Goal: Task Accomplishment & Management: Complete application form

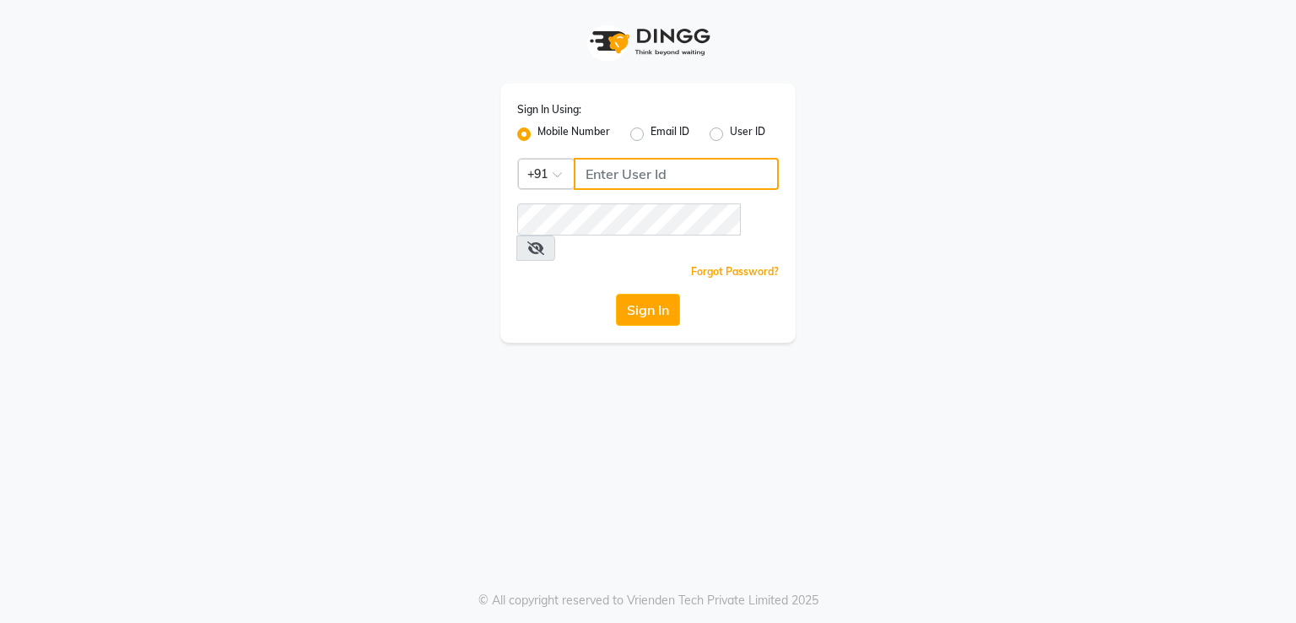
type input "9849297161"
click at [657, 294] on button "Sign In" at bounding box center [648, 310] width 64 height 32
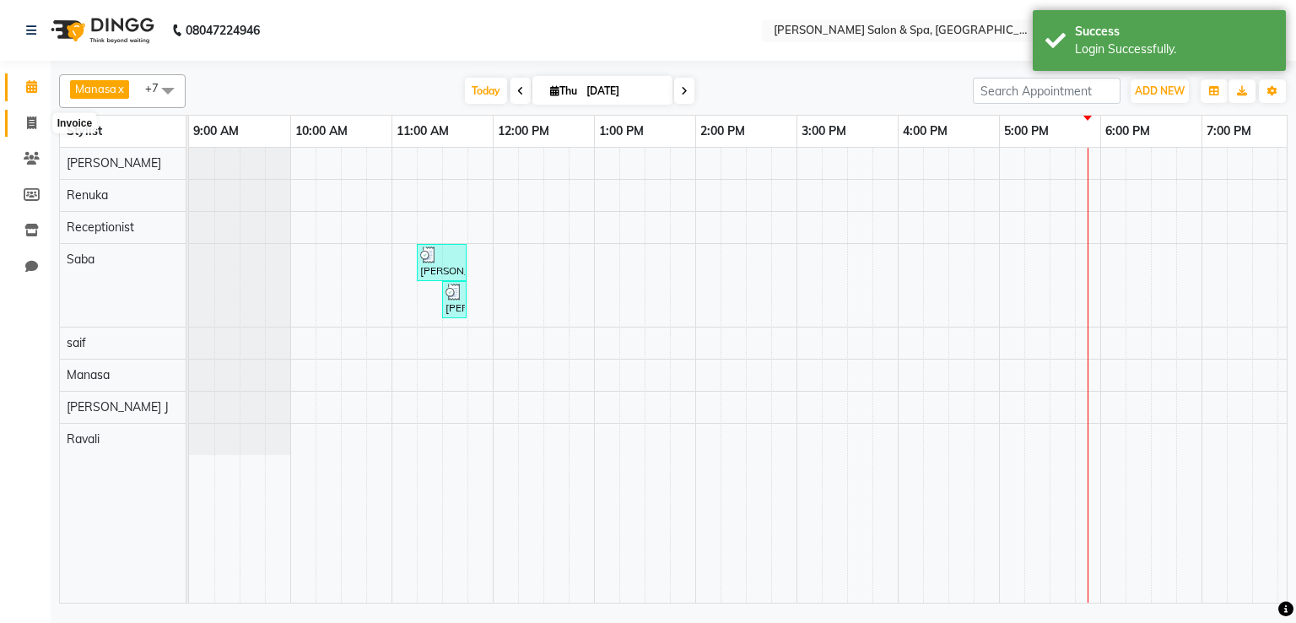
click at [29, 129] on icon at bounding box center [31, 122] width 9 height 13
select select "67"
select select "service"
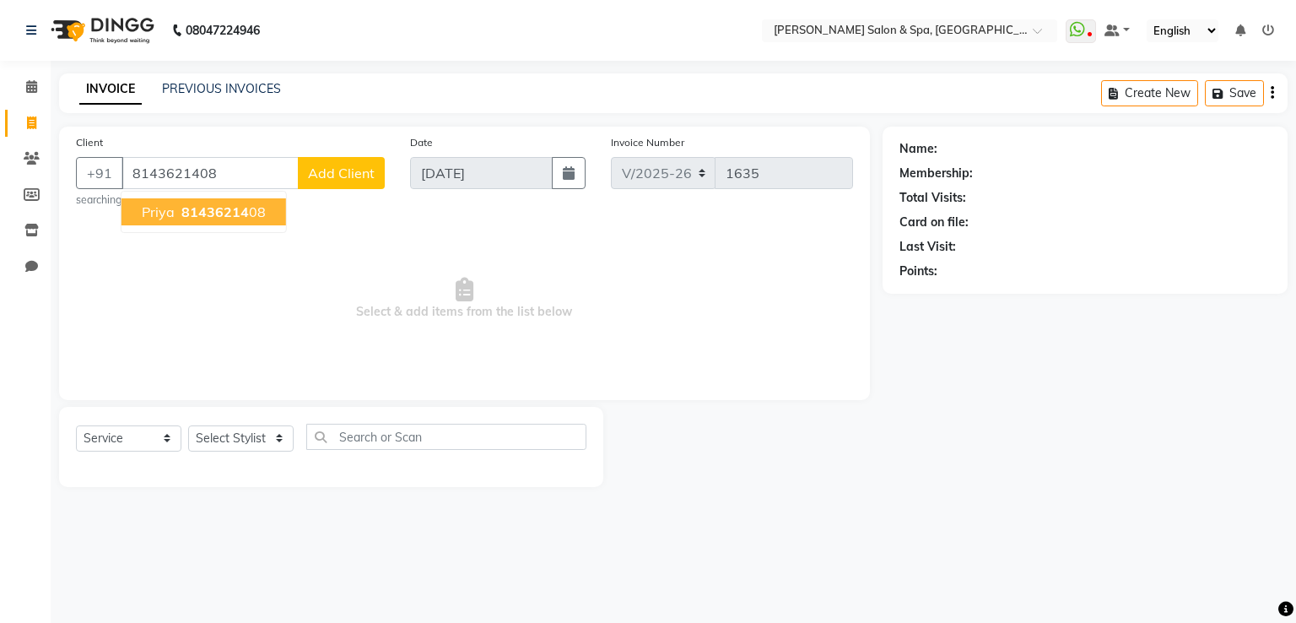
type input "8143621408"
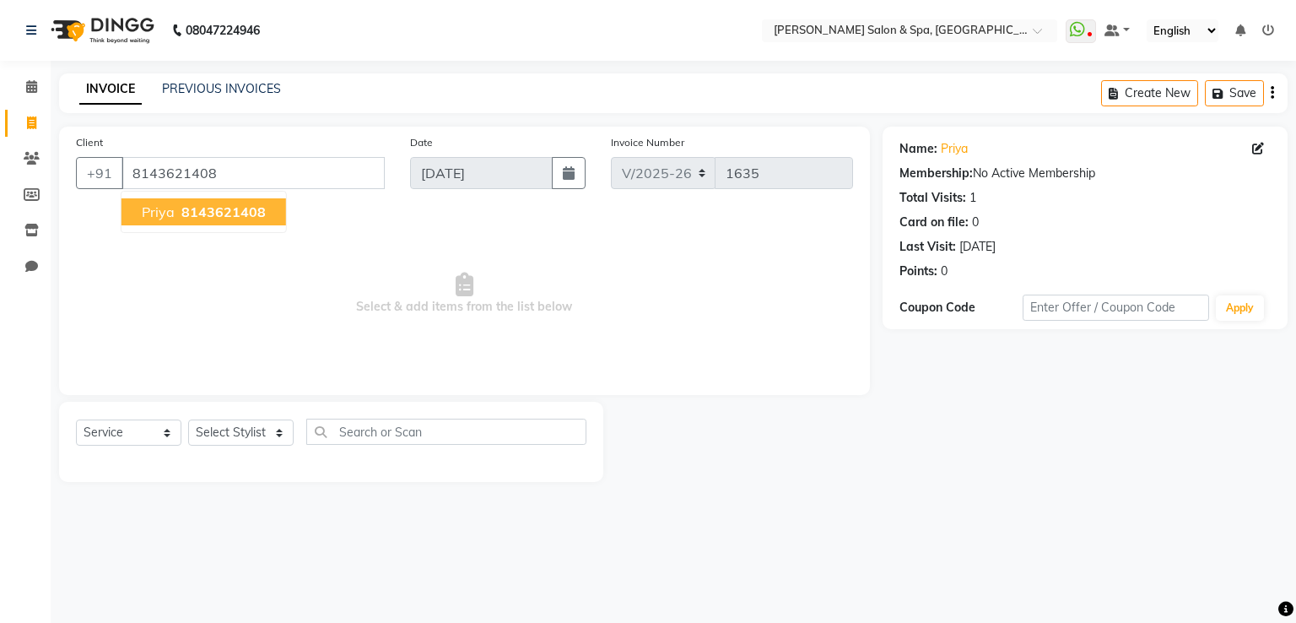
click at [241, 219] on span "8143621408" at bounding box center [223, 211] width 84 height 17
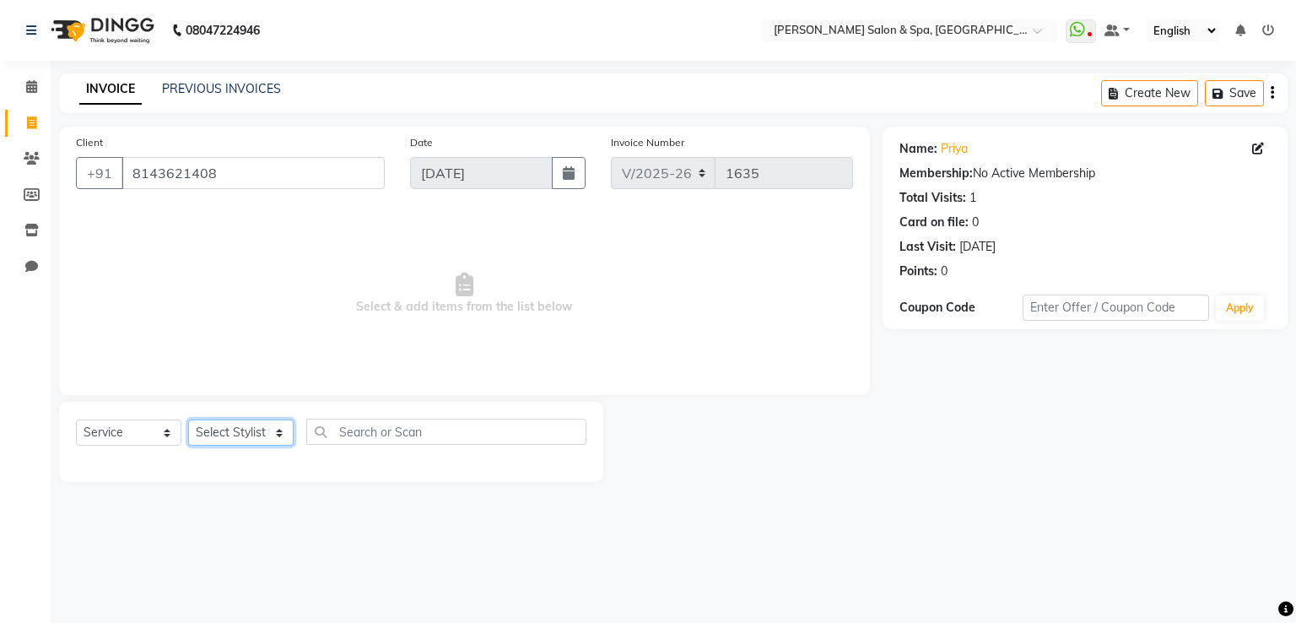
click at [247, 441] on select "Select Stylist [PERSON_NAME] Receptionist [PERSON_NAME] [PERSON_NAME]" at bounding box center [240, 432] width 105 height 26
select select "15618"
click at [188, 420] on select "Select Stylist [PERSON_NAME] Receptionist [PERSON_NAME] [PERSON_NAME]" at bounding box center [240, 432] width 105 height 26
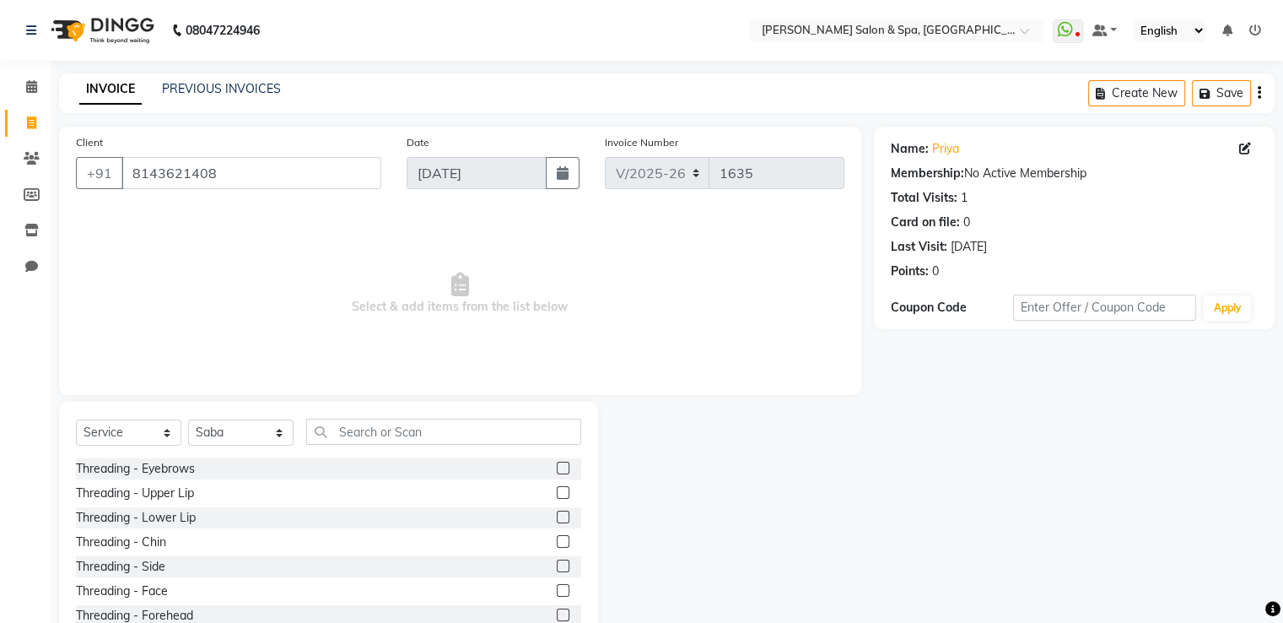
click at [557, 464] on label at bounding box center [563, 467] width 13 height 13
click at [557, 464] on input "checkbox" at bounding box center [562, 468] width 11 height 11
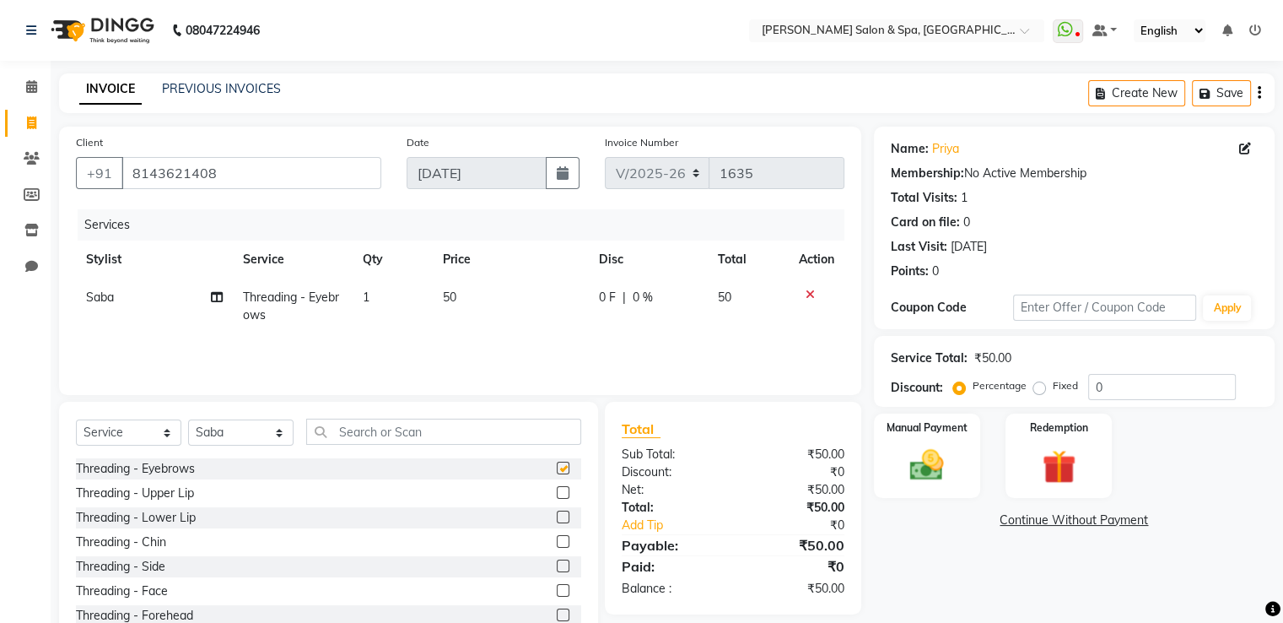
checkbox input "false"
click at [557, 617] on label at bounding box center [563, 614] width 13 height 13
click at [557, 617] on input "checkbox" at bounding box center [562, 615] width 11 height 11
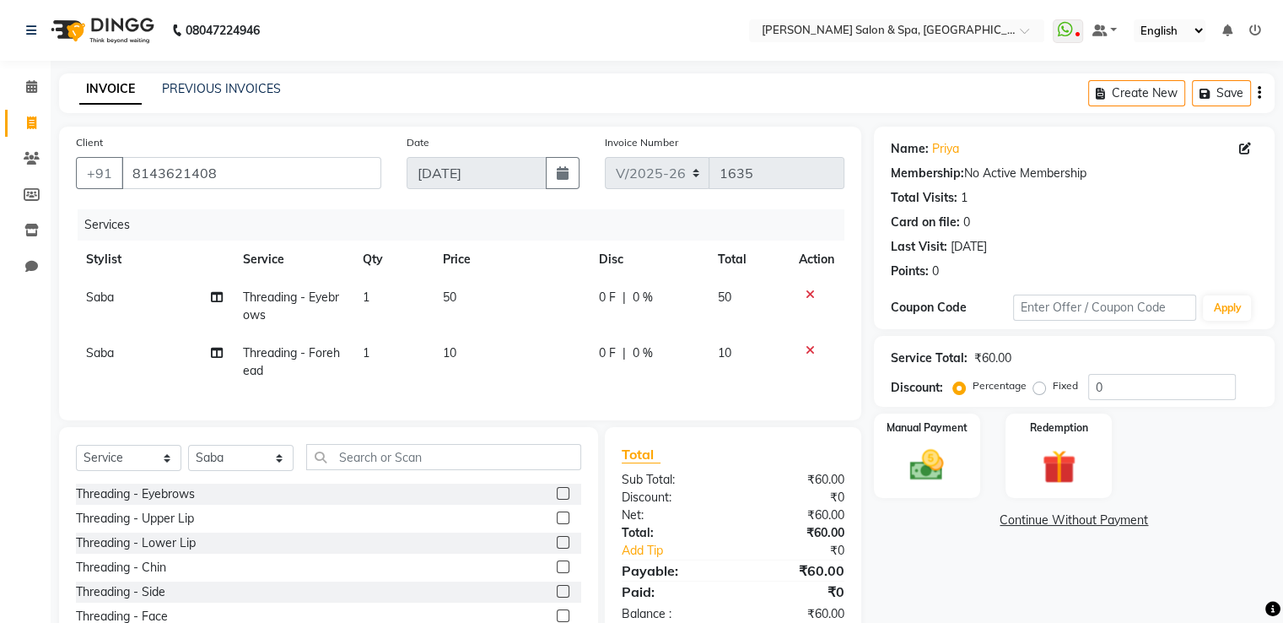
checkbox input "false"
click at [915, 467] on img at bounding box center [926, 465] width 57 height 40
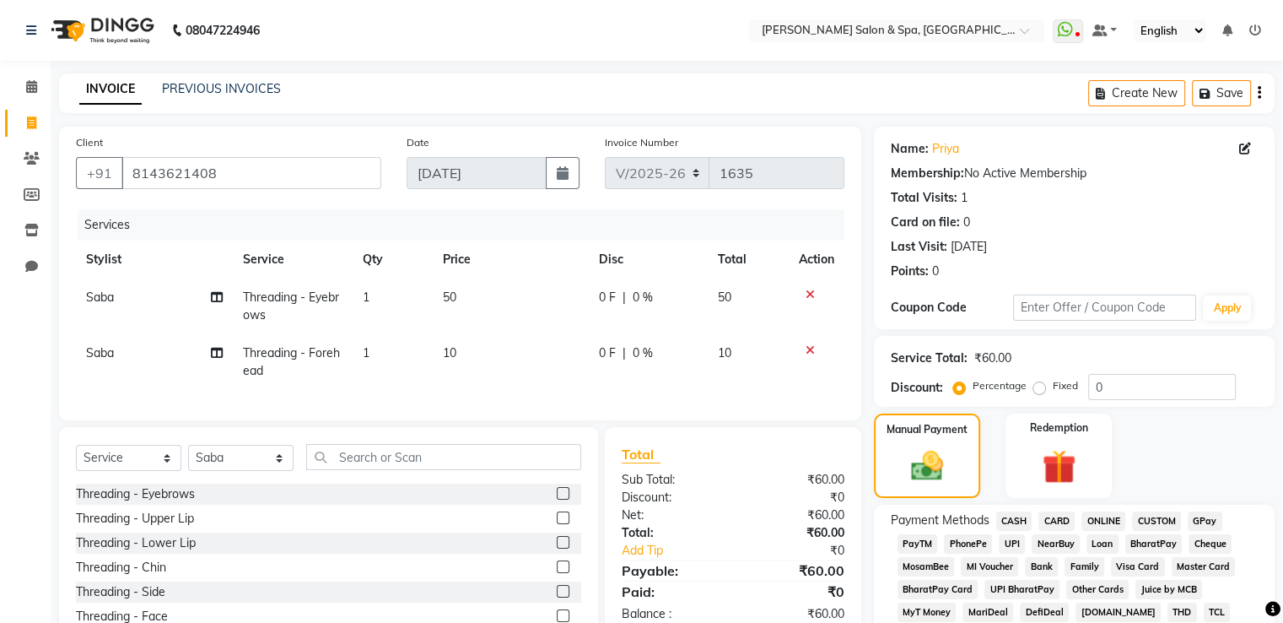
click at [1008, 520] on span "CASH" at bounding box center [1014, 520] width 36 height 19
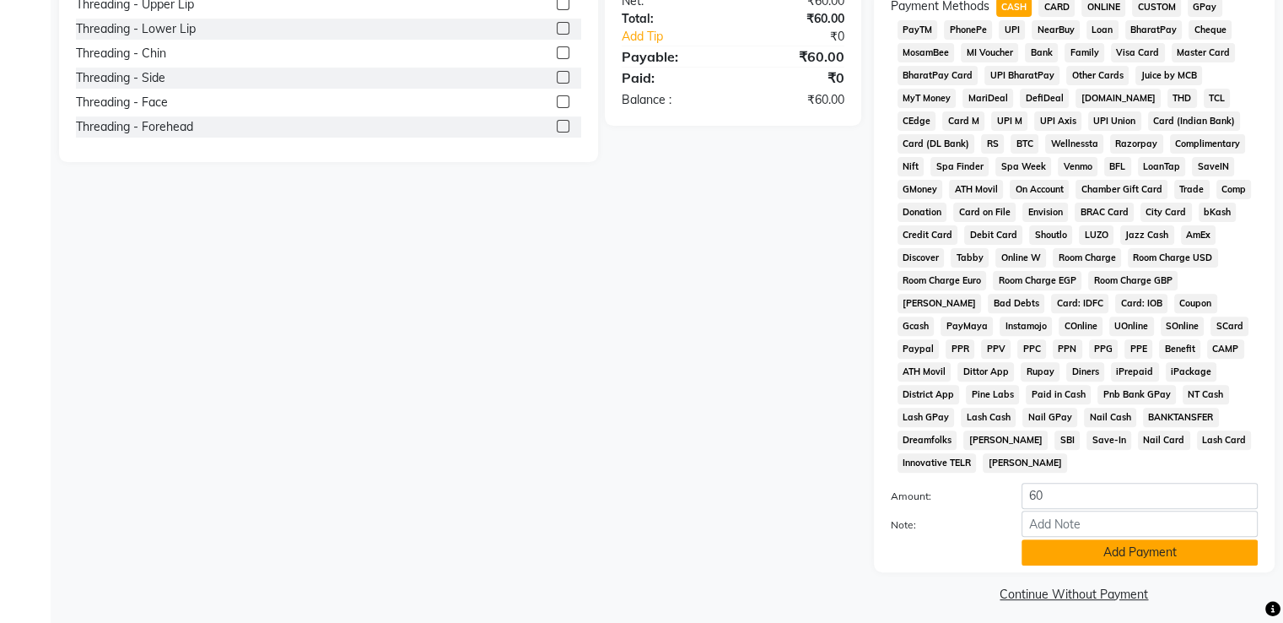
click at [1039, 542] on button "Add Payment" at bounding box center [1140, 552] width 236 height 26
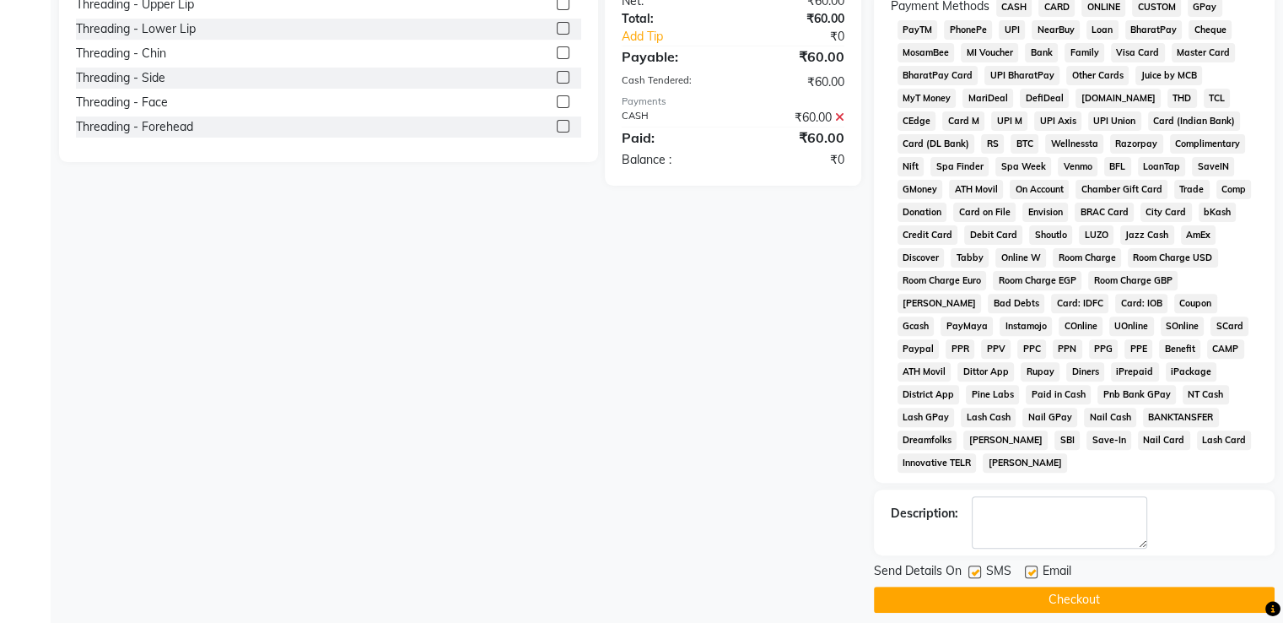
click at [1038, 588] on button "Checkout" at bounding box center [1074, 599] width 401 height 26
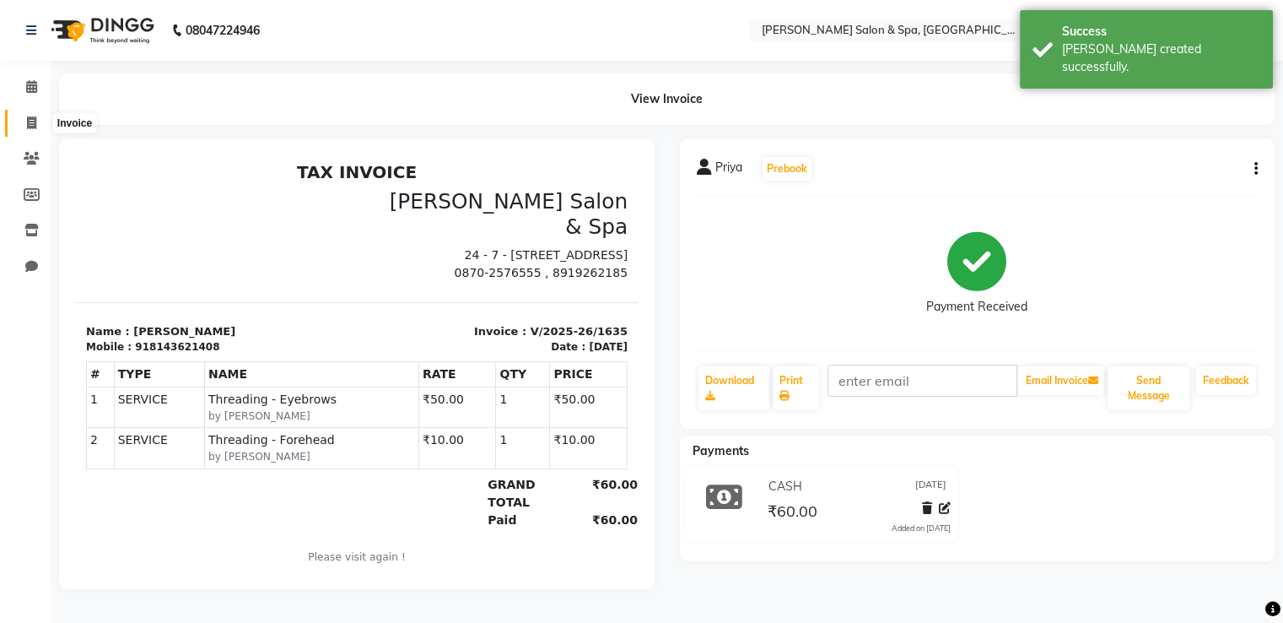
click at [30, 121] on icon at bounding box center [31, 122] width 9 height 13
select select "service"
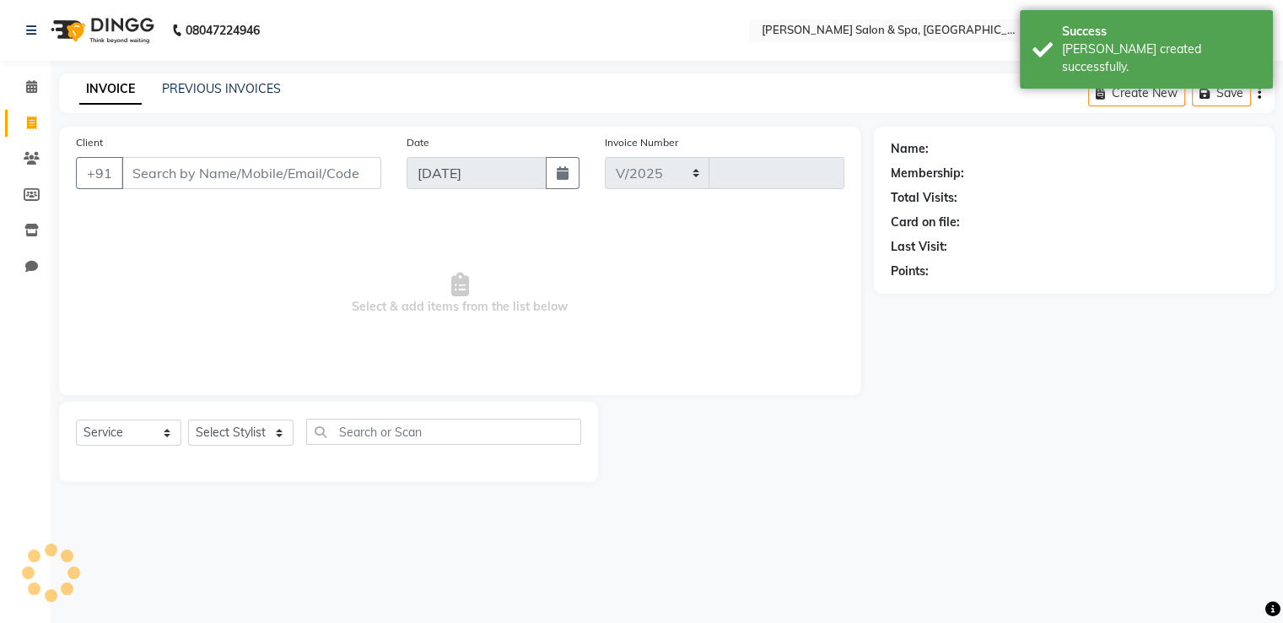
select select "67"
type input "1636"
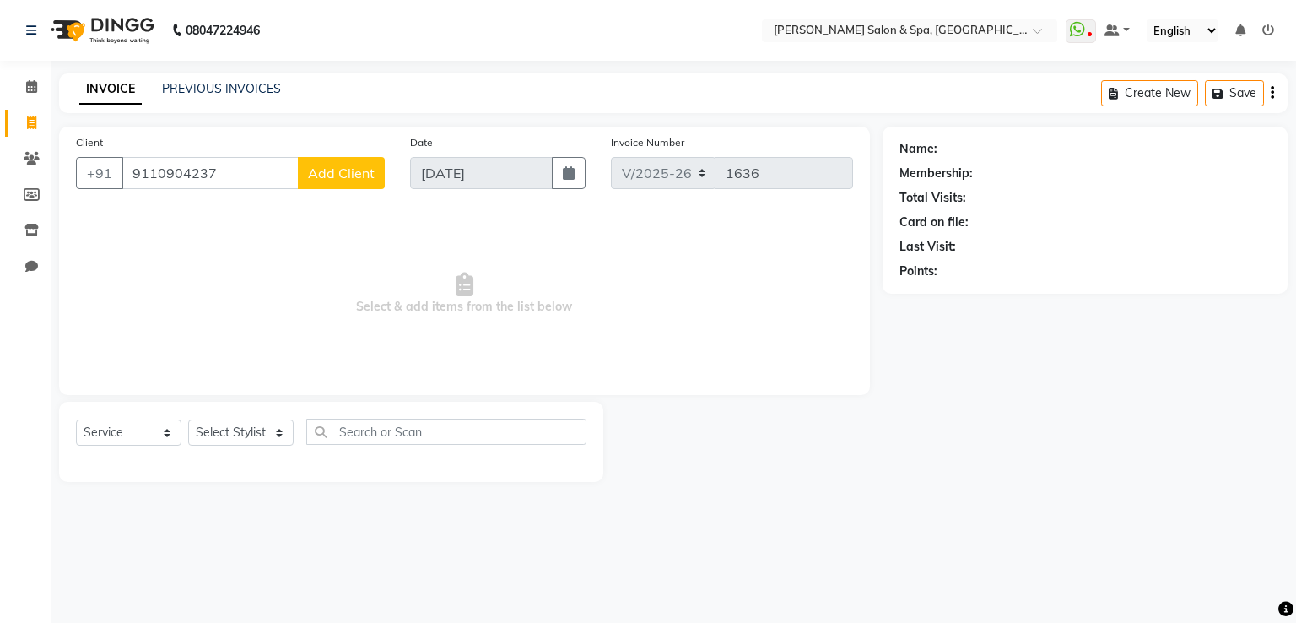
type input "9110904237"
click at [357, 155] on div "Client [PHONE_NUMBER] Add Client" at bounding box center [230, 167] width 334 height 69
click at [358, 173] on span "Add Client" at bounding box center [341, 173] width 67 height 17
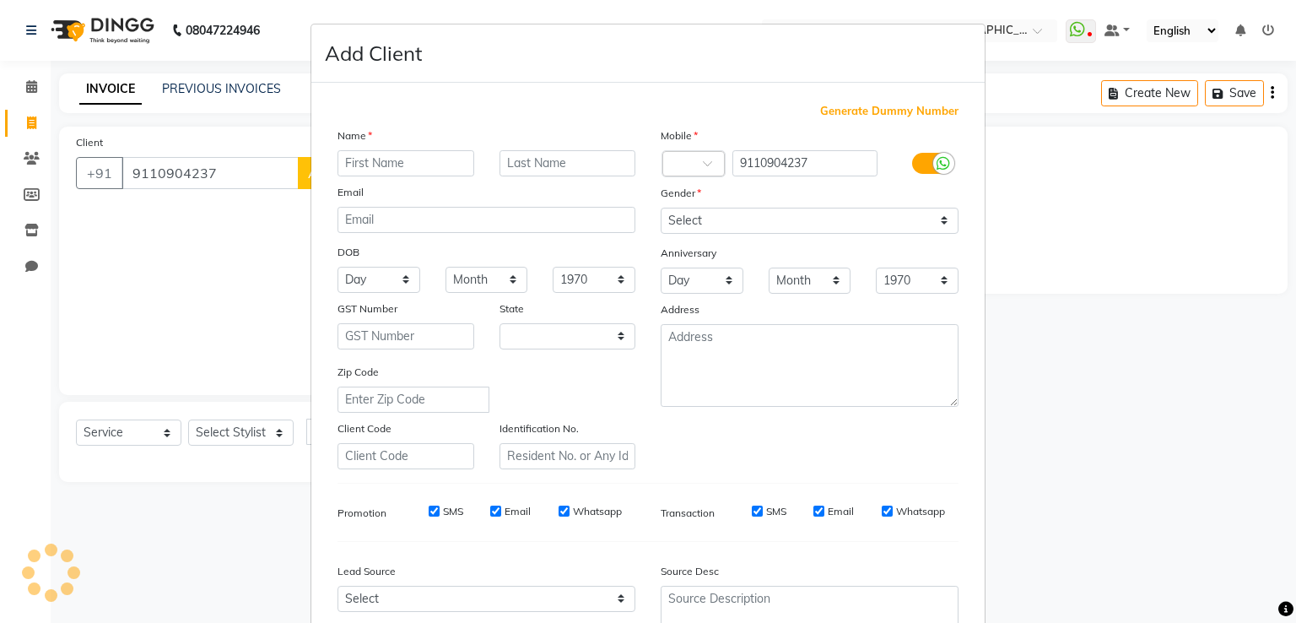
select select "36"
type input "[PERSON_NAME]"
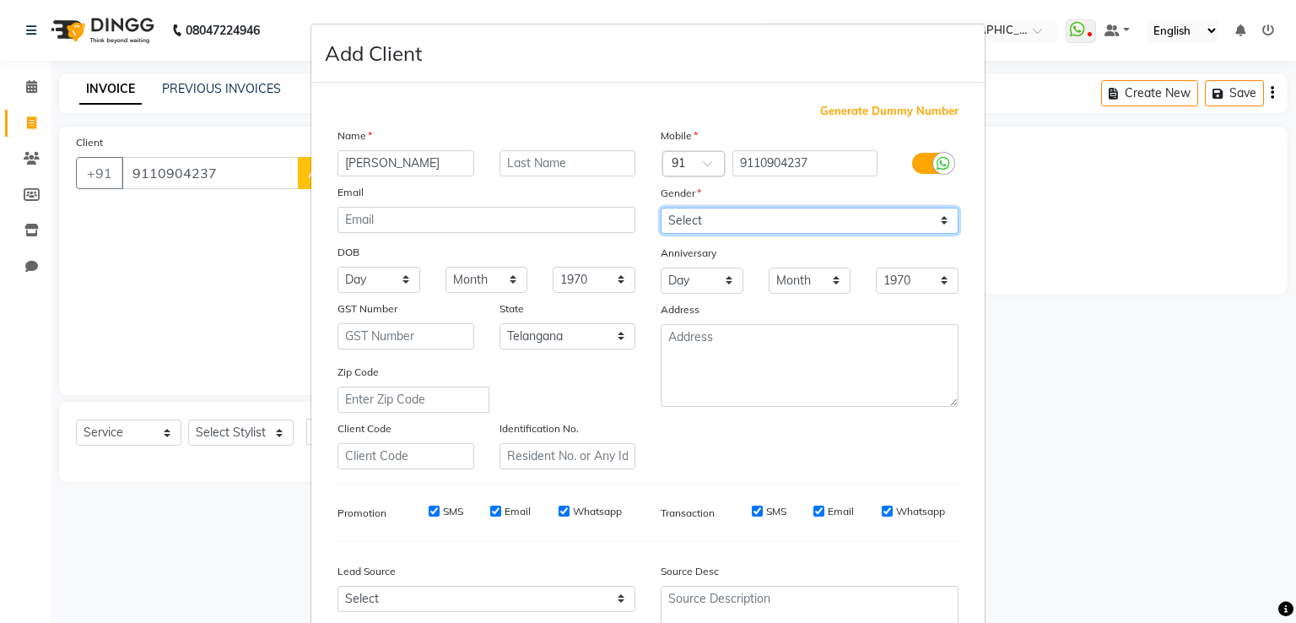
click at [671, 217] on select "Select [DEMOGRAPHIC_DATA] [DEMOGRAPHIC_DATA] Other Prefer Not To Say" at bounding box center [810, 221] width 298 height 26
select select "[DEMOGRAPHIC_DATA]"
click at [661, 208] on select "Select [DEMOGRAPHIC_DATA] [DEMOGRAPHIC_DATA] Other Prefer Not To Say" at bounding box center [810, 221] width 298 height 26
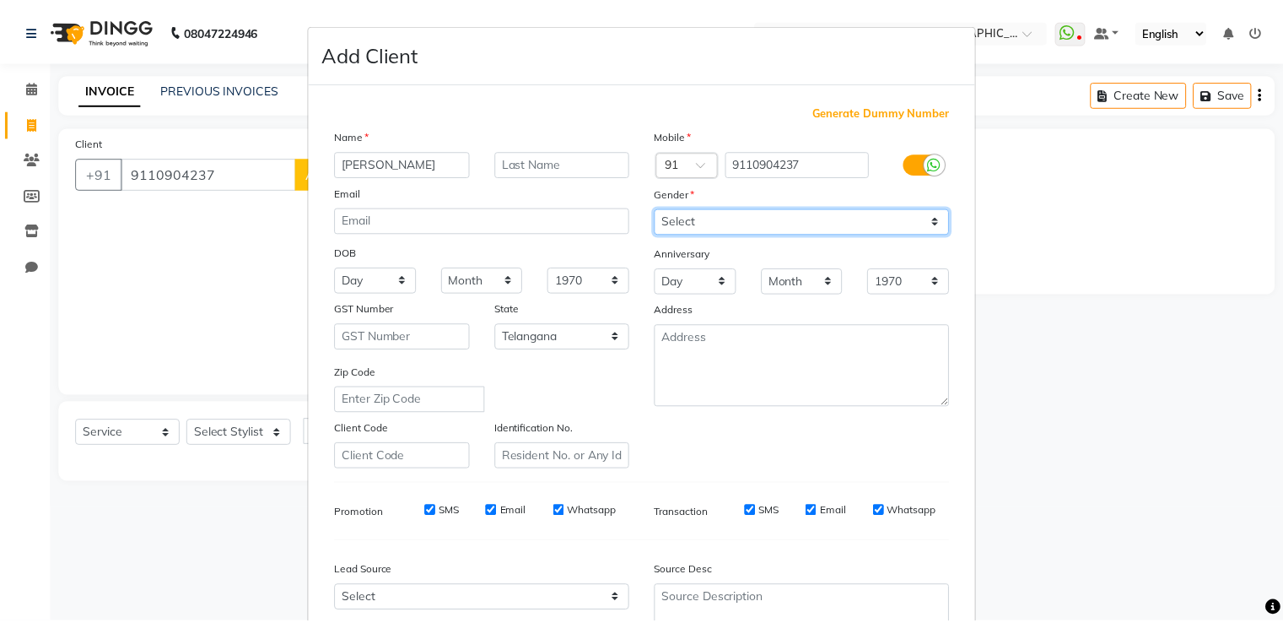
scroll to position [165, 0]
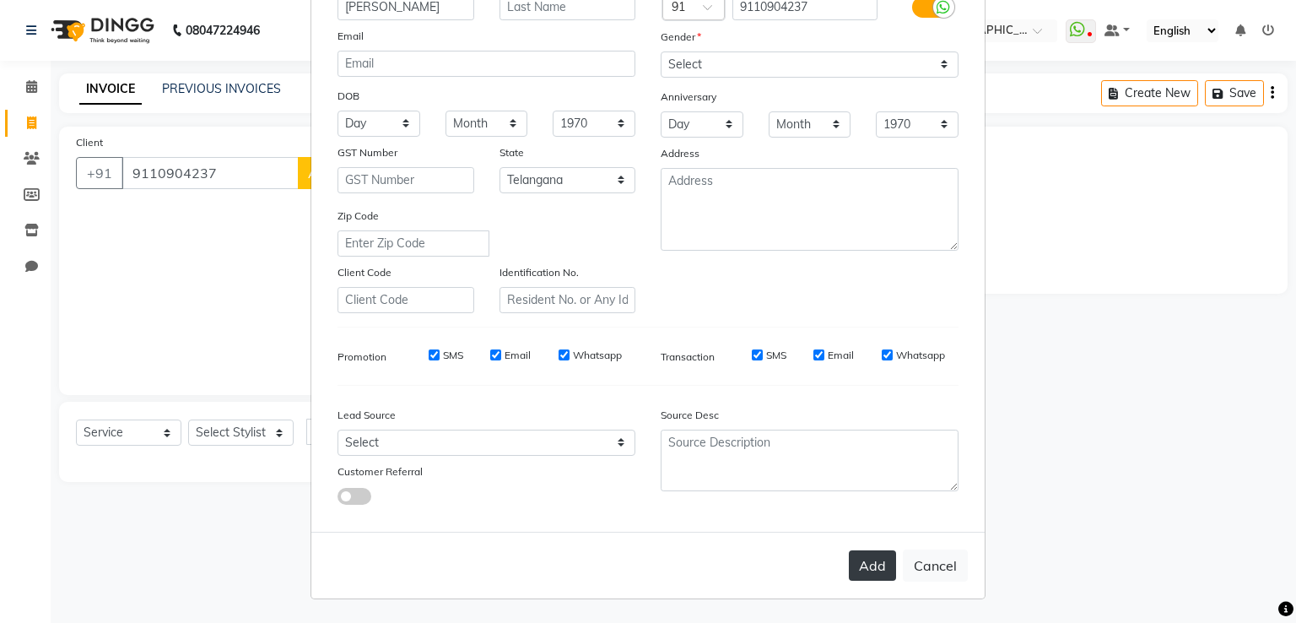
click at [872, 569] on button "Add" at bounding box center [872, 565] width 47 height 30
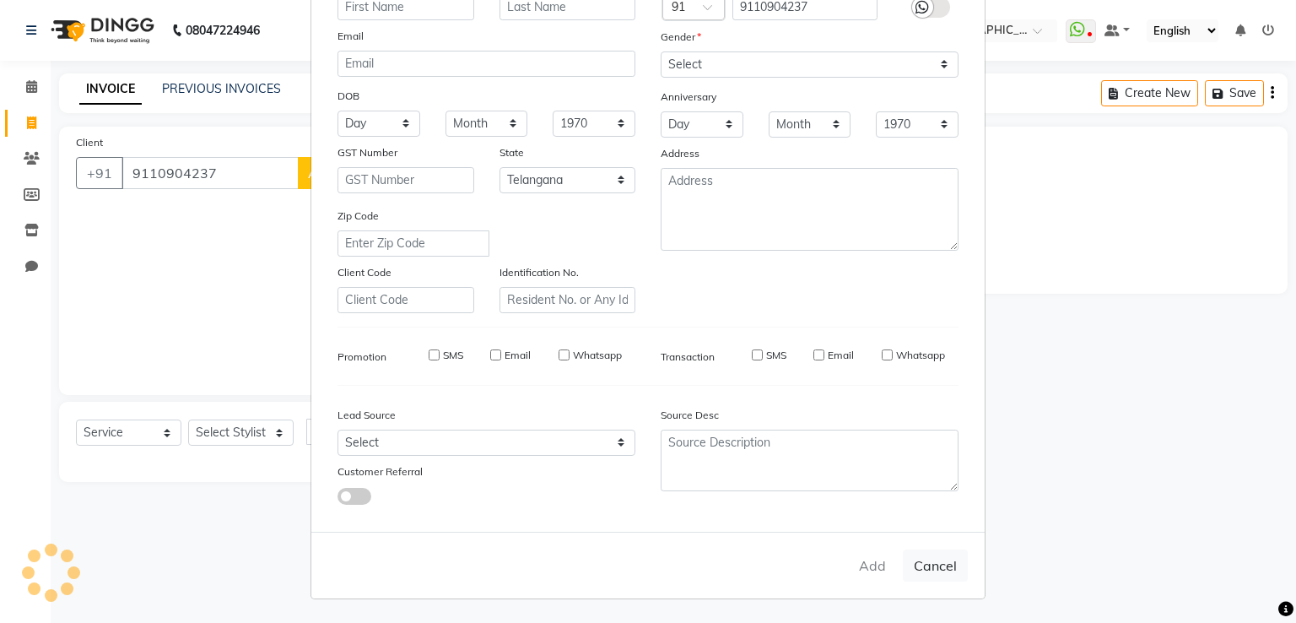
select select
select select "null"
select select
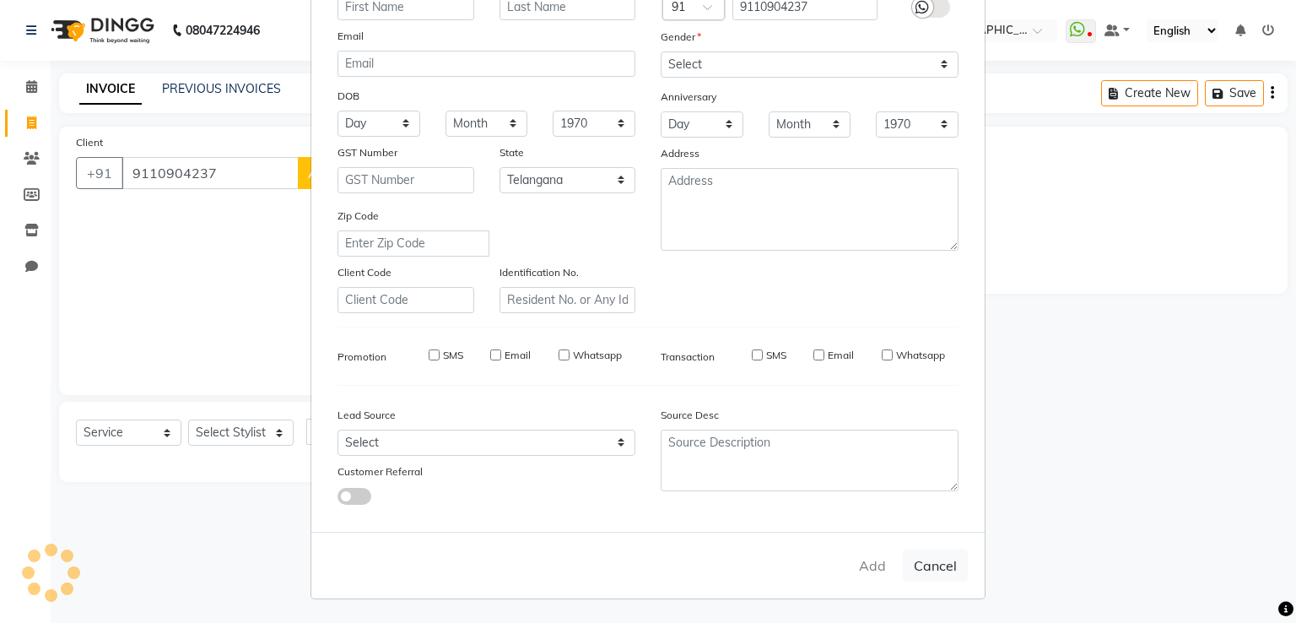
select select
checkbox input "false"
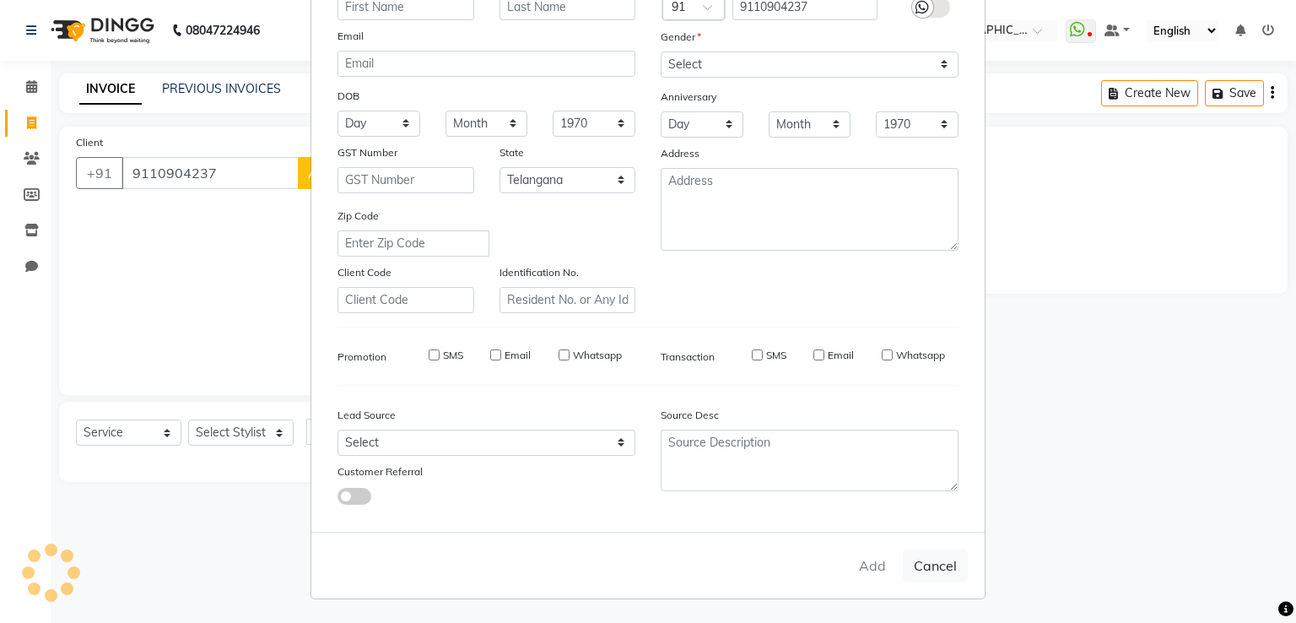
checkbox input "false"
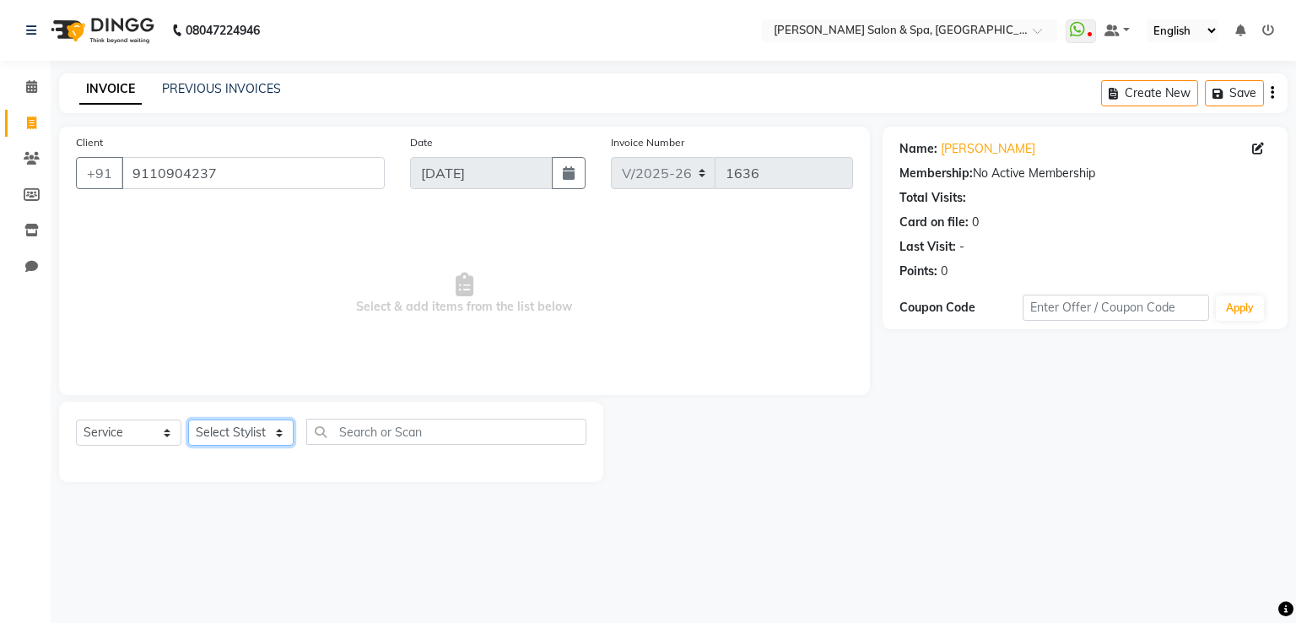
click at [252, 435] on select "Select Stylist [PERSON_NAME] Receptionist [PERSON_NAME] [PERSON_NAME]" at bounding box center [240, 432] width 105 height 26
select select "2479"
click at [188, 420] on select "Select Stylist [PERSON_NAME] Receptionist [PERSON_NAME] [PERSON_NAME]" at bounding box center [240, 432] width 105 height 26
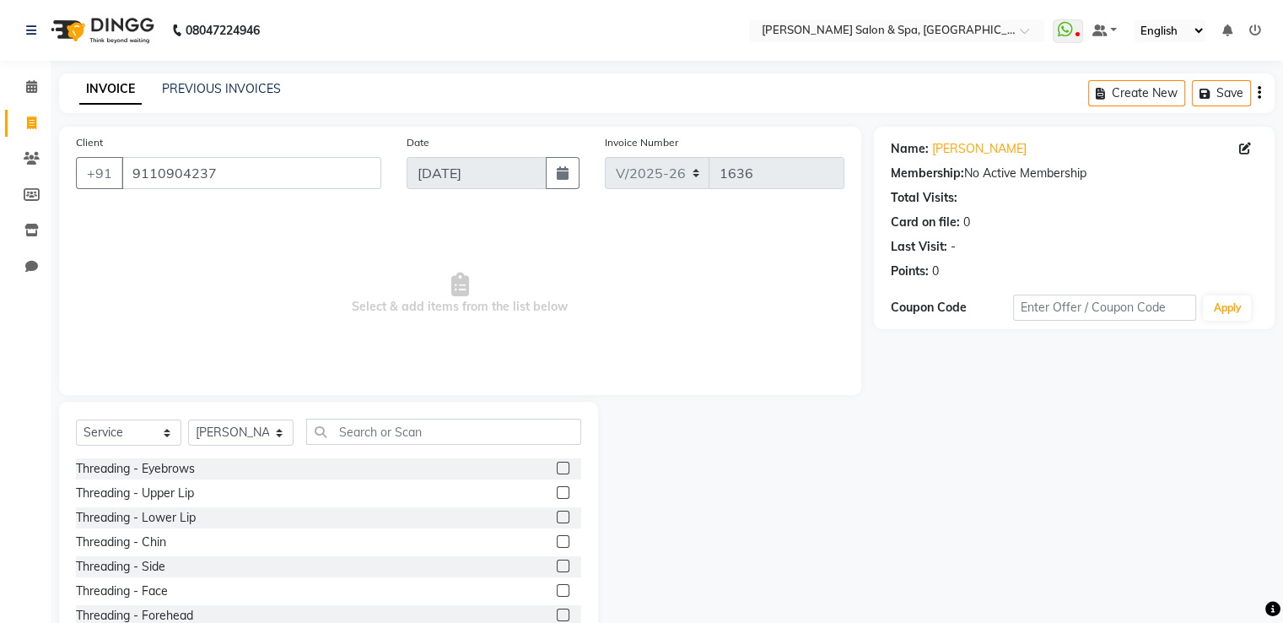
click at [557, 468] on label at bounding box center [563, 467] width 13 height 13
click at [557, 468] on input "checkbox" at bounding box center [562, 468] width 11 height 11
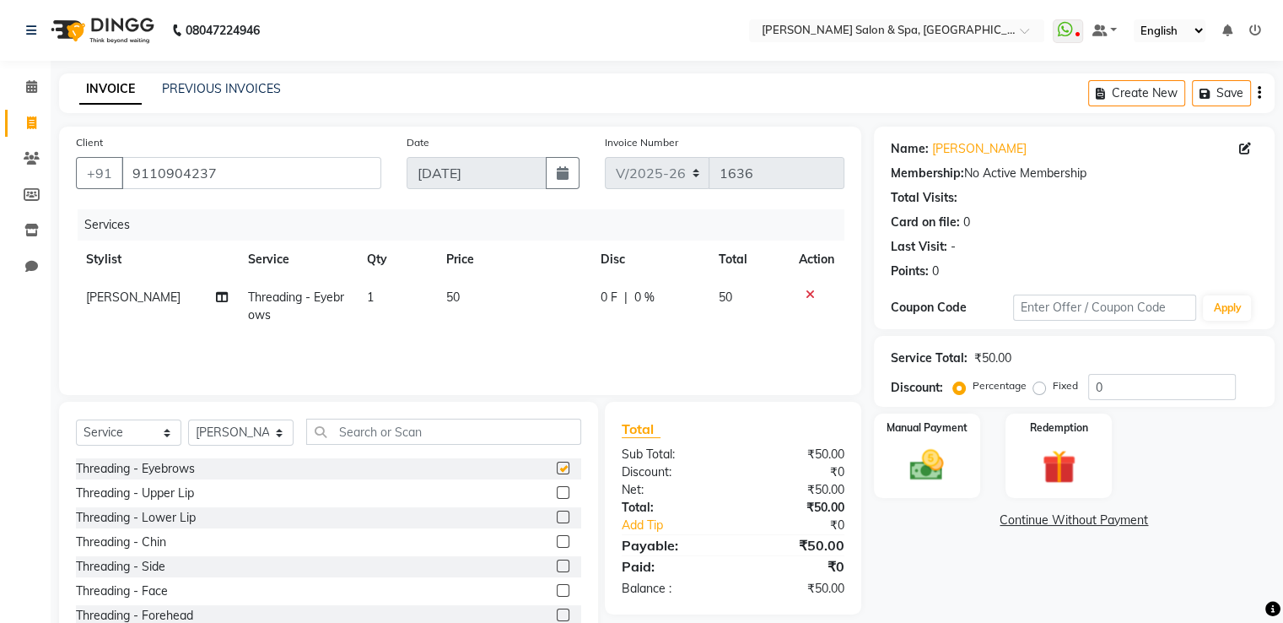
checkbox input "false"
click at [557, 615] on label at bounding box center [563, 614] width 13 height 13
click at [557, 615] on input "checkbox" at bounding box center [562, 615] width 11 height 11
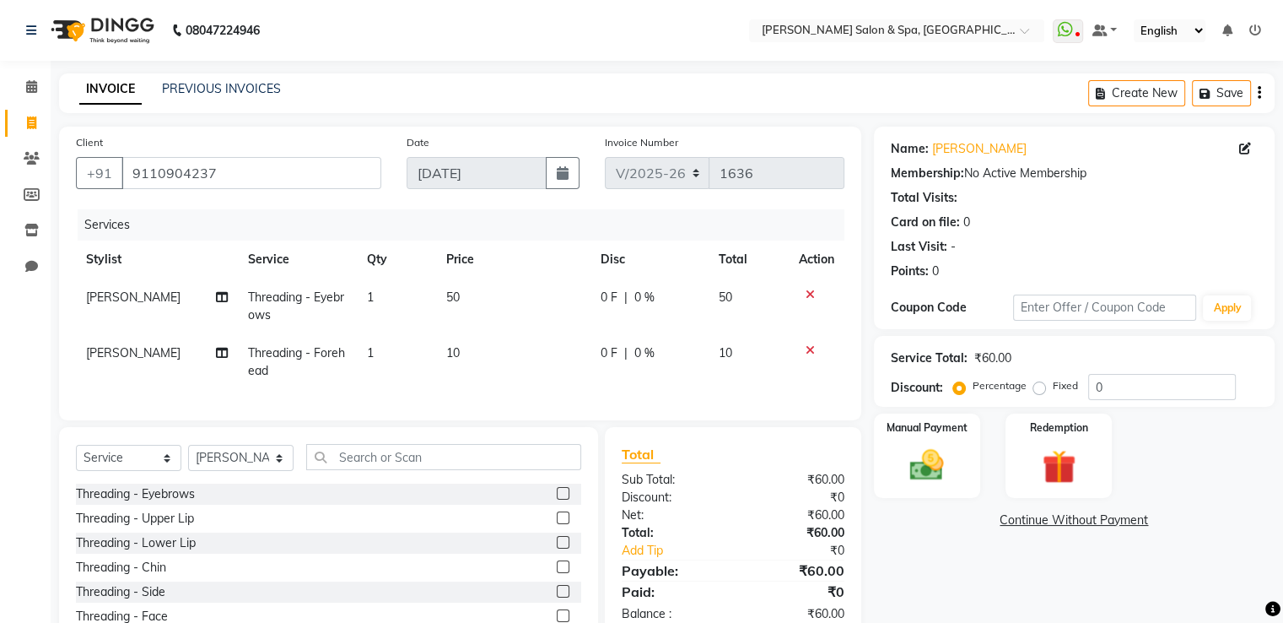
checkbox input "false"
click at [940, 424] on label "Manual Payment" at bounding box center [927, 426] width 84 height 16
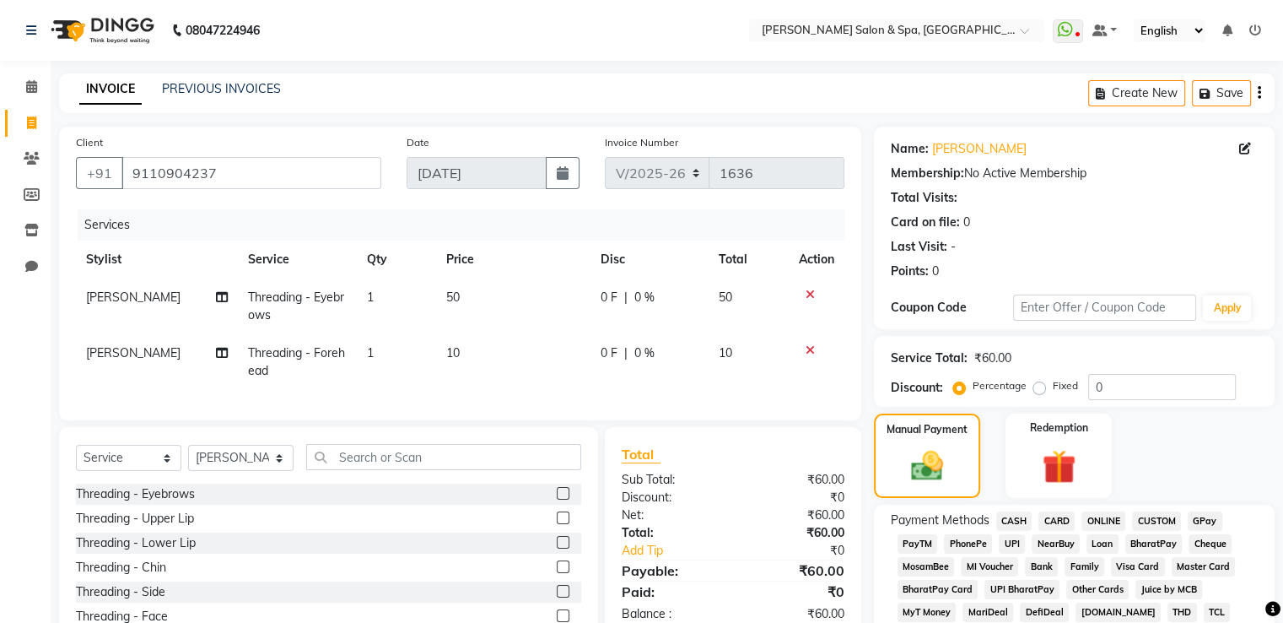
click at [1199, 521] on span "GPay" at bounding box center [1205, 520] width 35 height 19
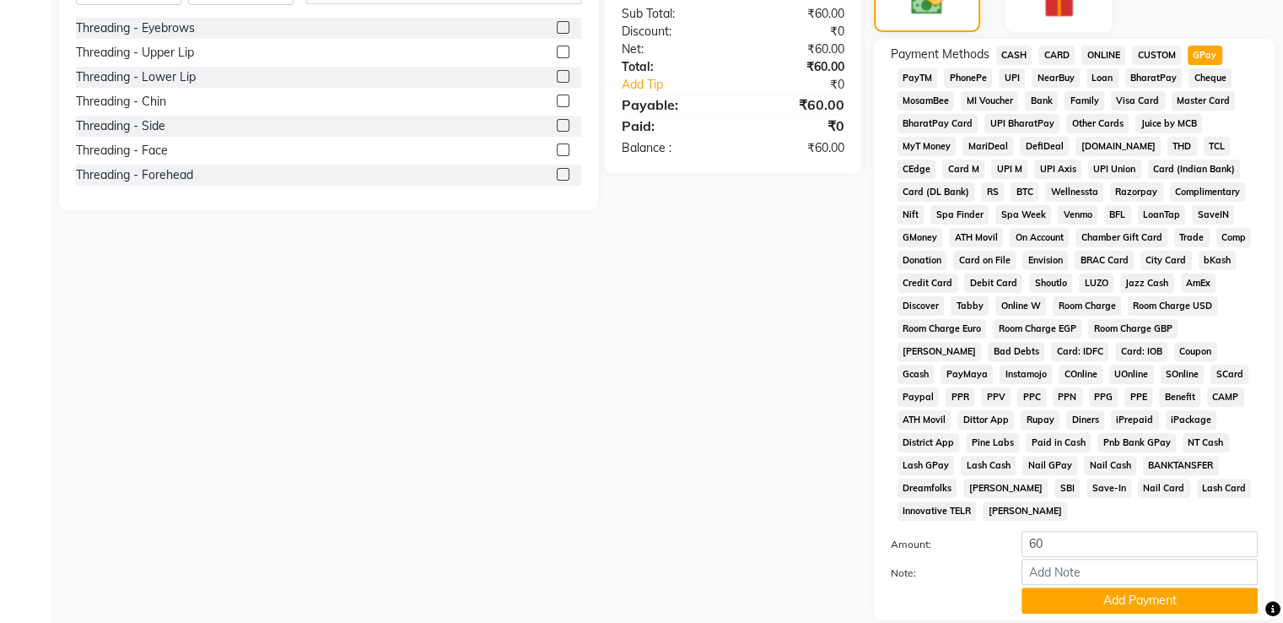
scroll to position [514, 0]
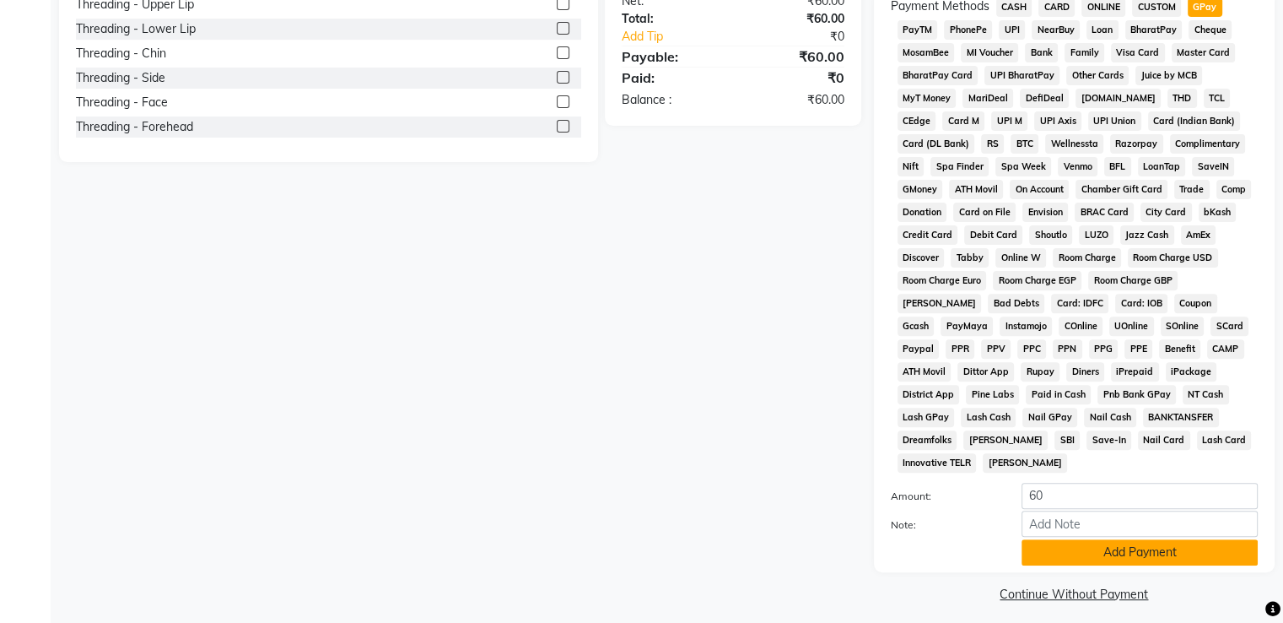
click at [1170, 546] on button "Add Payment" at bounding box center [1140, 552] width 236 height 26
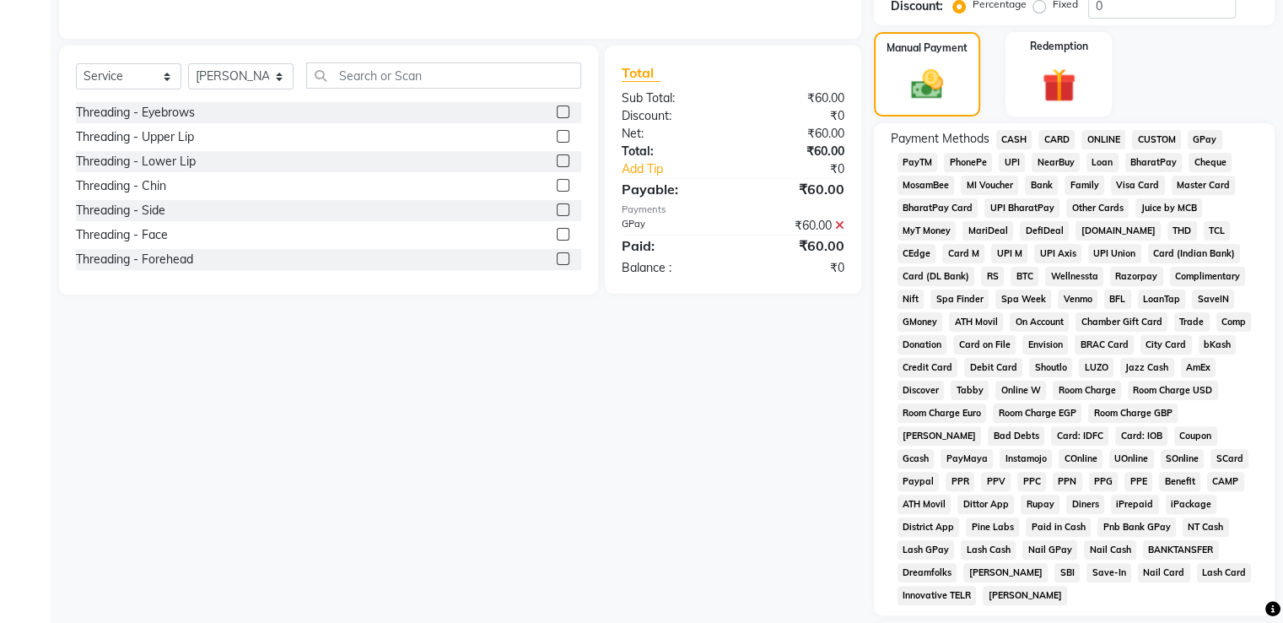
scroll to position [519, 0]
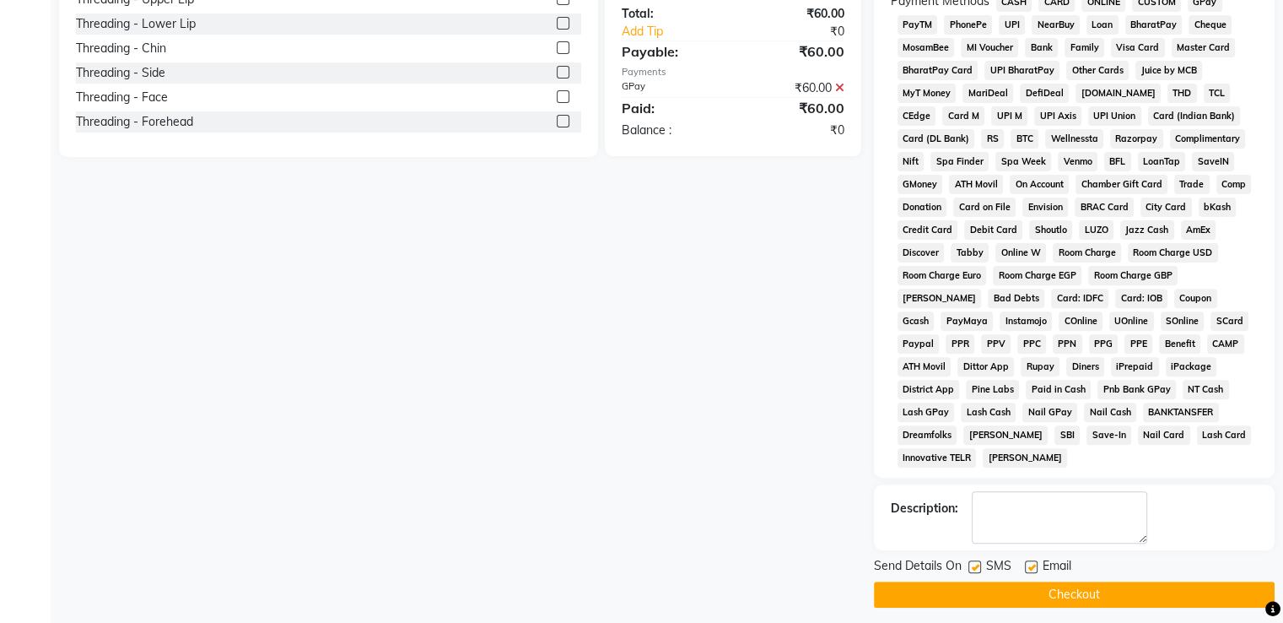
click at [1107, 581] on button "Checkout" at bounding box center [1074, 594] width 401 height 26
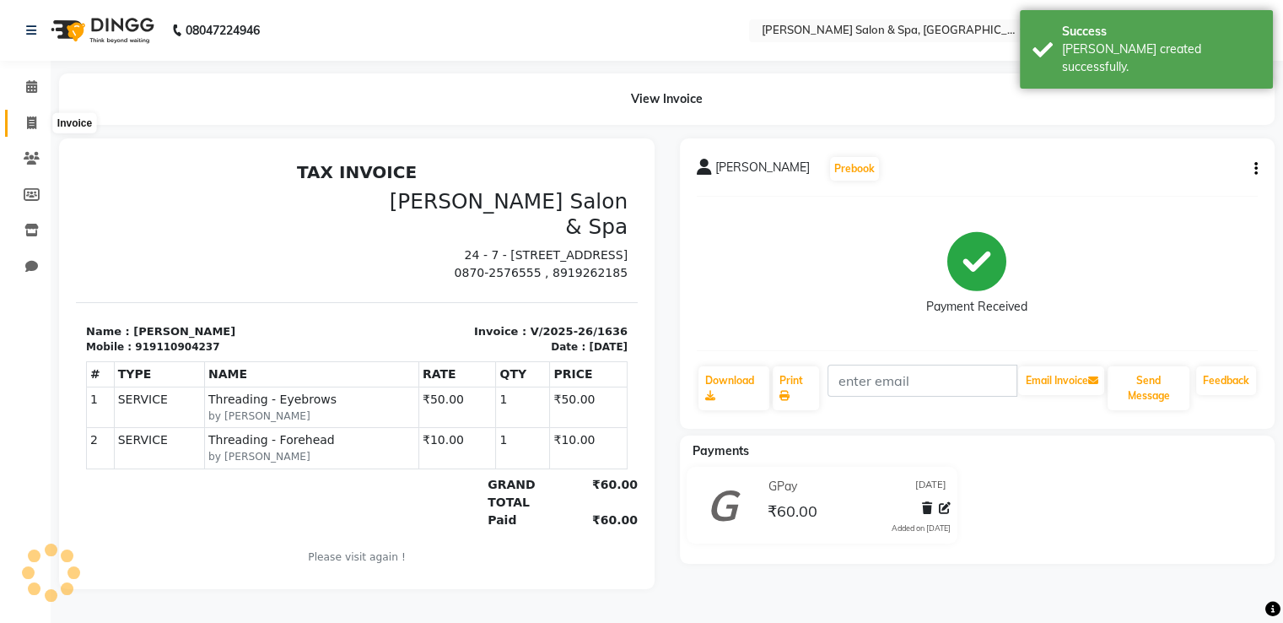
click at [28, 122] on icon at bounding box center [31, 122] width 9 height 13
select select "service"
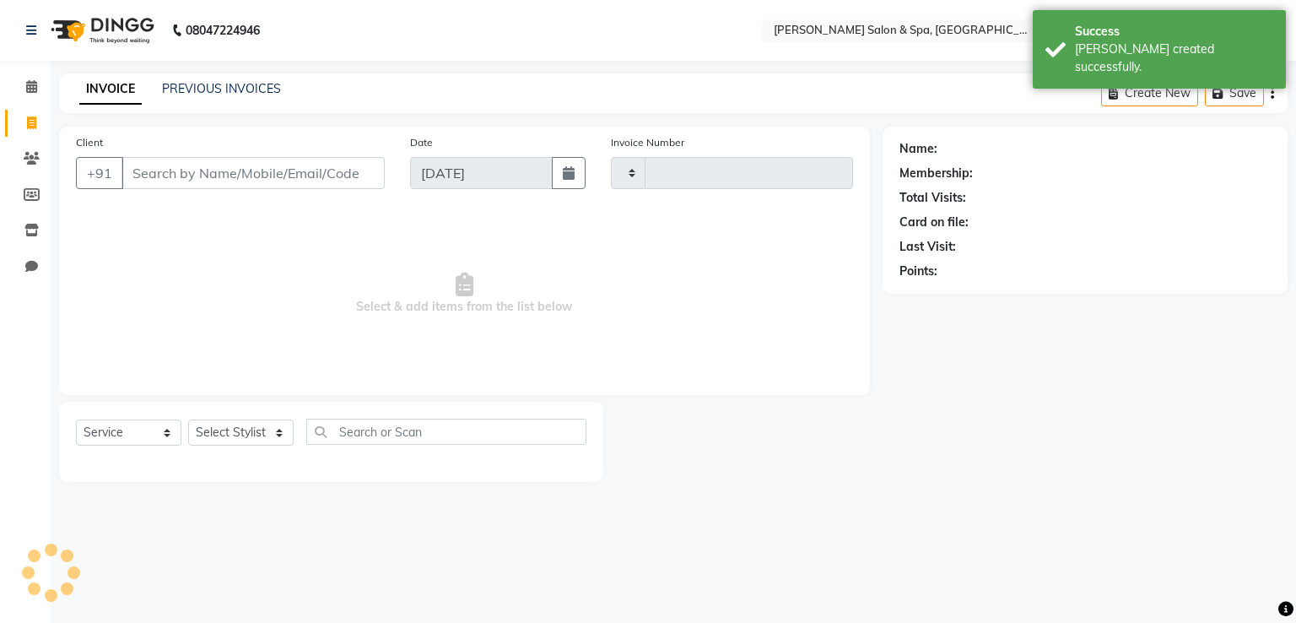
type input "1637"
select select "67"
click at [192, 90] on link "PREVIOUS INVOICES" at bounding box center [221, 88] width 119 height 15
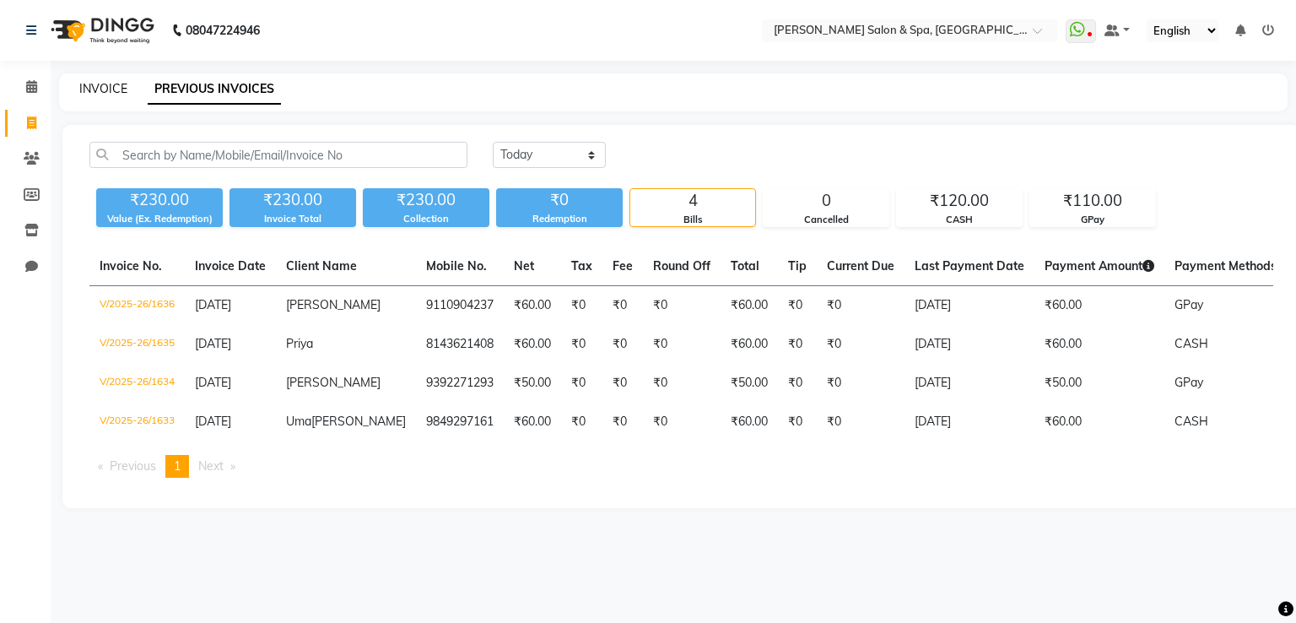
click at [113, 94] on link "INVOICE" at bounding box center [103, 88] width 48 height 15
select select "service"
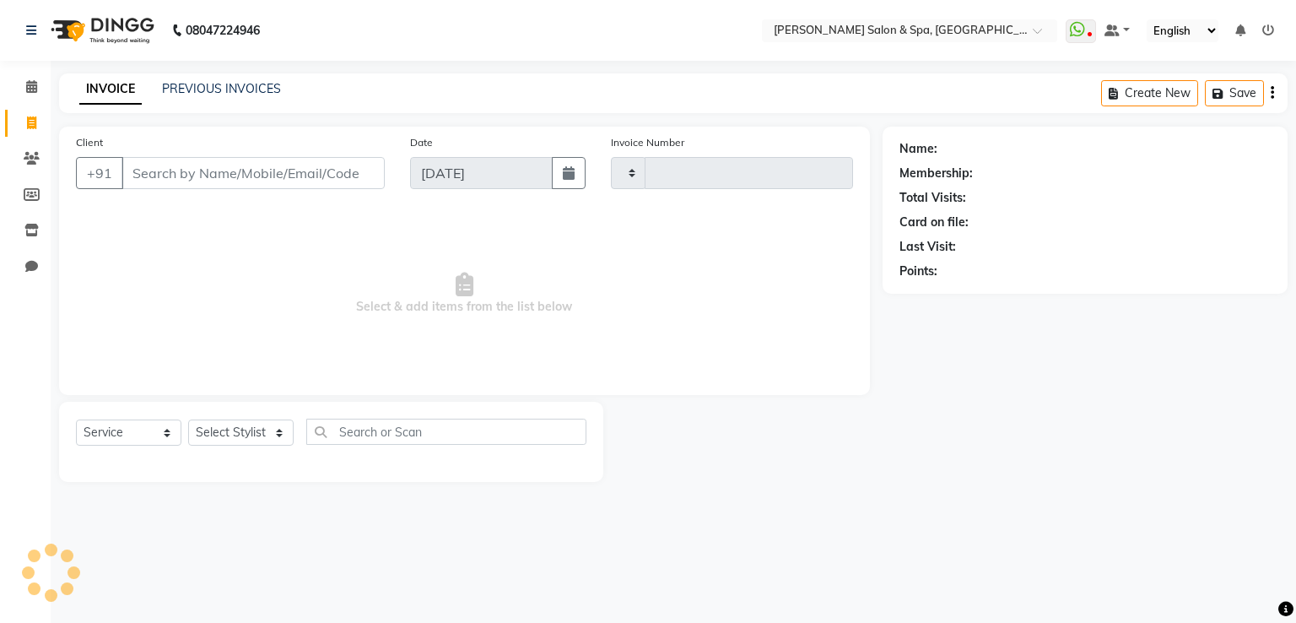
type input "1637"
select select "67"
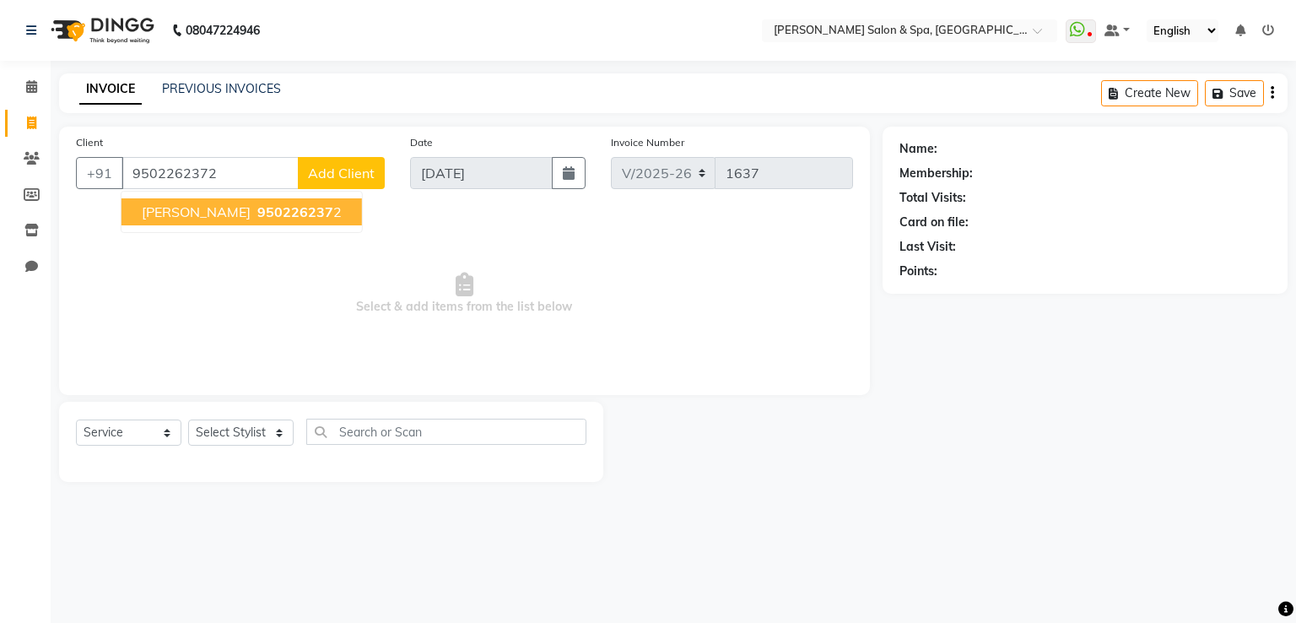
type input "9502262372"
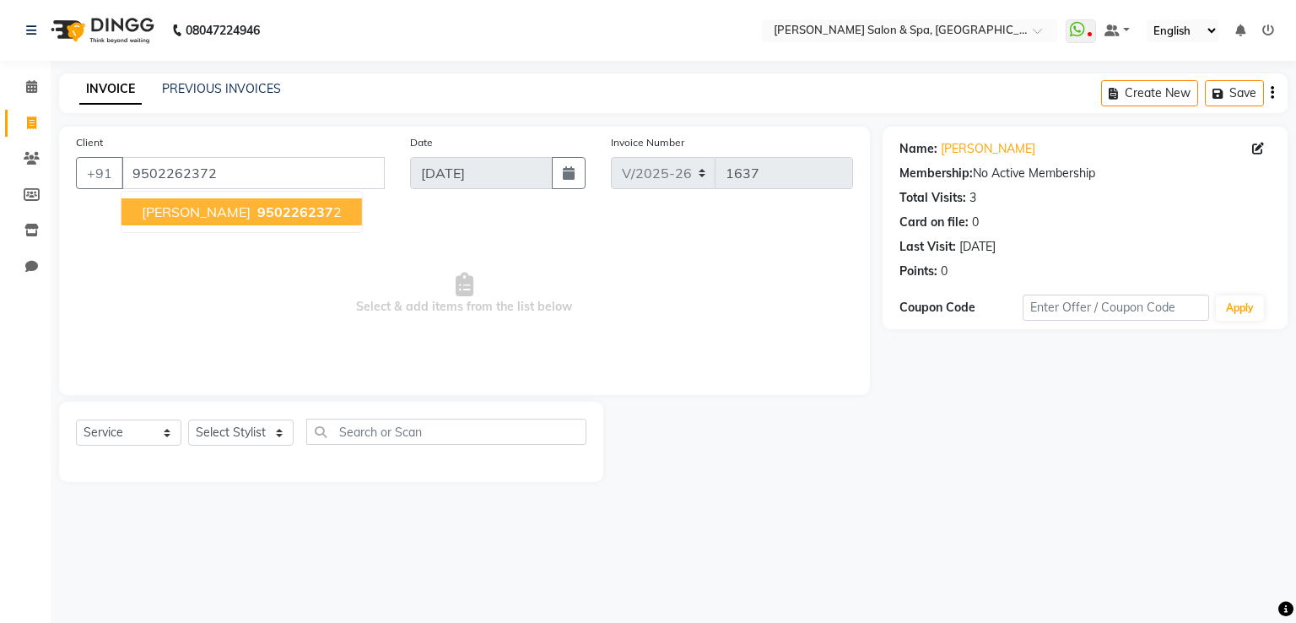
click at [257, 209] on span "950226237" at bounding box center [295, 211] width 76 height 17
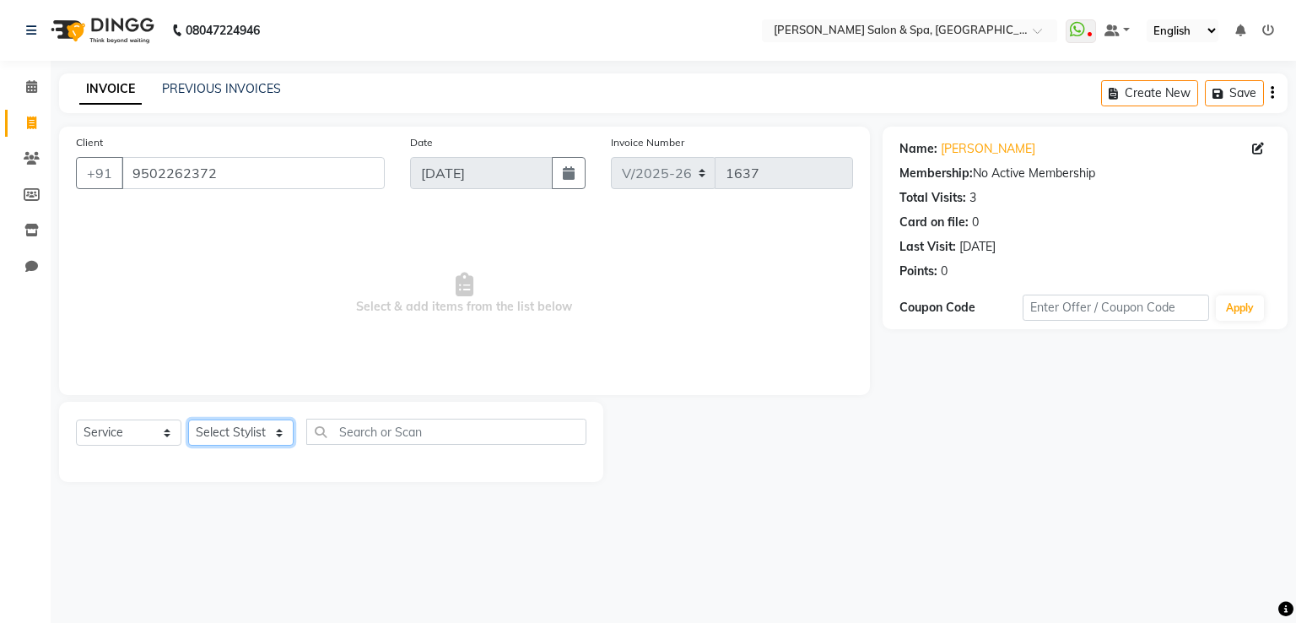
click at [256, 439] on select "Select Stylist [PERSON_NAME] Receptionist [PERSON_NAME] [PERSON_NAME]" at bounding box center [240, 432] width 105 height 26
select select "2479"
click at [188, 420] on select "Select Stylist [PERSON_NAME] Receptionist [PERSON_NAME] [PERSON_NAME]" at bounding box center [240, 432] width 105 height 26
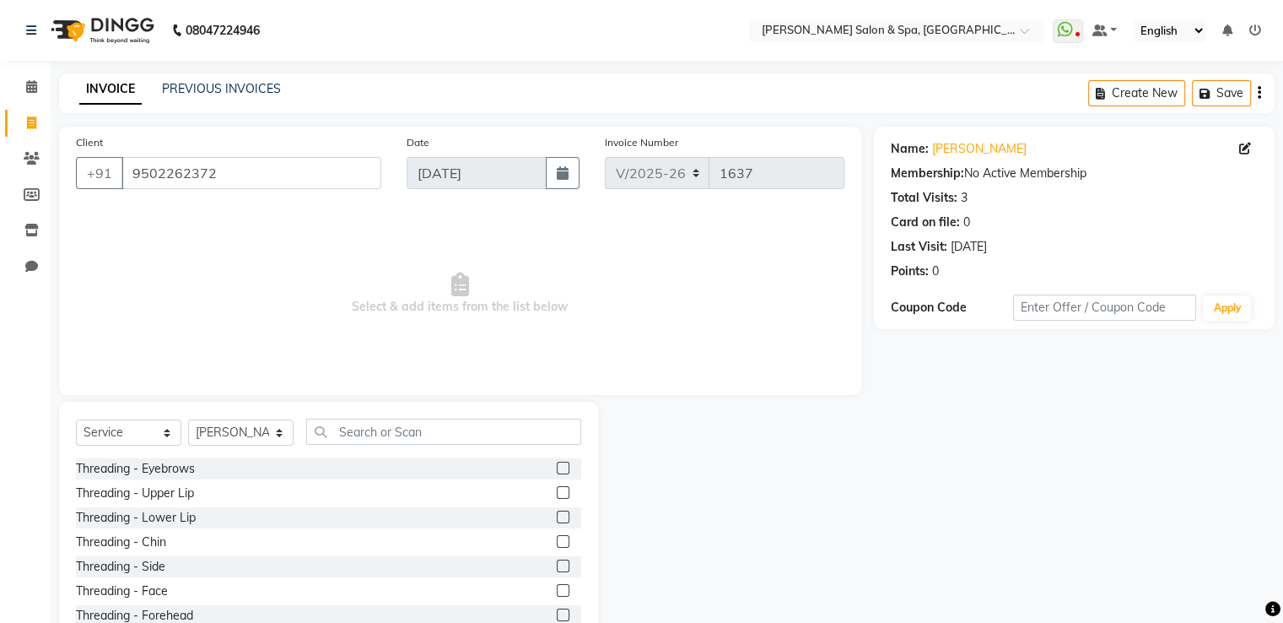
click at [557, 467] on label at bounding box center [563, 467] width 13 height 13
click at [557, 467] on input "checkbox" at bounding box center [562, 468] width 11 height 11
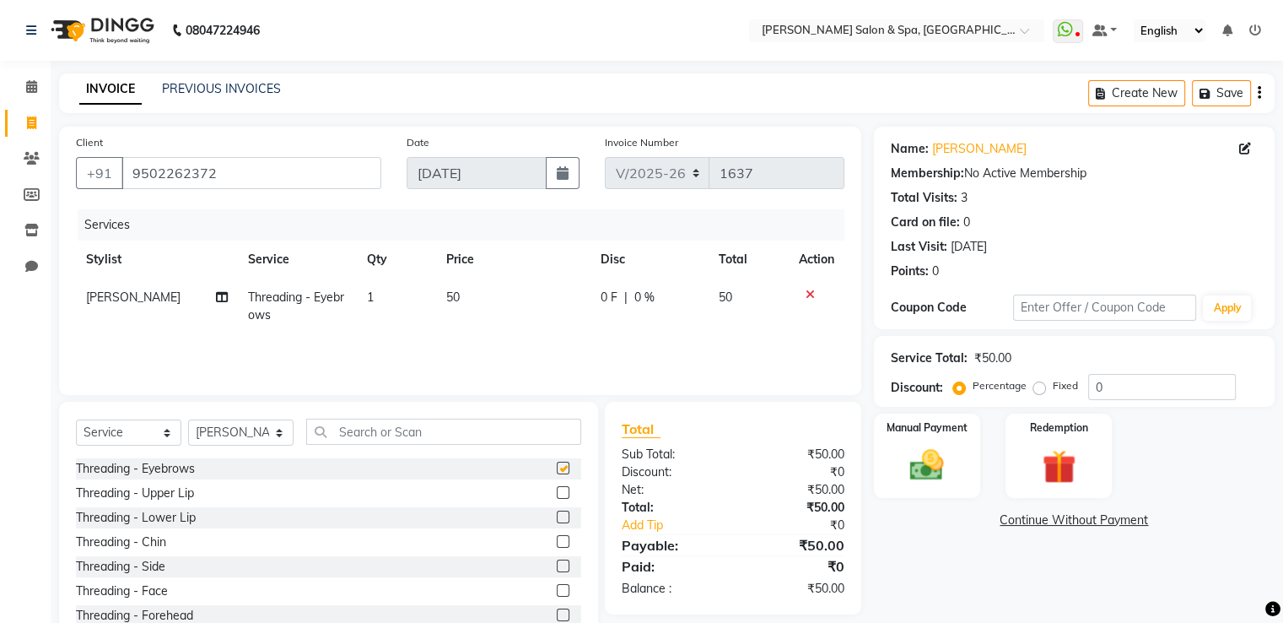
checkbox input "false"
click at [557, 498] on label at bounding box center [563, 492] width 13 height 13
click at [557, 498] on input "checkbox" at bounding box center [562, 493] width 11 height 11
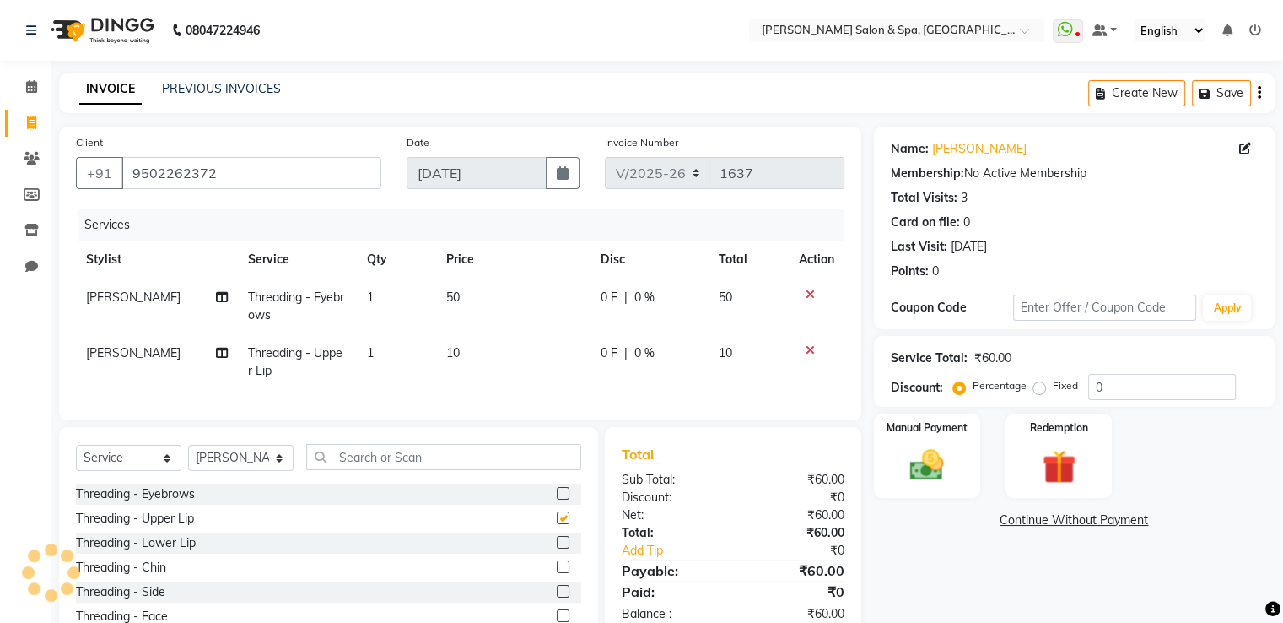
checkbox input "false"
click at [930, 451] on img at bounding box center [926, 465] width 57 height 40
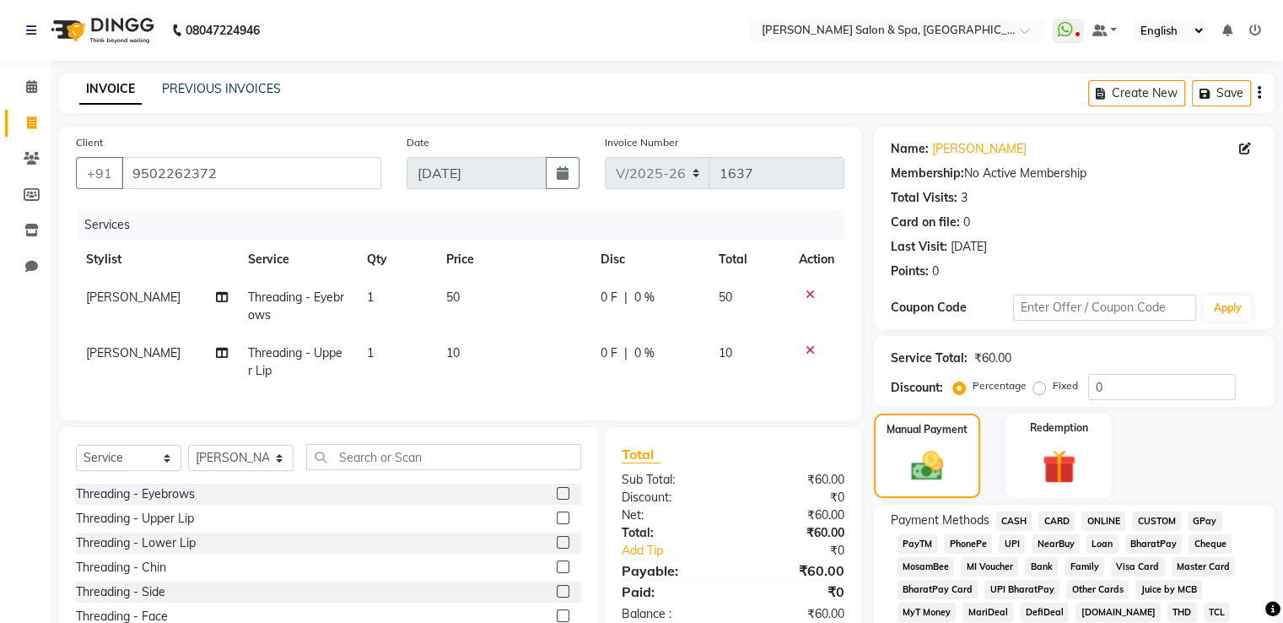
click at [194, 80] on div "PREVIOUS INVOICES" at bounding box center [221, 89] width 119 height 18
click at [223, 95] on link "PREVIOUS INVOICES" at bounding box center [221, 88] width 119 height 15
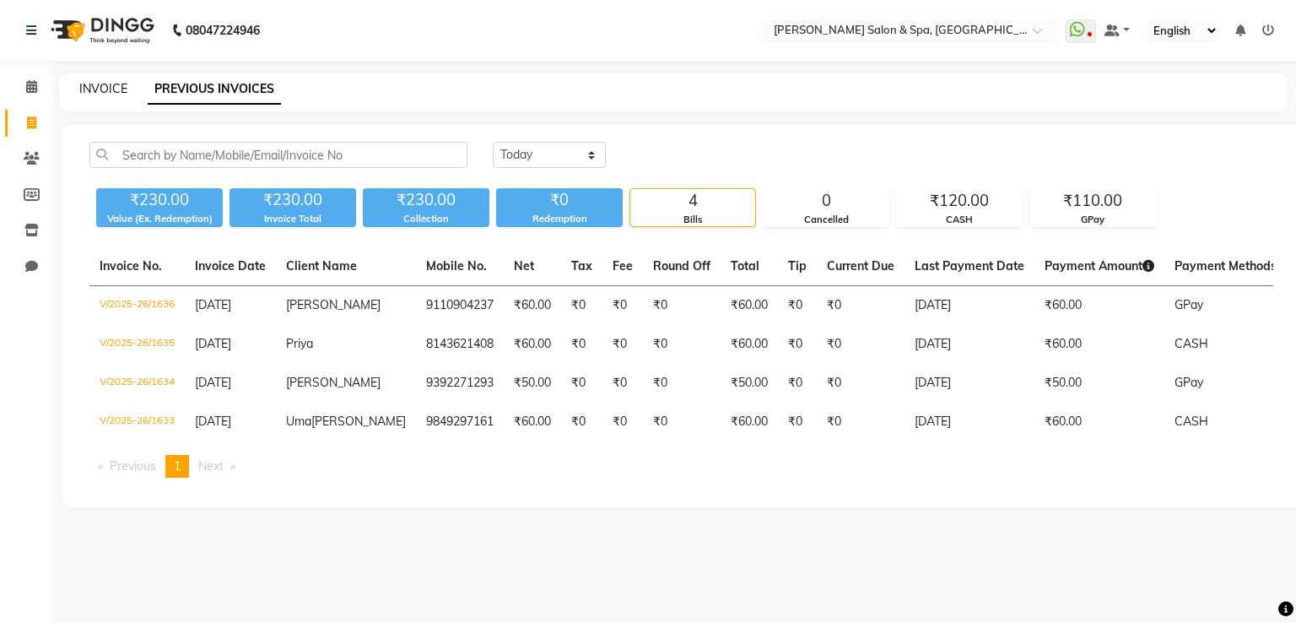
click at [117, 87] on link "INVOICE" at bounding box center [103, 88] width 48 height 15
select select "service"
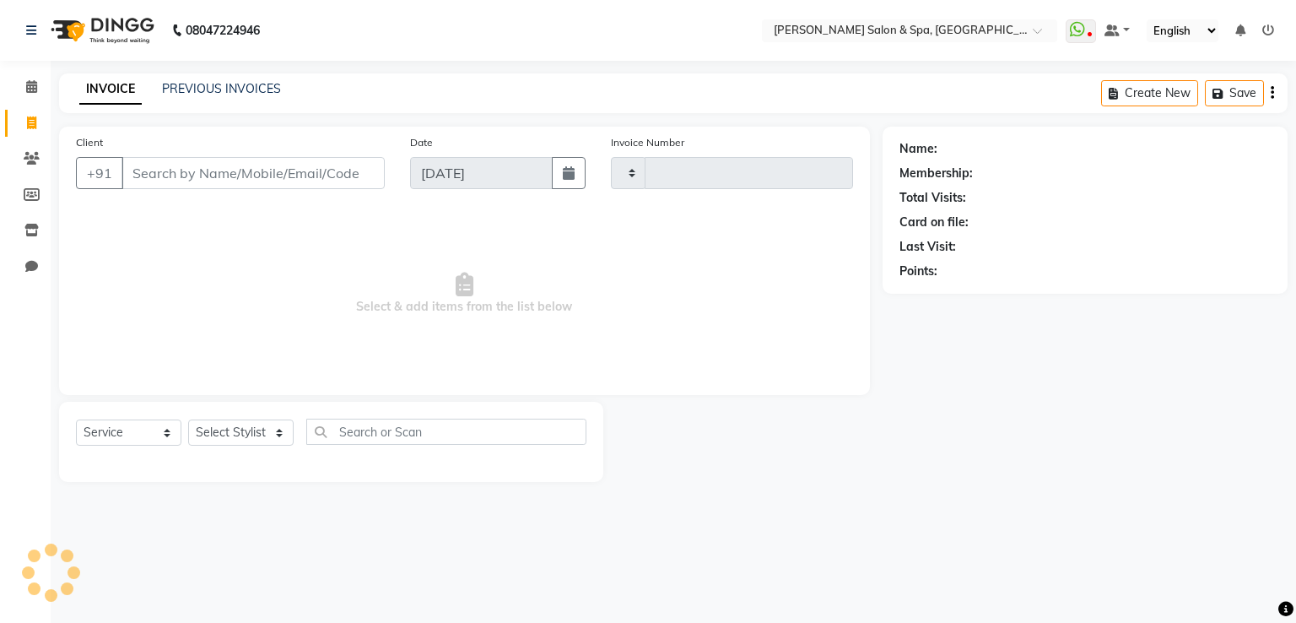
type input "1637"
select select "67"
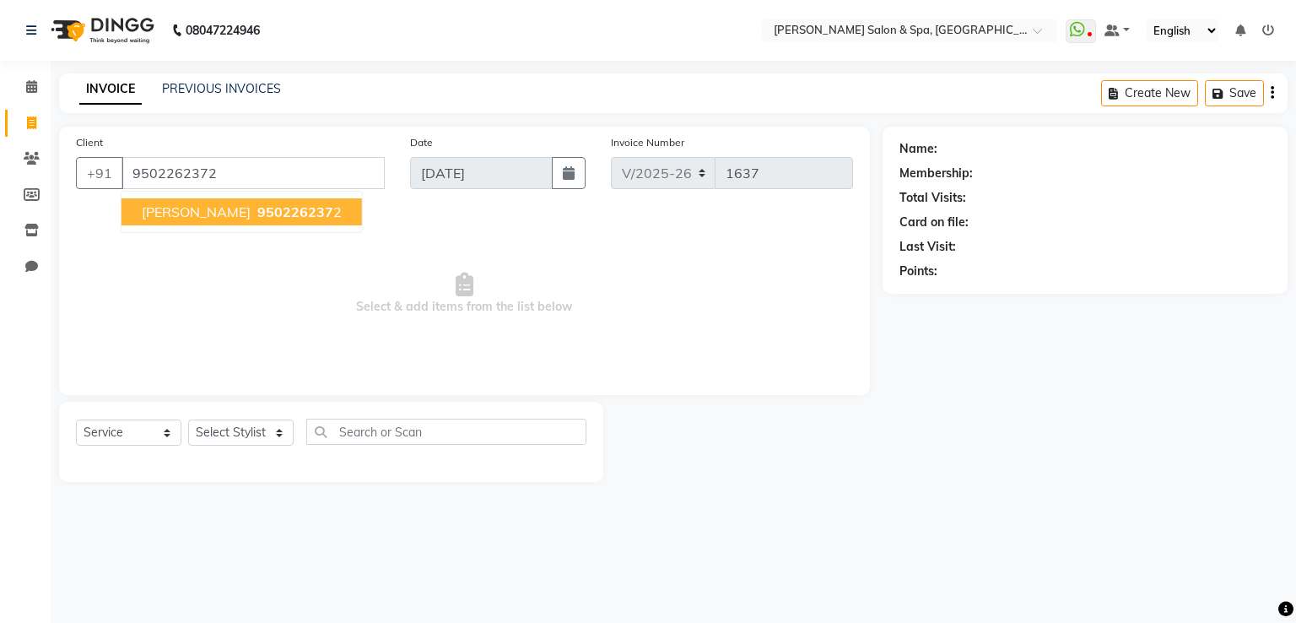
type input "9502262372"
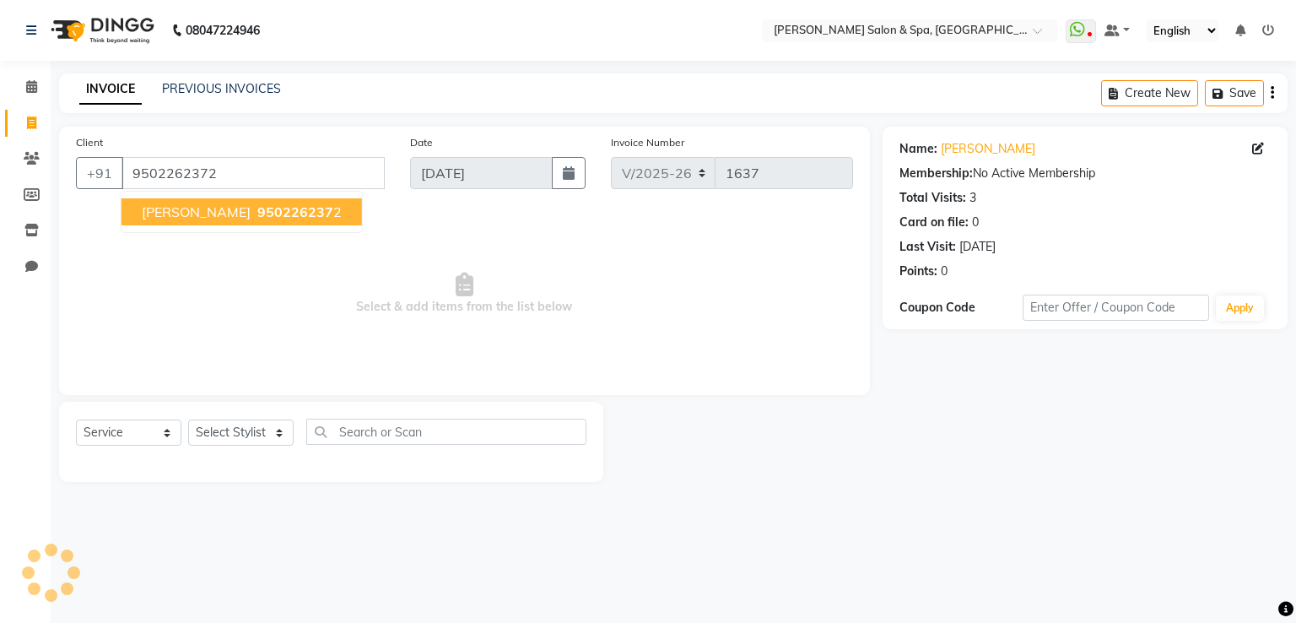
click at [257, 206] on span "950226237" at bounding box center [295, 211] width 76 height 17
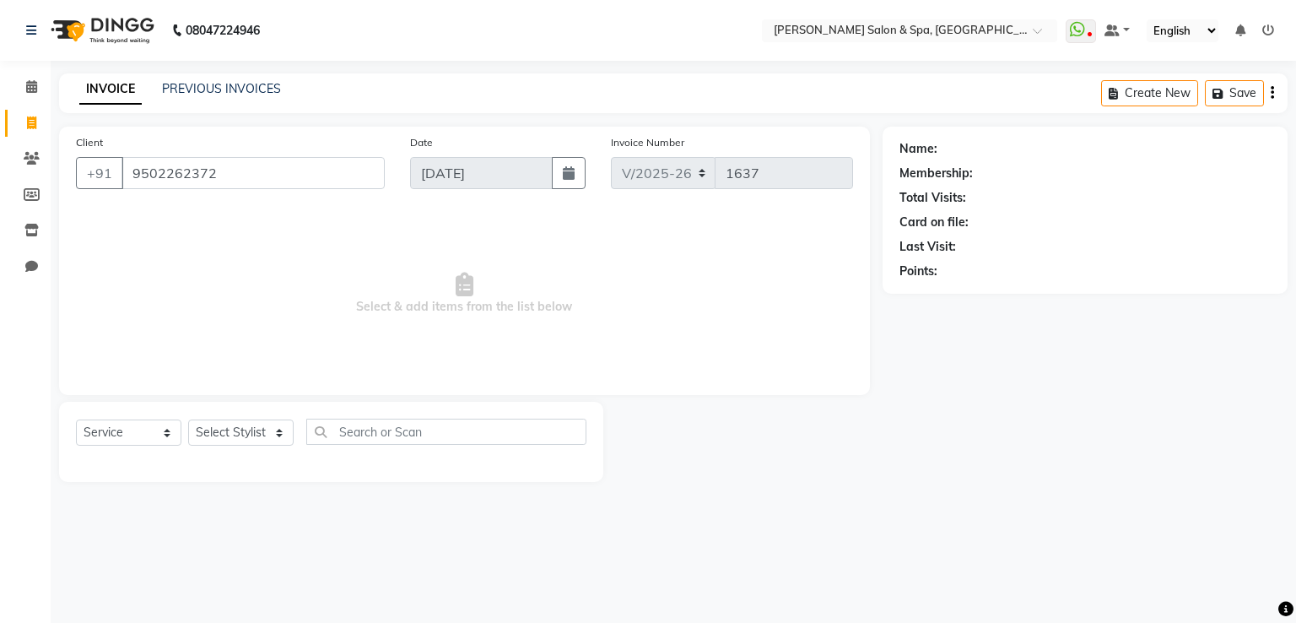
click at [237, 206] on div "Client [PHONE_NUMBER] Date [DATE] Invoice Number V/2025 V/[PHONE_NUMBER] Select…" at bounding box center [464, 261] width 811 height 268
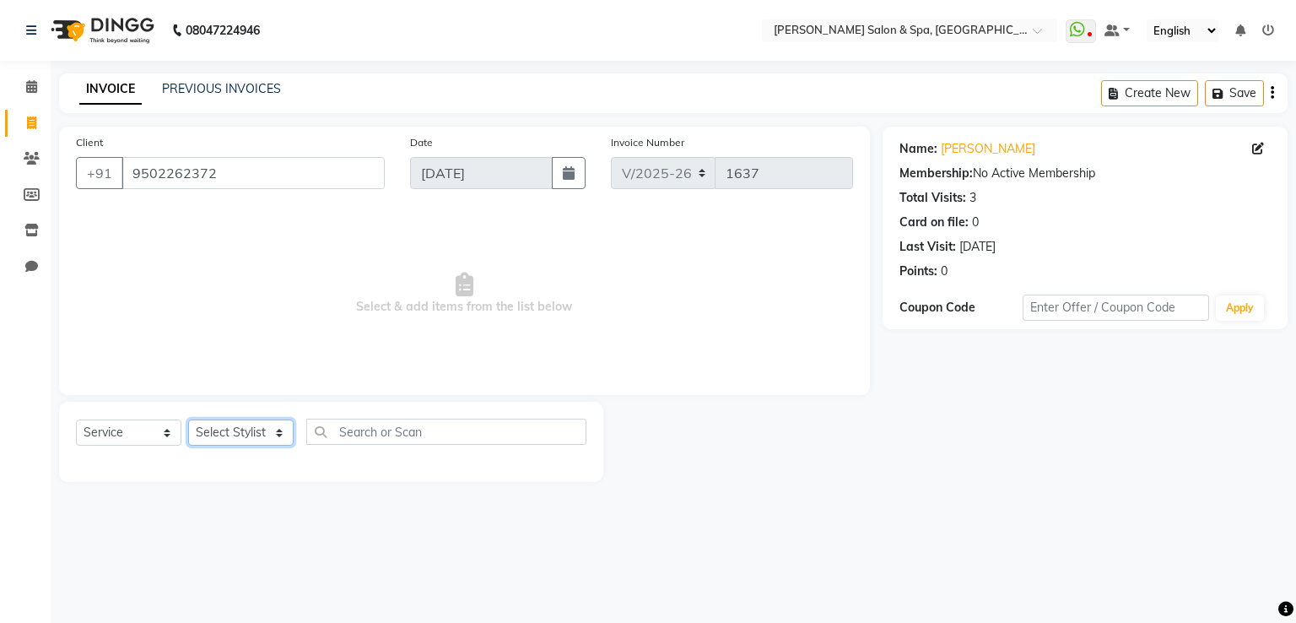
click at [226, 434] on select "Select Stylist [PERSON_NAME] Receptionist [PERSON_NAME] [PERSON_NAME]" at bounding box center [240, 432] width 105 height 26
select select "2479"
click at [188, 420] on select "Select Stylist [PERSON_NAME] Receptionist [PERSON_NAME] [PERSON_NAME]" at bounding box center [240, 432] width 105 height 26
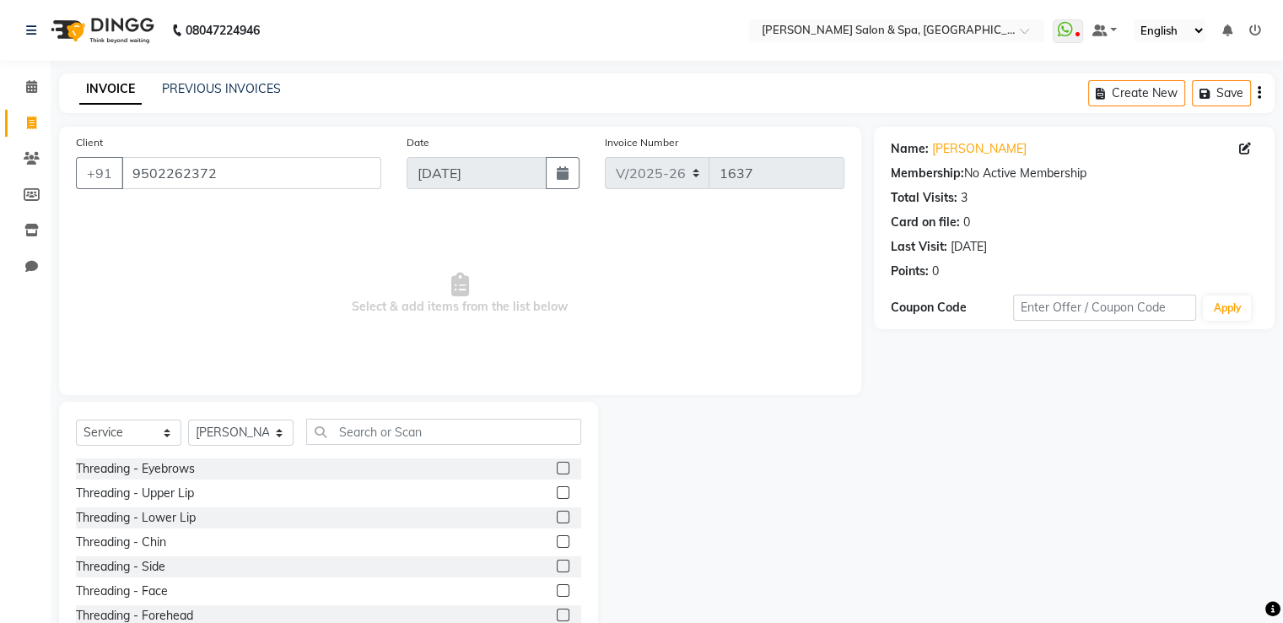
click at [557, 473] on label at bounding box center [563, 467] width 13 height 13
click at [557, 473] on input "checkbox" at bounding box center [562, 468] width 11 height 11
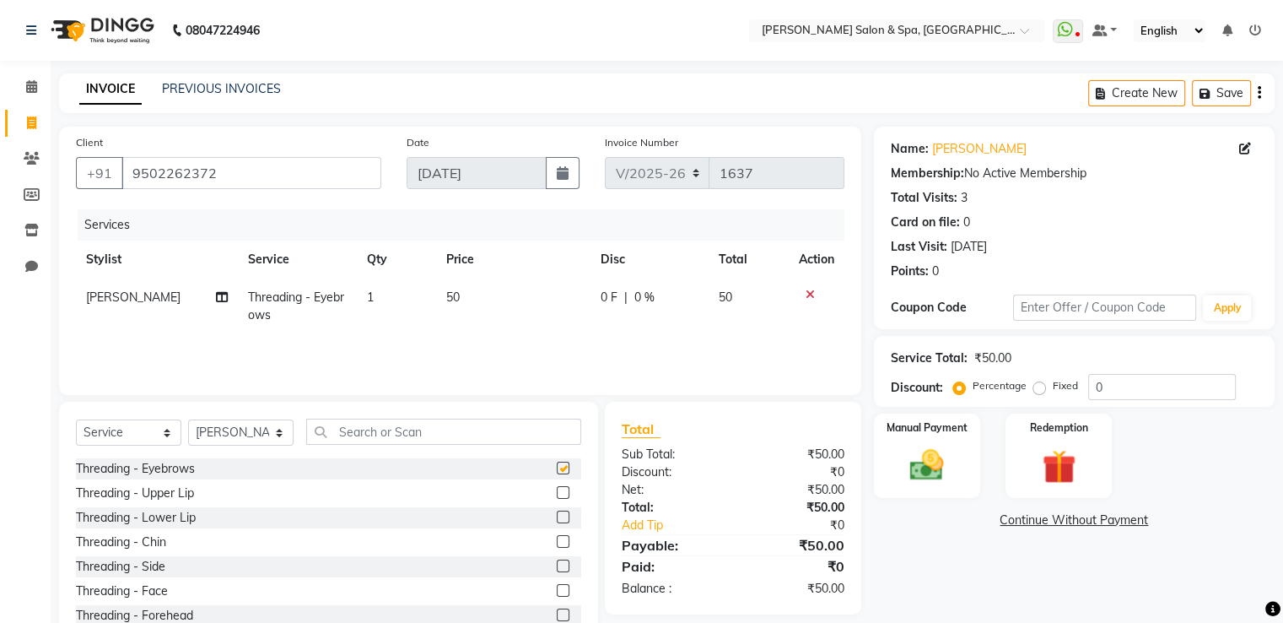
checkbox input "false"
click at [557, 495] on label at bounding box center [563, 492] width 13 height 13
click at [557, 495] on input "checkbox" at bounding box center [562, 493] width 11 height 11
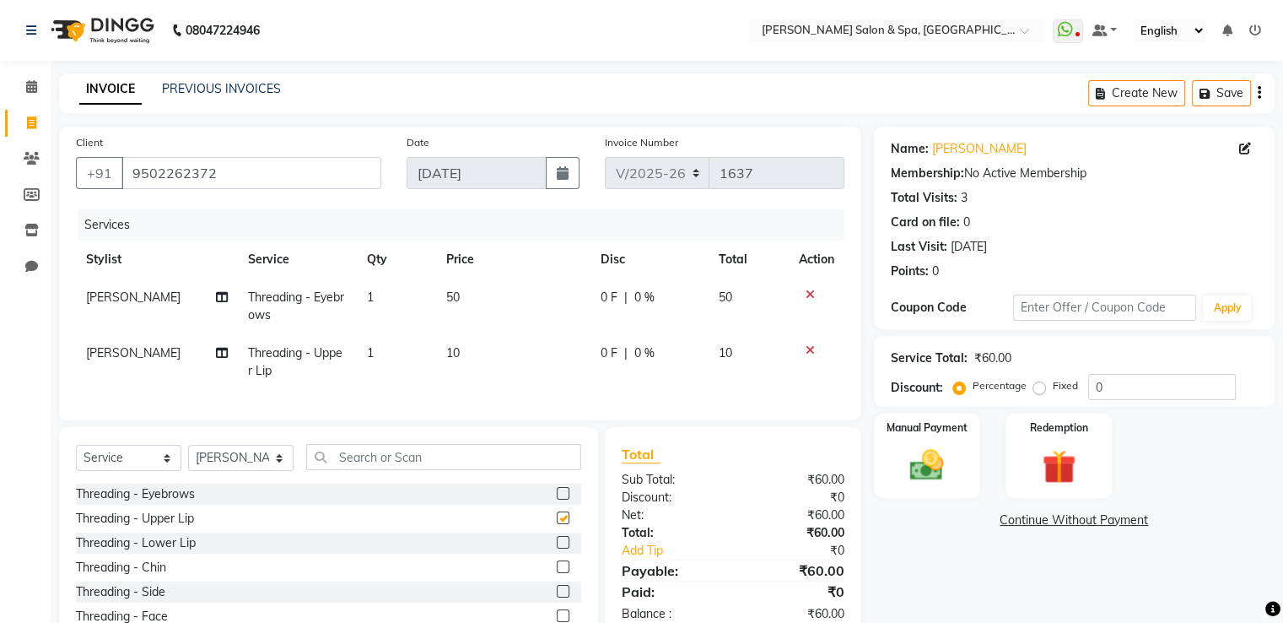
checkbox input "false"
click at [946, 445] on img at bounding box center [926, 465] width 57 height 40
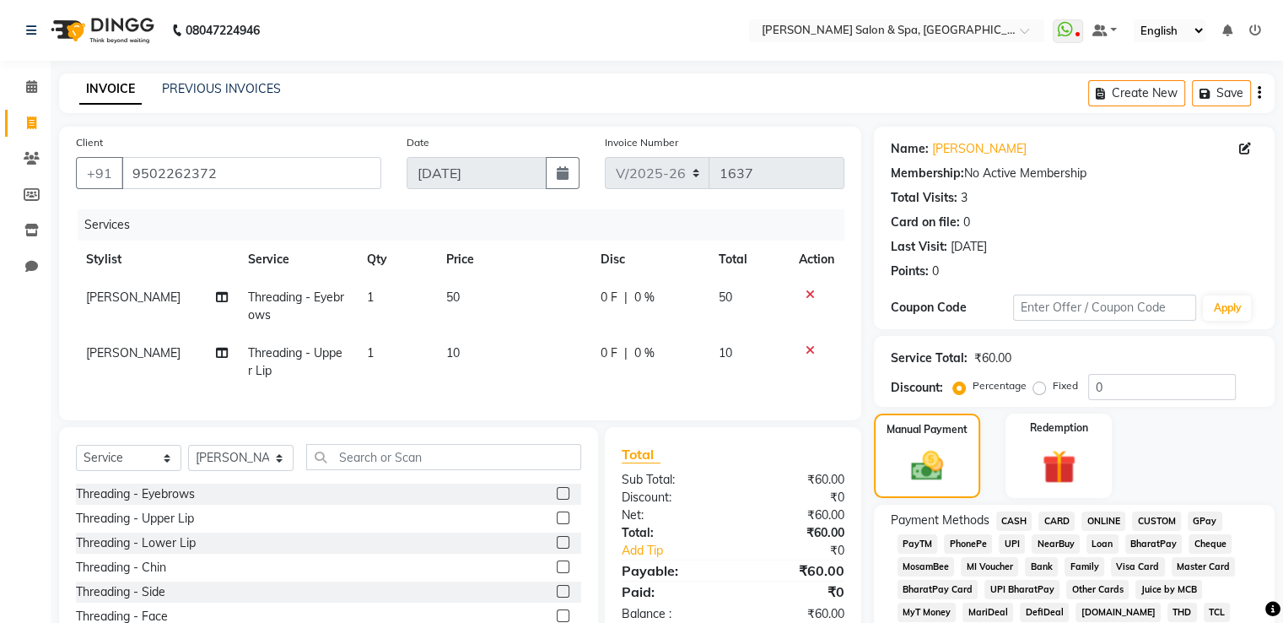
click at [1013, 521] on span "CASH" at bounding box center [1014, 520] width 36 height 19
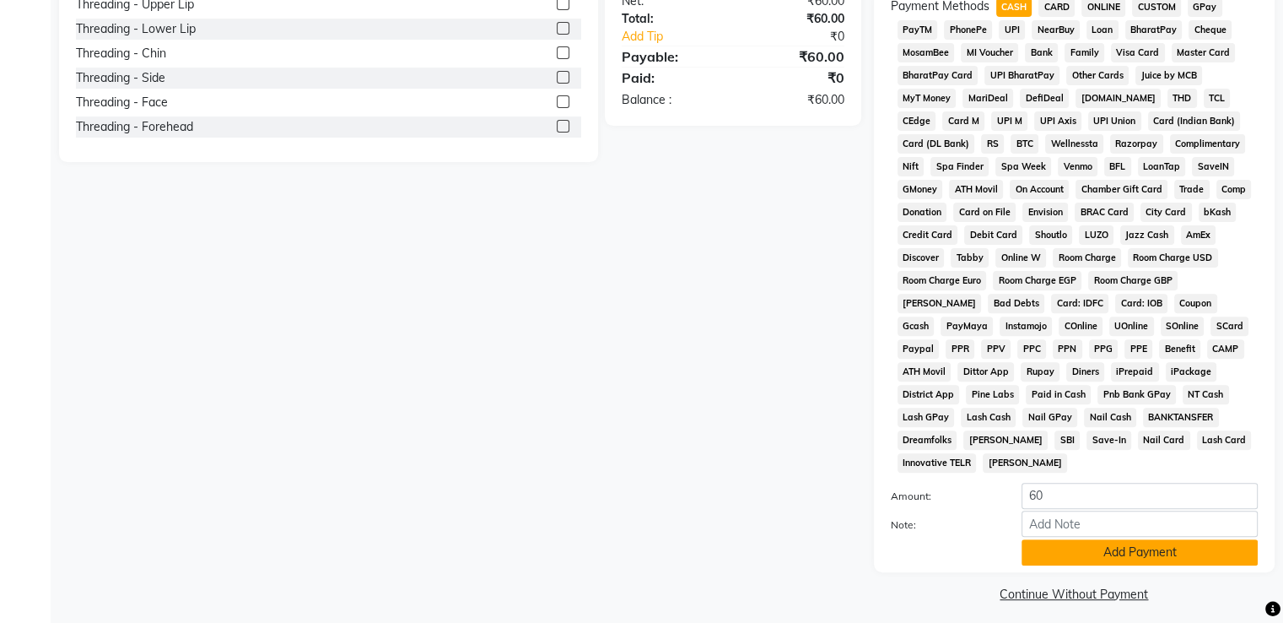
click at [1048, 542] on button "Add Payment" at bounding box center [1140, 552] width 236 height 26
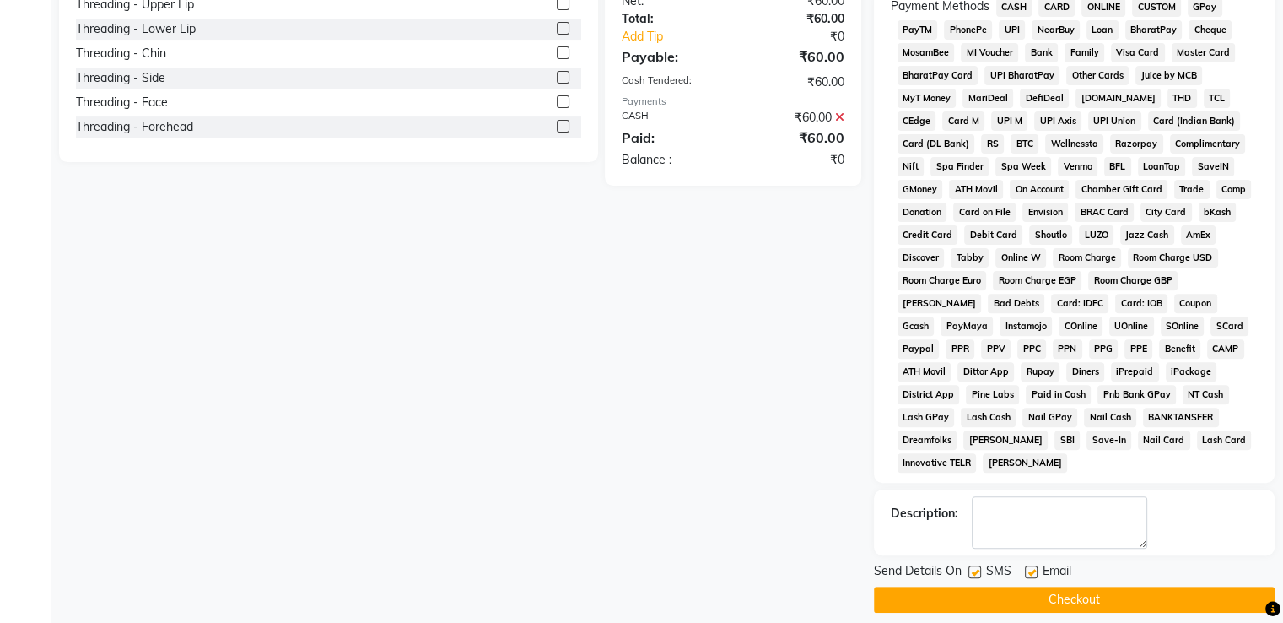
click at [1046, 586] on button "Checkout" at bounding box center [1074, 599] width 401 height 26
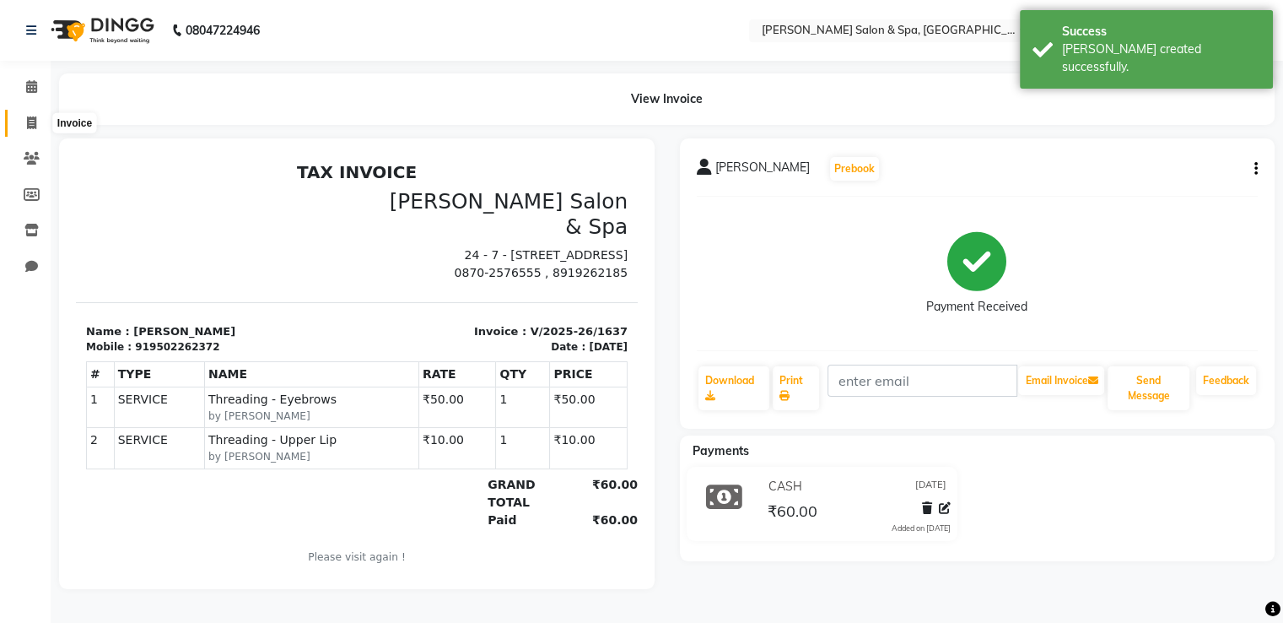
click at [29, 114] on span at bounding box center [32, 123] width 30 height 19
select select "service"
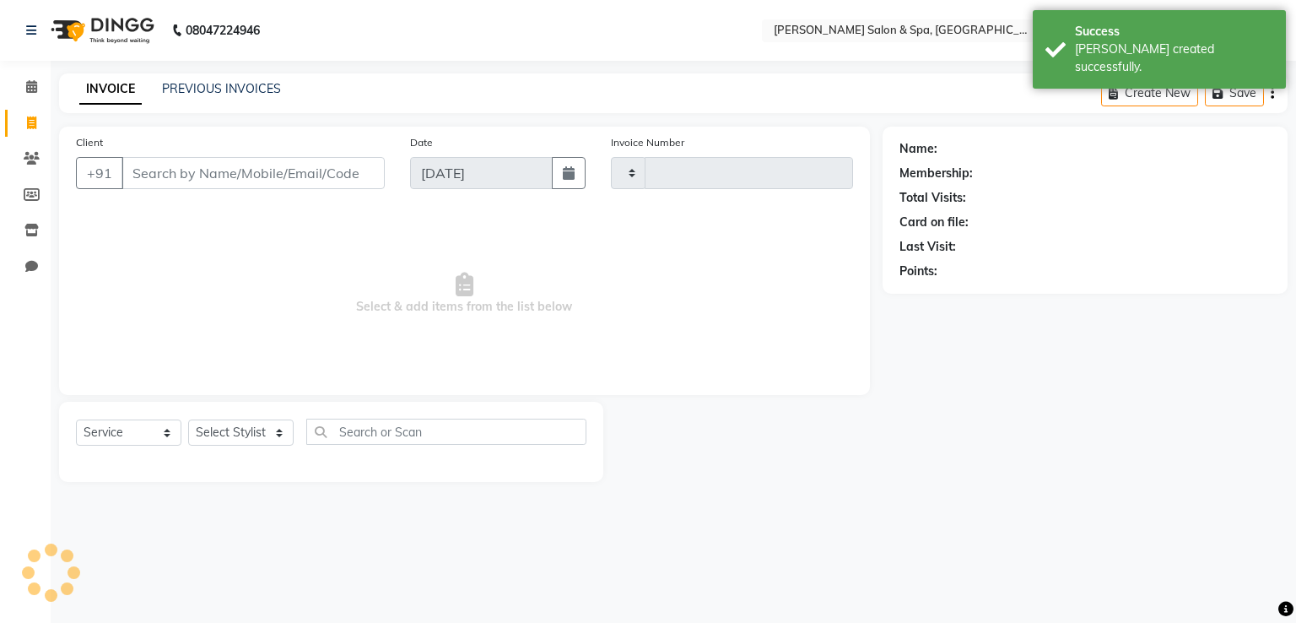
type input "1638"
select select "67"
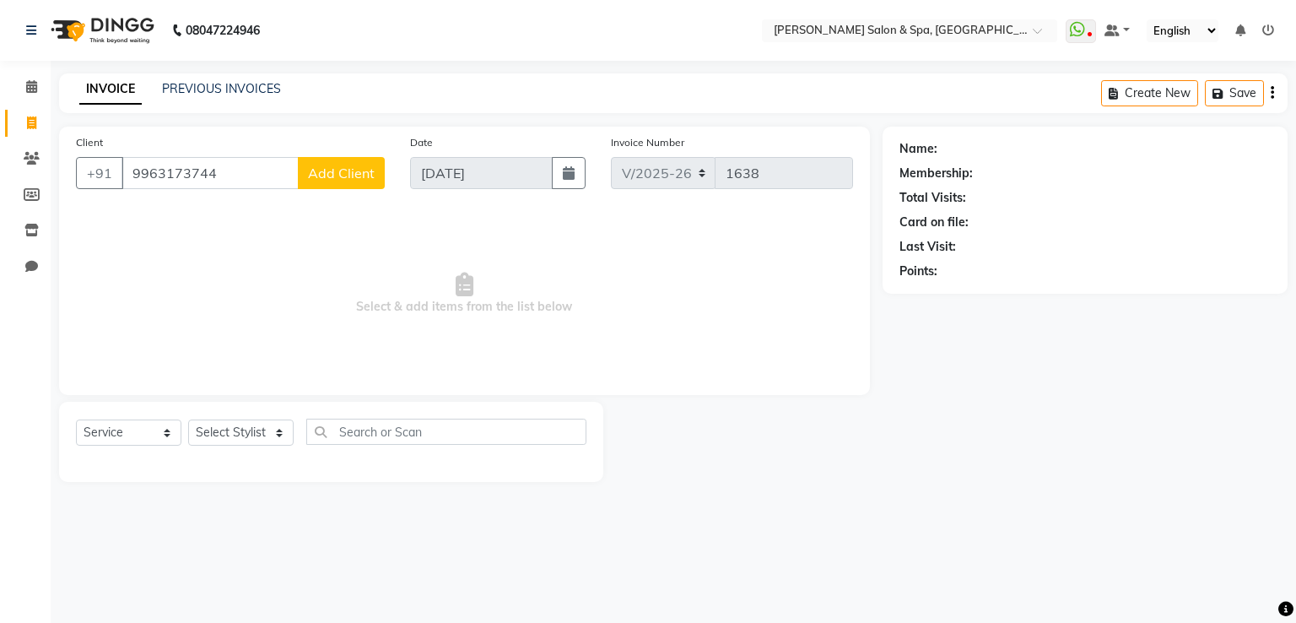
type input "9963173744"
click at [353, 168] on span "Add Client" at bounding box center [341, 173] width 67 height 17
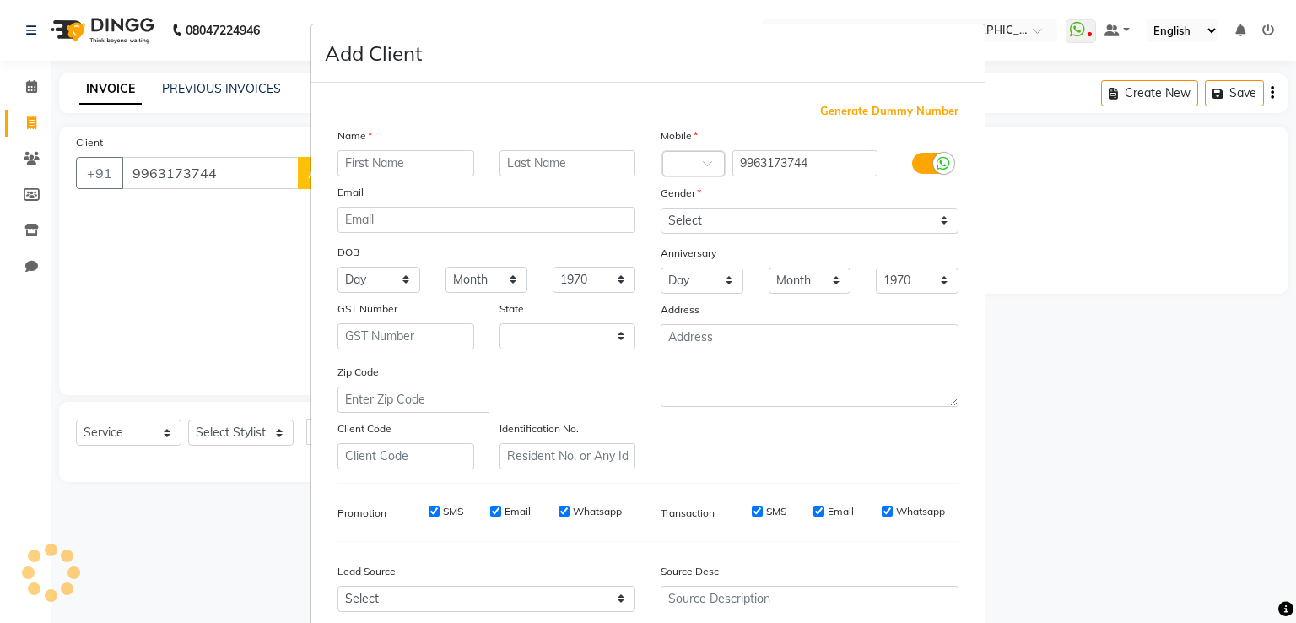
select select "36"
type input "swathi"
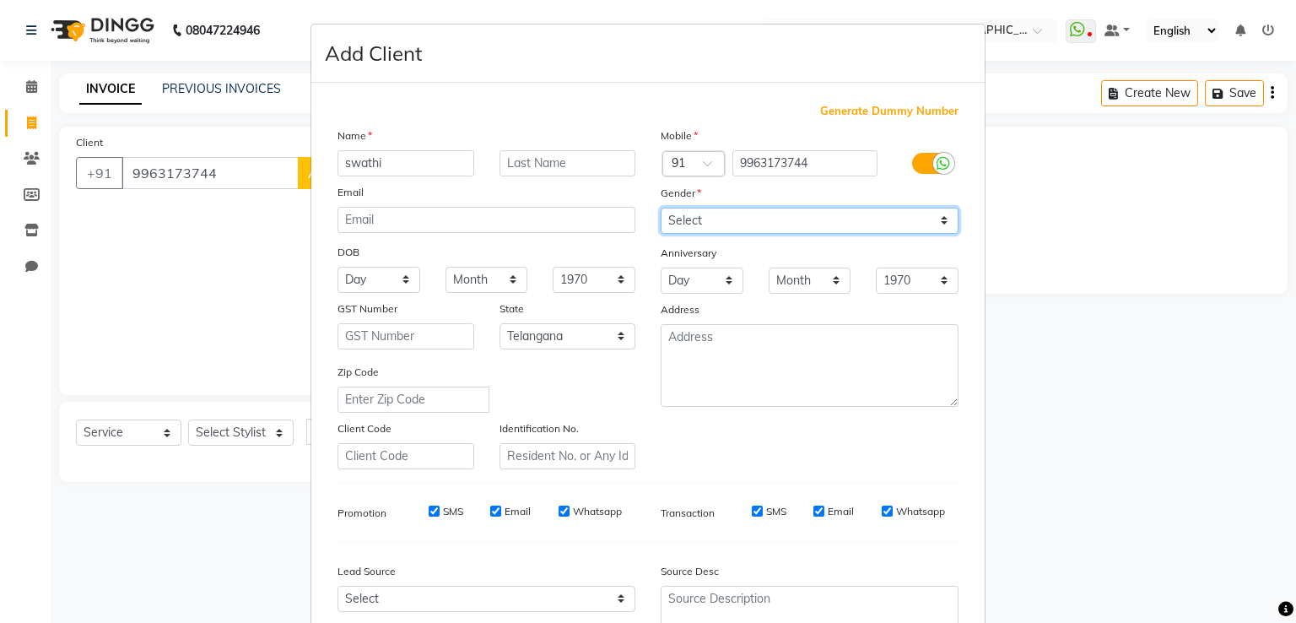
click at [695, 224] on select "Select [DEMOGRAPHIC_DATA] [DEMOGRAPHIC_DATA] Other Prefer Not To Say" at bounding box center [810, 221] width 298 height 26
select select "[DEMOGRAPHIC_DATA]"
click at [661, 208] on select "Select [DEMOGRAPHIC_DATA] [DEMOGRAPHIC_DATA] Other Prefer Not To Say" at bounding box center [810, 221] width 298 height 26
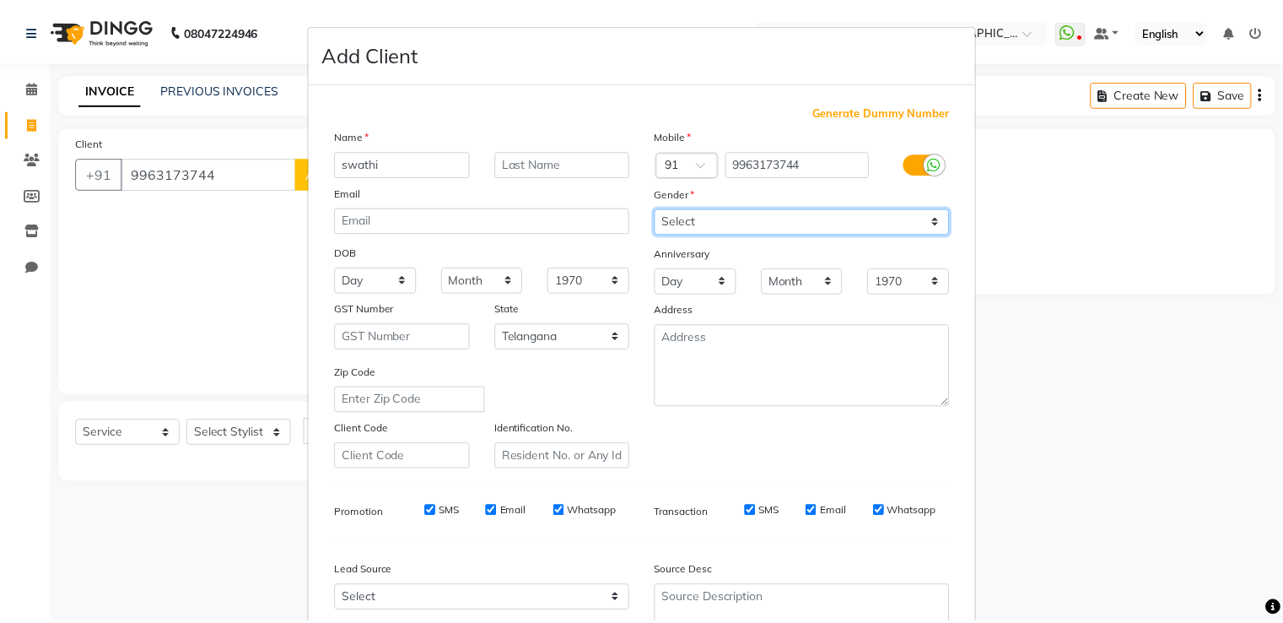
scroll to position [165, 0]
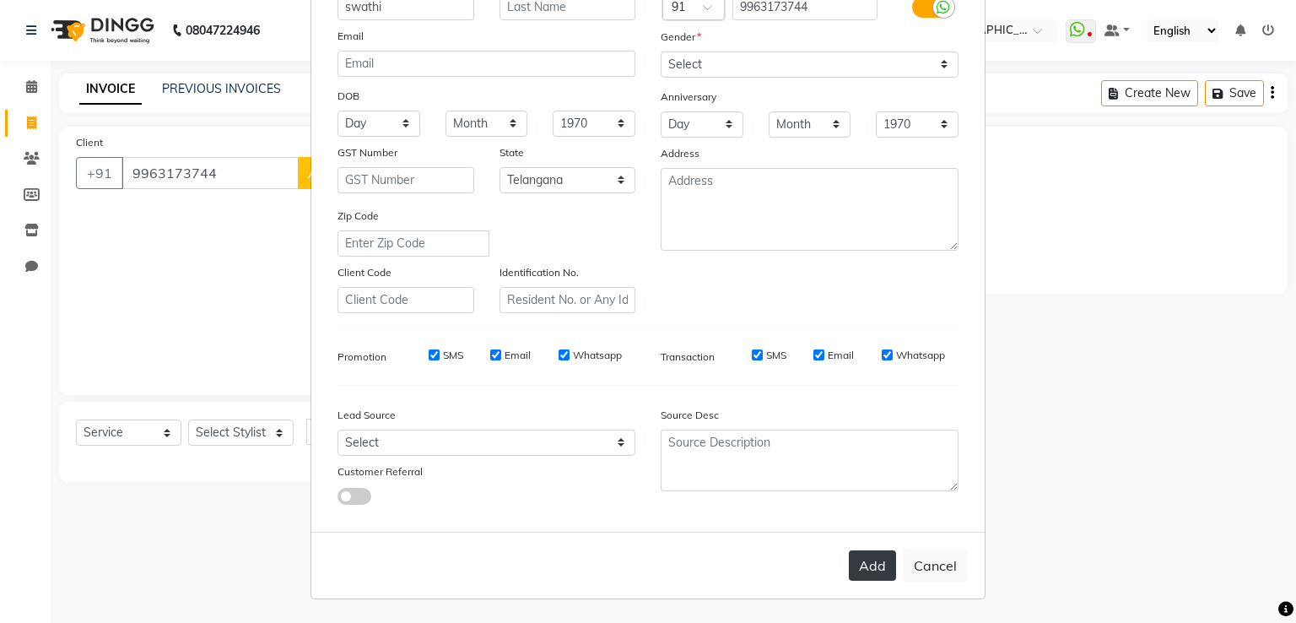
click at [864, 565] on button "Add" at bounding box center [872, 565] width 47 height 30
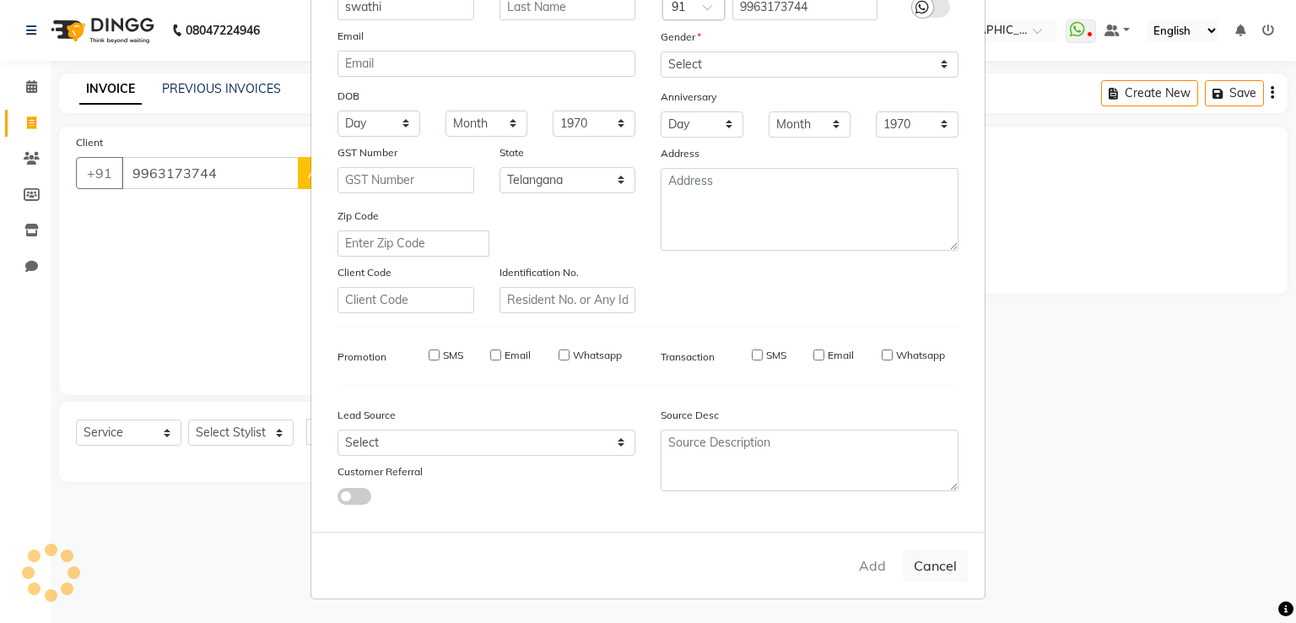
select select
select select "null"
select select
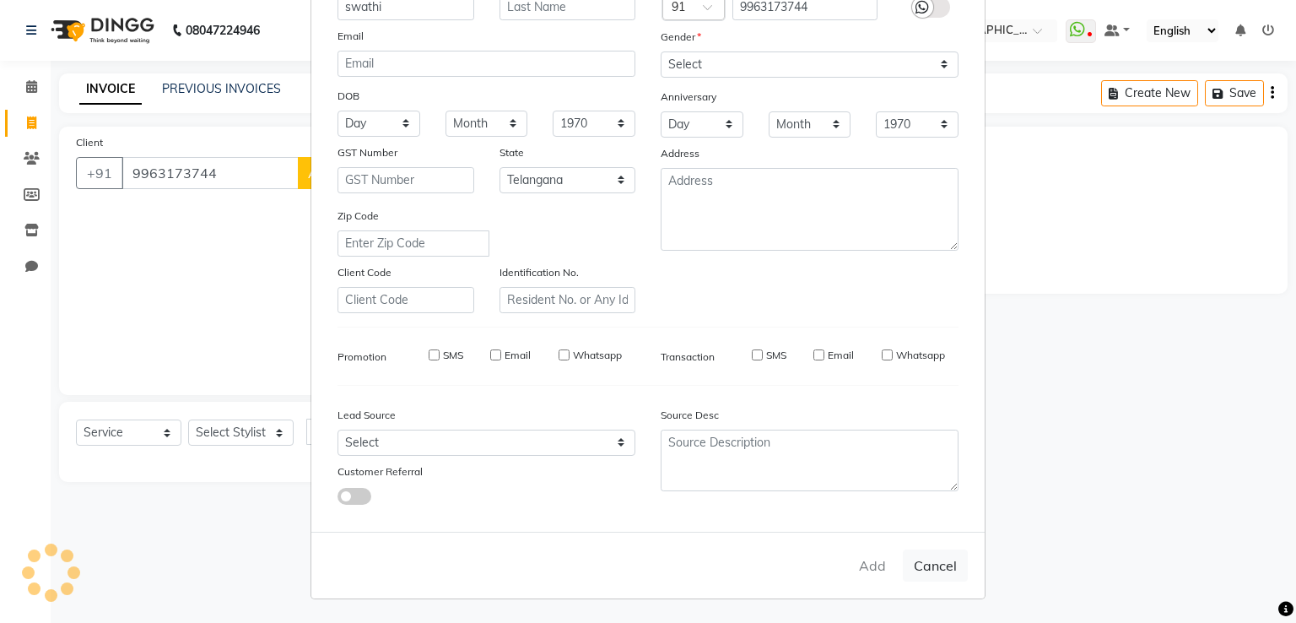
select select
checkbox input "false"
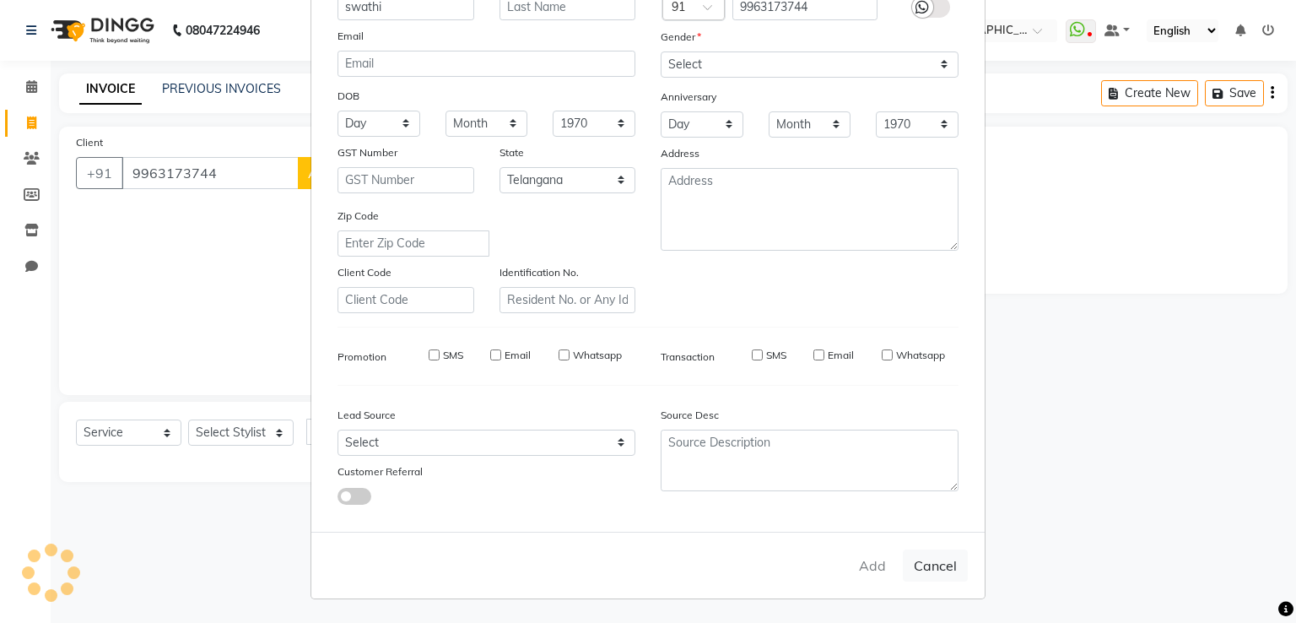
checkbox input "false"
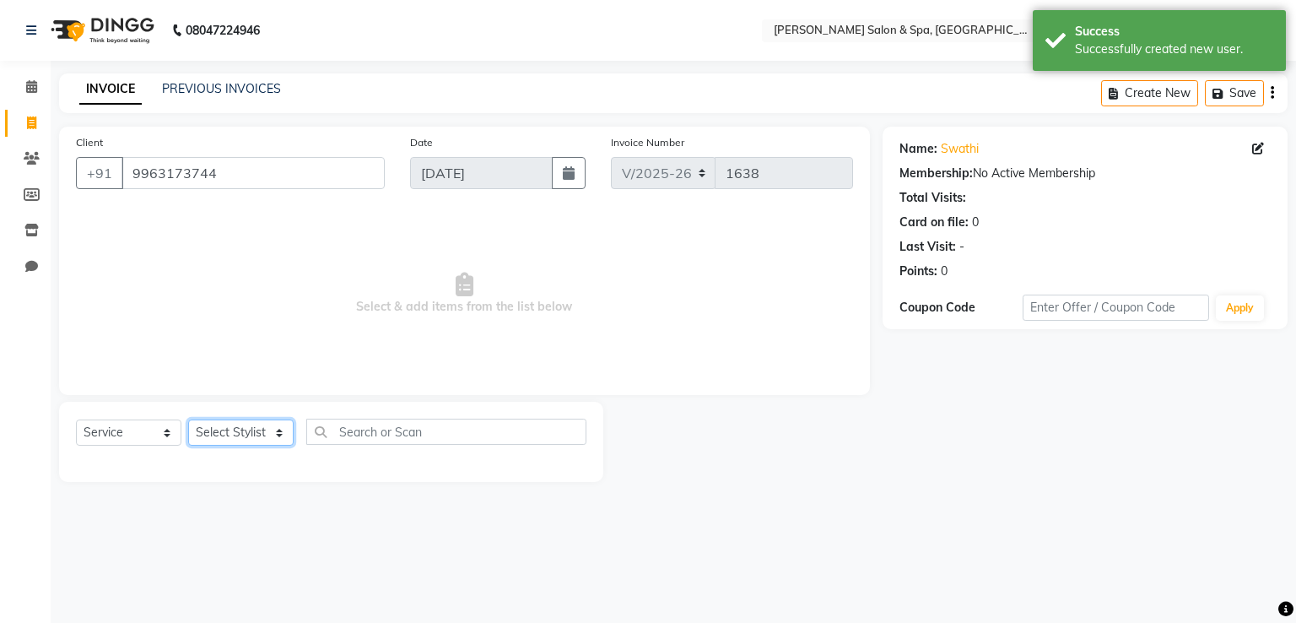
click at [218, 445] on select "Select Stylist [PERSON_NAME] Receptionist [PERSON_NAME] [PERSON_NAME]" at bounding box center [240, 432] width 105 height 26
select select "2482"
click at [188, 420] on select "Select Stylist [PERSON_NAME] Receptionist [PERSON_NAME] [PERSON_NAME]" at bounding box center [240, 432] width 105 height 26
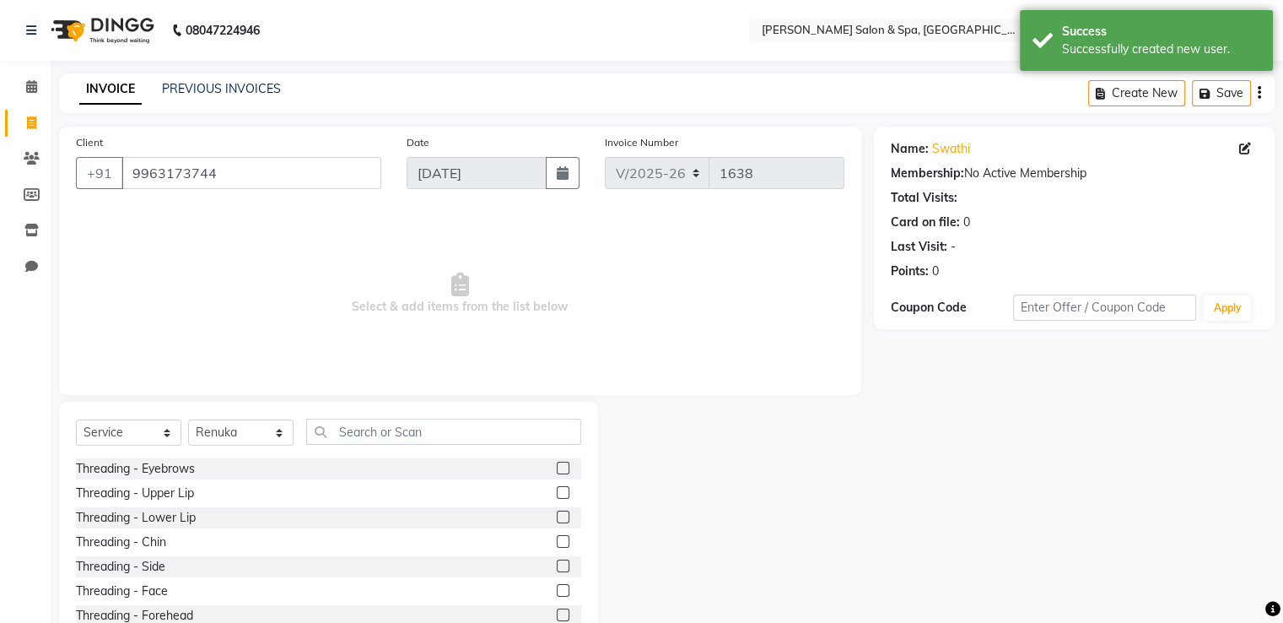
click at [490, 414] on div "Select Service Product Membership Package Voucher Prepaid Gift Card Select Styl…" at bounding box center [328, 526] width 539 height 249
click at [490, 425] on input "text" at bounding box center [443, 431] width 275 height 26
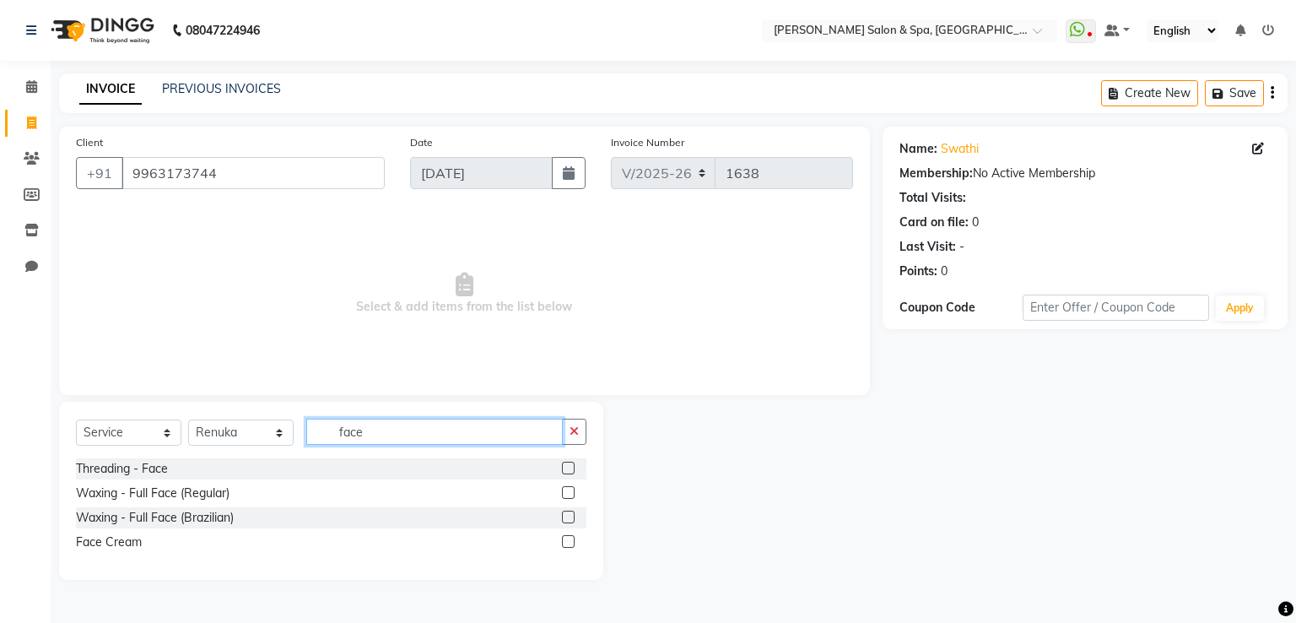
type input "face"
click at [567, 514] on label at bounding box center [568, 516] width 13 height 13
click at [567, 514] on input "checkbox" at bounding box center [567, 517] width 11 height 11
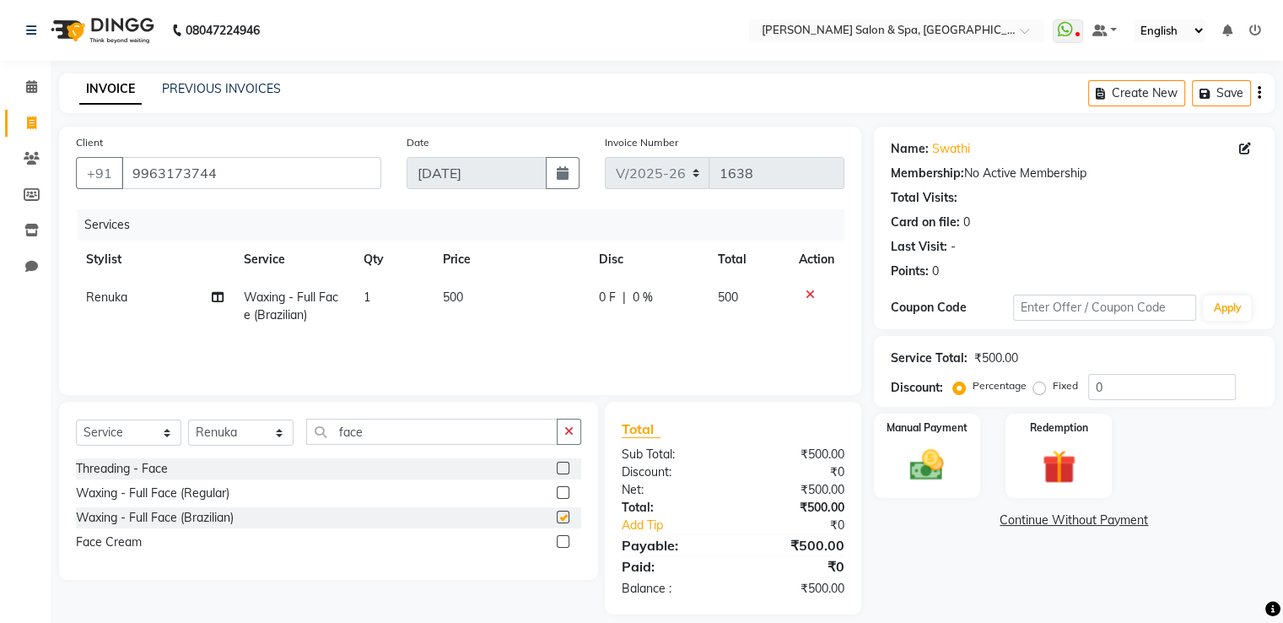
checkbox input "false"
click at [931, 467] on img at bounding box center [926, 465] width 57 height 40
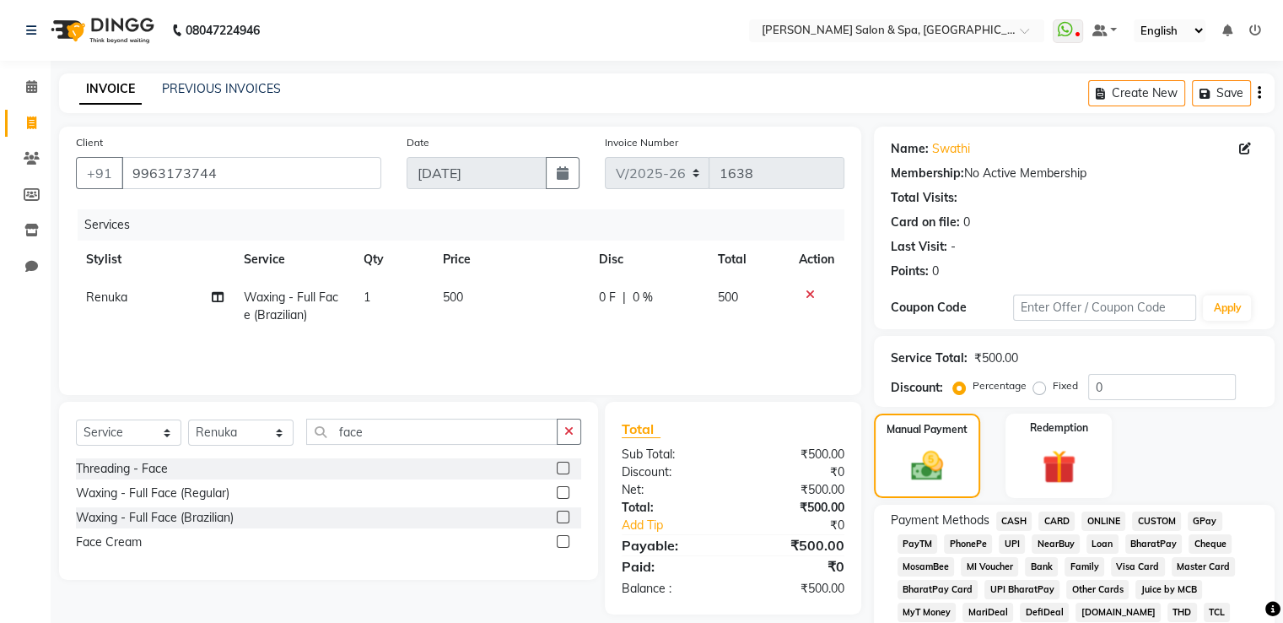
click at [1012, 513] on span "CASH" at bounding box center [1014, 520] width 36 height 19
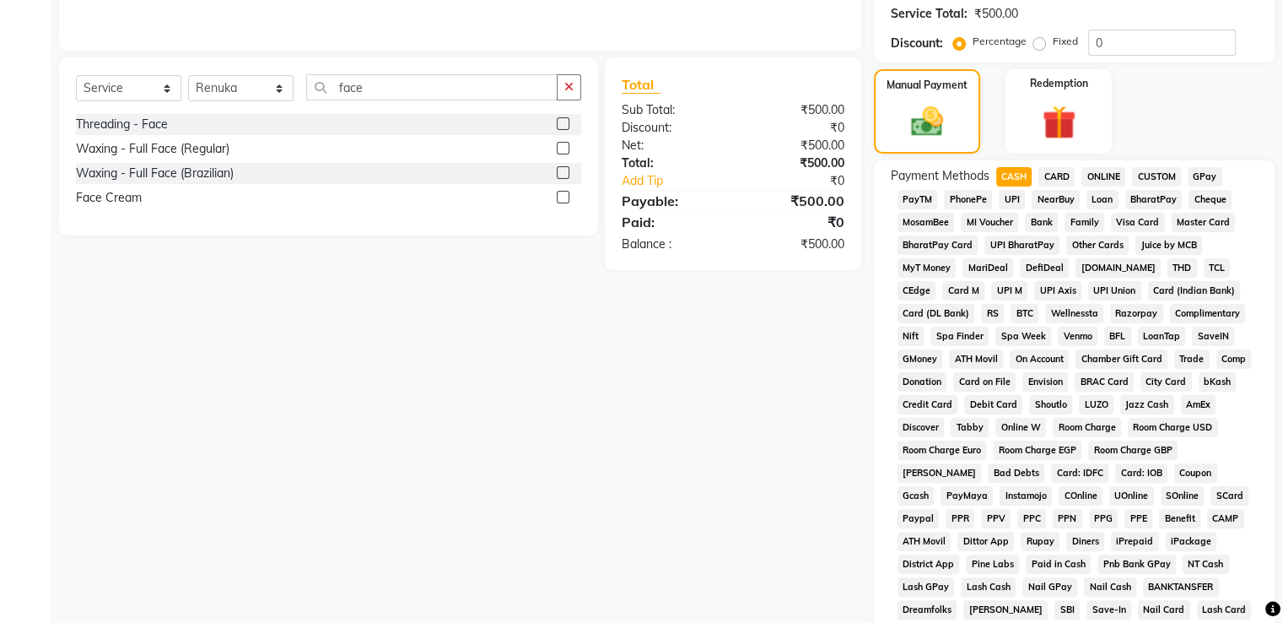
scroll to position [514, 0]
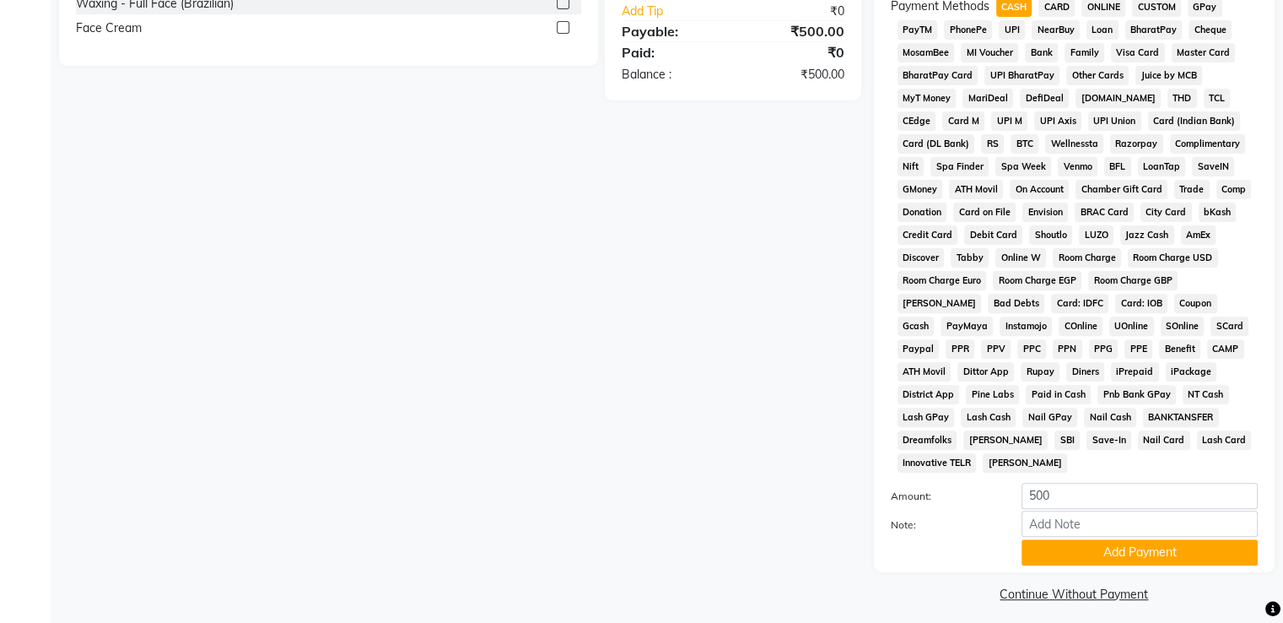
click at [1066, 557] on div "Payment Methods CASH CARD ONLINE CUSTOM GPay PayTM PhonePe UPI NearBuy Loan Bha…" at bounding box center [1074, 281] width 401 height 581
click at [1069, 549] on button "Add Payment" at bounding box center [1140, 552] width 236 height 26
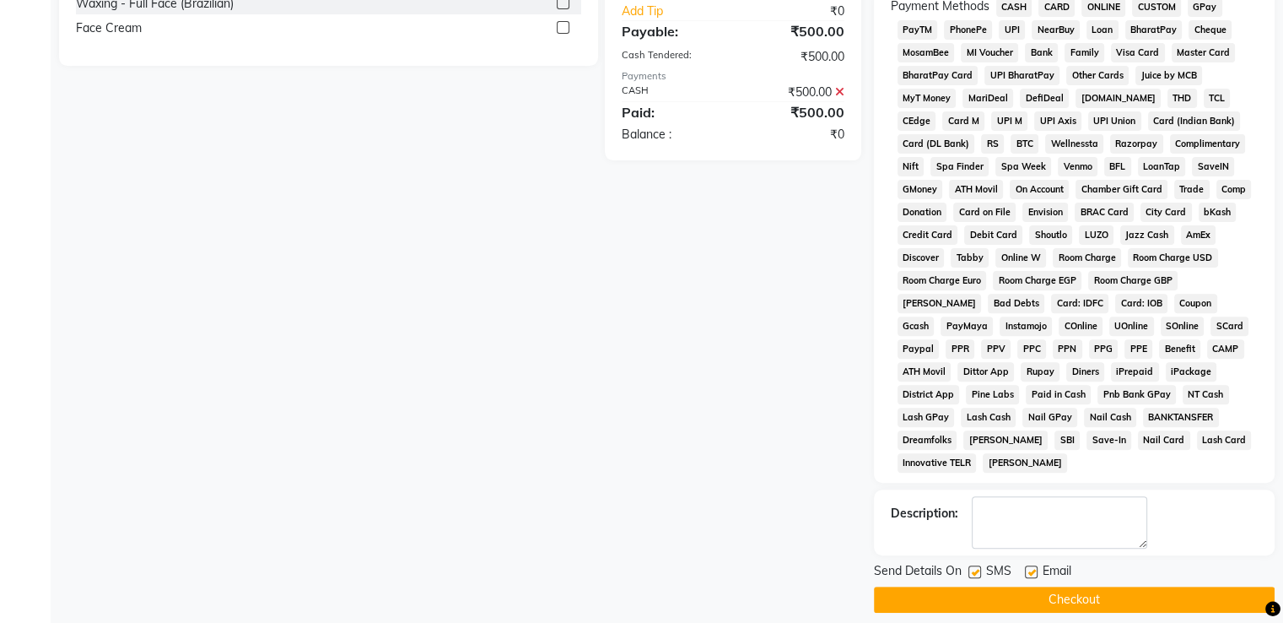
click at [1066, 586] on button "Checkout" at bounding box center [1074, 599] width 401 height 26
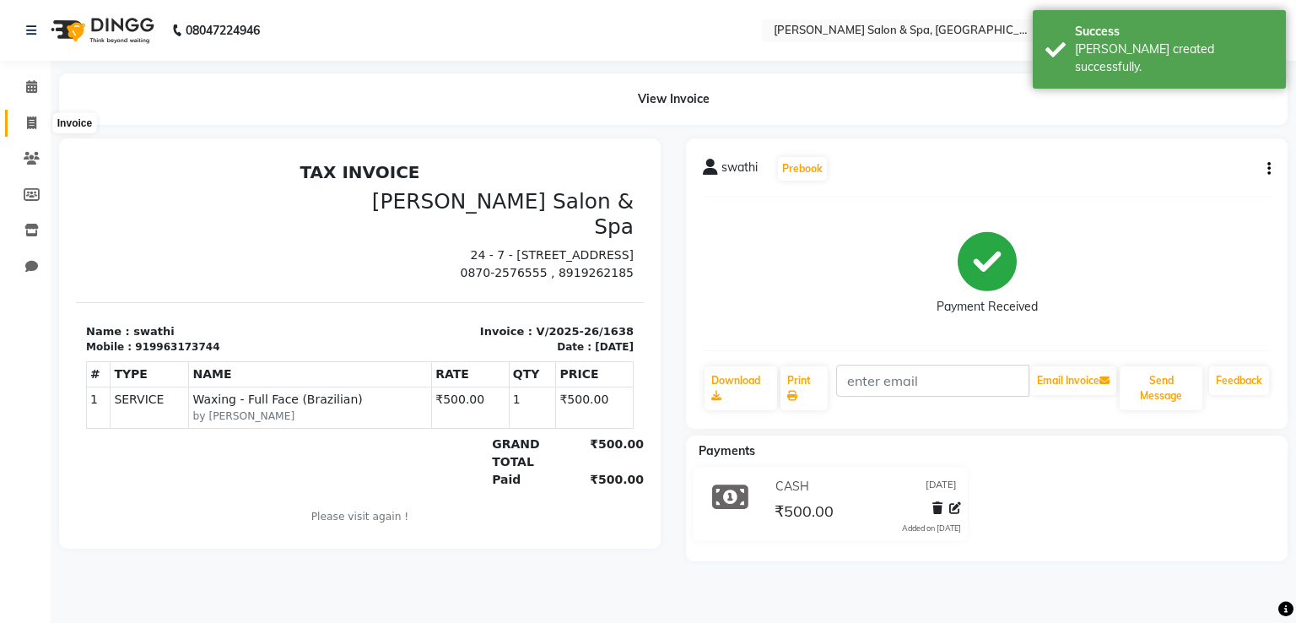
click at [35, 120] on icon at bounding box center [31, 122] width 9 height 13
select select "67"
select select "service"
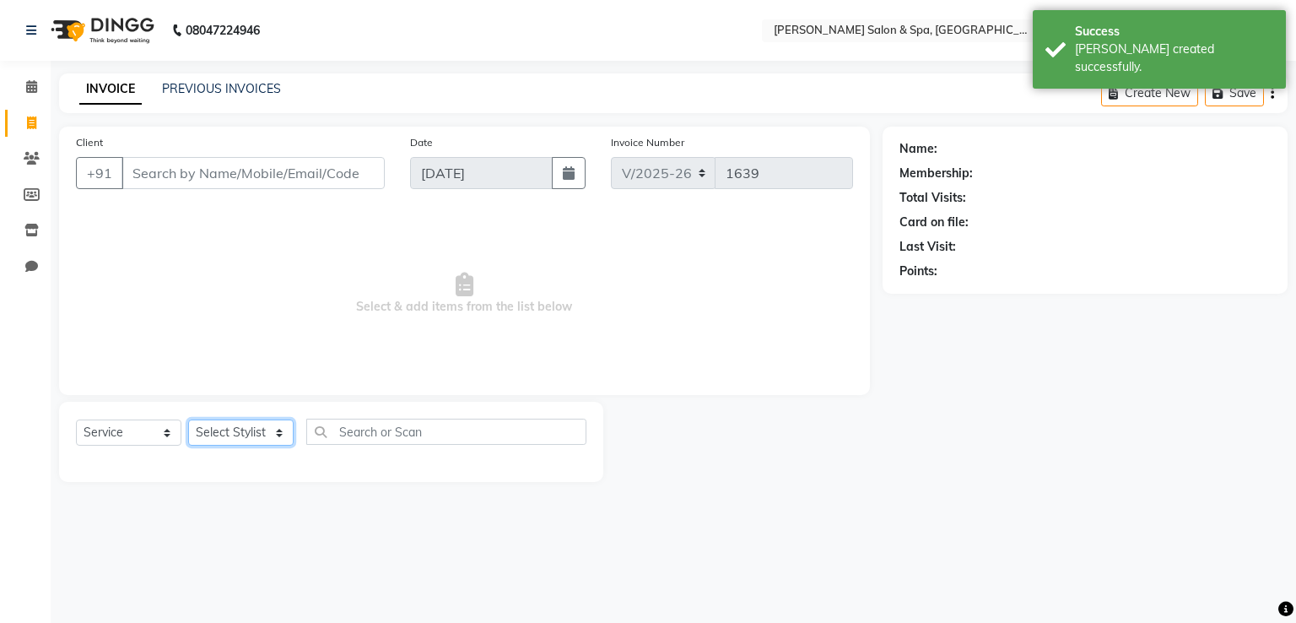
click at [241, 436] on select "Select Stylist [PERSON_NAME] Receptionist [PERSON_NAME] [PERSON_NAME]" at bounding box center [240, 432] width 105 height 26
select select "2479"
click at [188, 420] on select "Select Stylist [PERSON_NAME] Receptionist [PERSON_NAME] [PERSON_NAME]" at bounding box center [240, 432] width 105 height 26
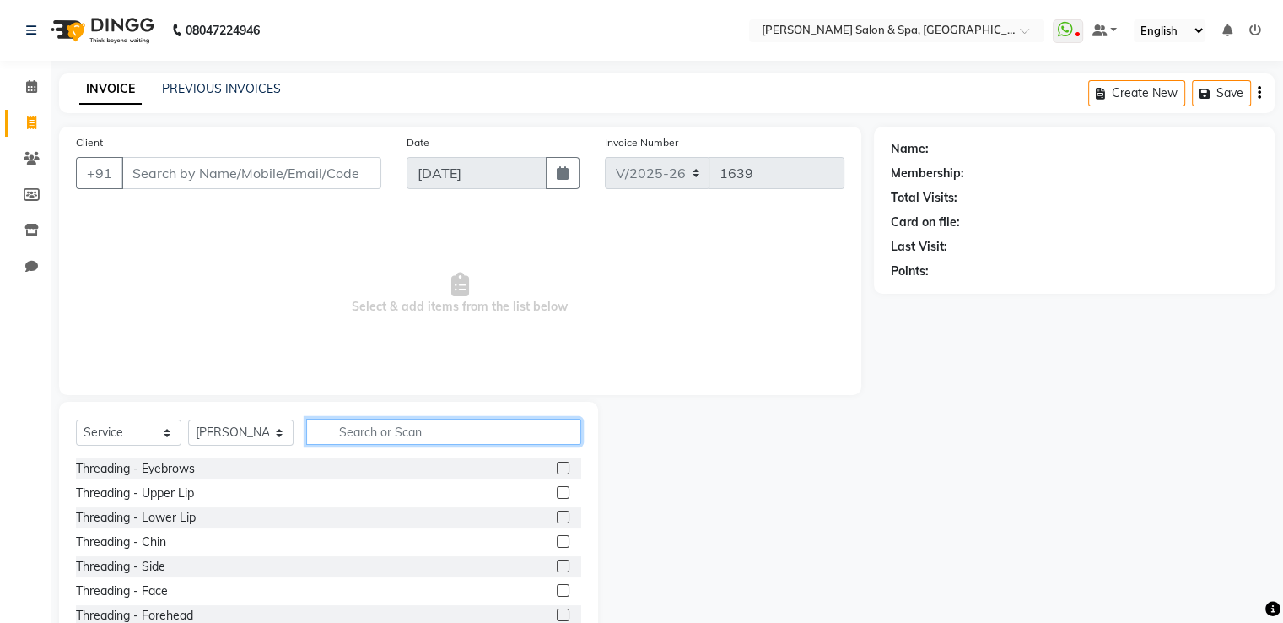
click at [353, 432] on input "text" at bounding box center [443, 431] width 275 height 26
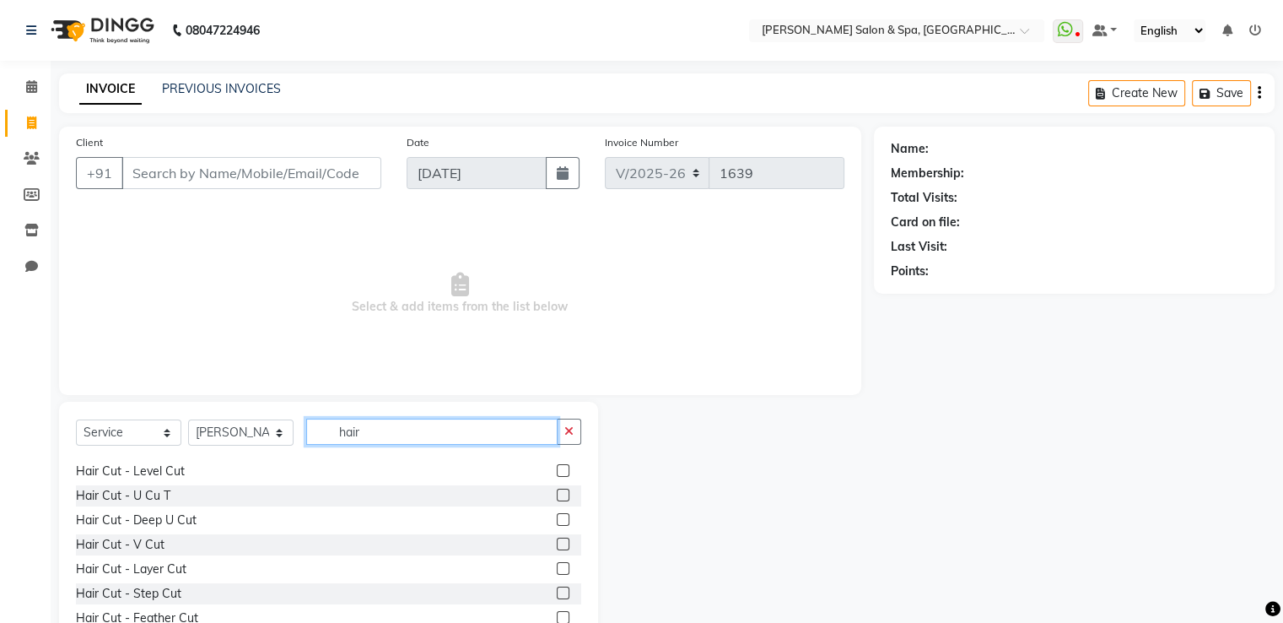
scroll to position [19, 0]
type input "hair"
click at [557, 523] on label at bounding box center [563, 522] width 13 height 13
click at [557, 523] on input "checkbox" at bounding box center [562, 523] width 11 height 11
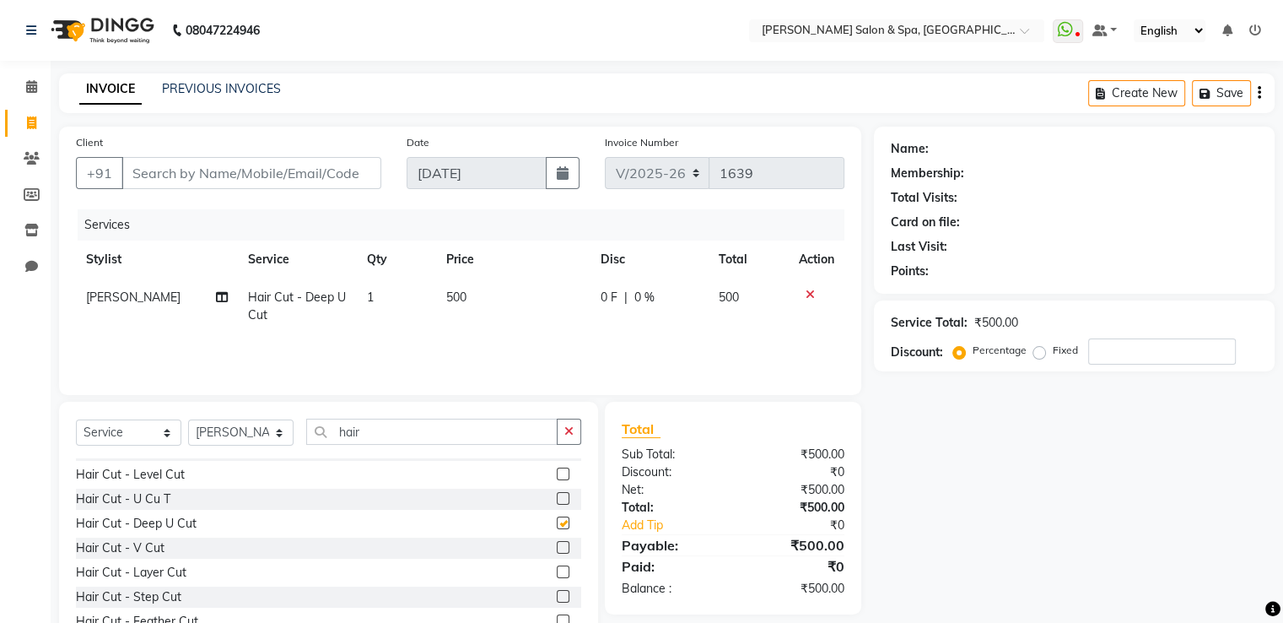
checkbox input "false"
click at [459, 310] on td "500" at bounding box center [513, 306] width 154 height 56
select select "2479"
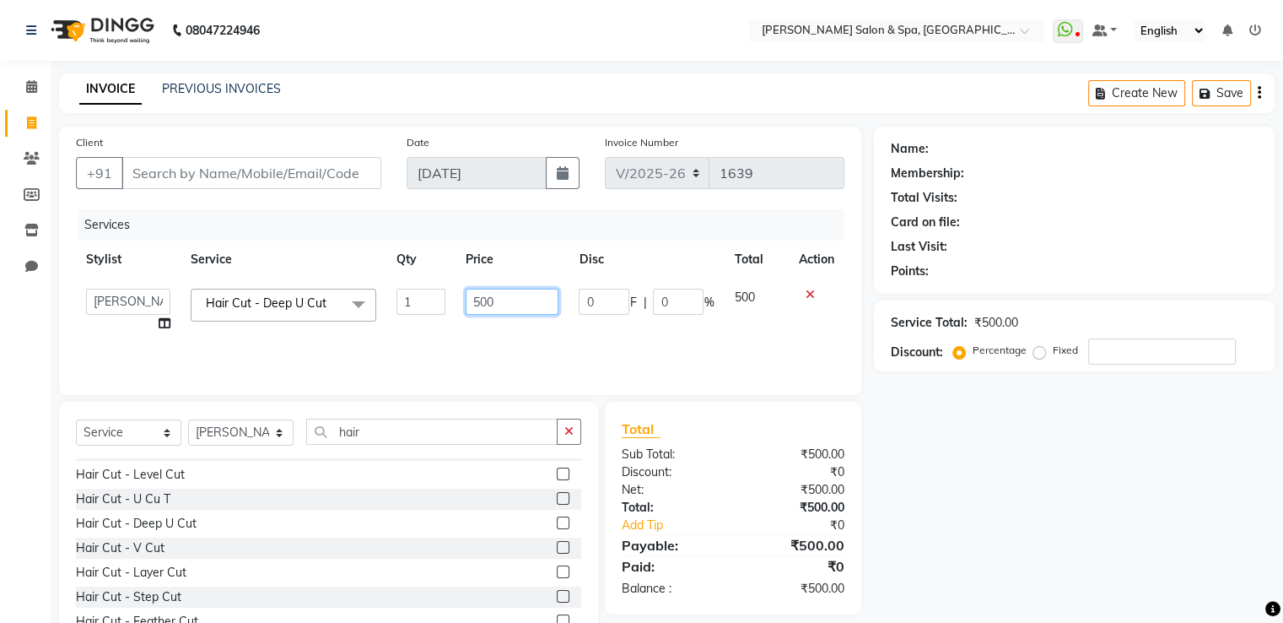
click at [497, 302] on input "500" at bounding box center [512, 302] width 93 height 26
type input "550"
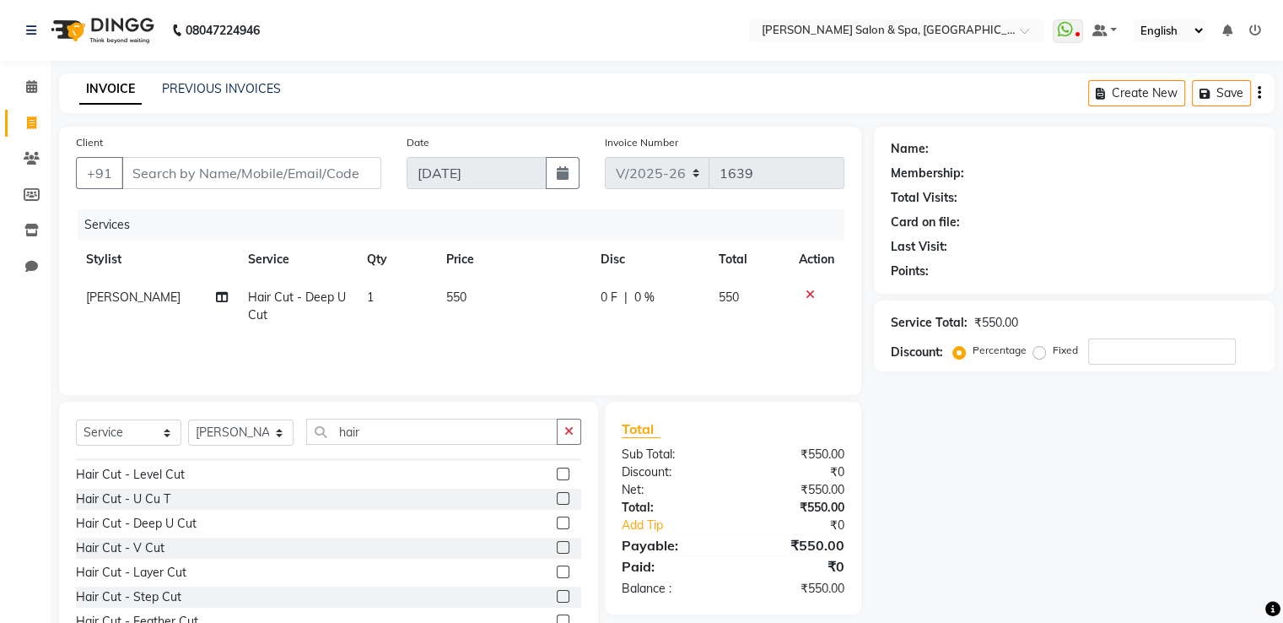
click at [531, 347] on div "Services Stylist Service Qty Price Disc Total Action Zeenath Hair Cut - Deep U …" at bounding box center [460, 293] width 769 height 169
click at [256, 434] on select "Select Stylist [PERSON_NAME] Receptionist [PERSON_NAME] [PERSON_NAME]" at bounding box center [240, 432] width 105 height 26
select select "15618"
click at [188, 420] on select "Select Stylist [PERSON_NAME] Receptionist [PERSON_NAME] [PERSON_NAME]" at bounding box center [240, 432] width 105 height 26
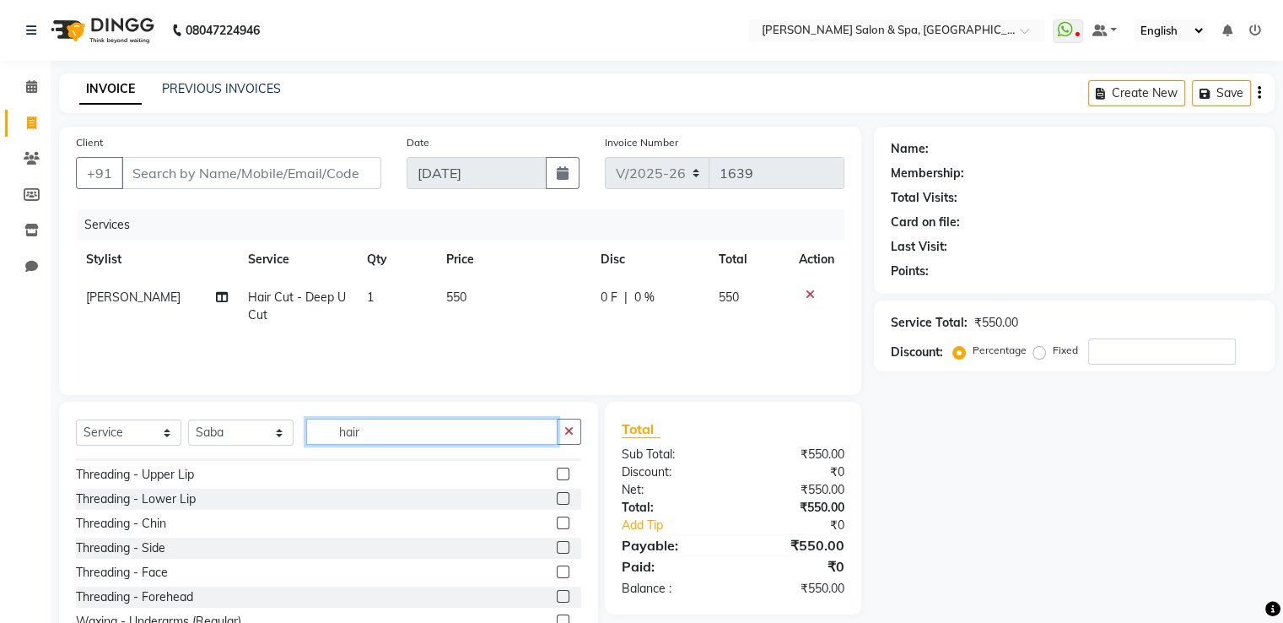
click at [398, 433] on input "hair" at bounding box center [431, 431] width 251 height 26
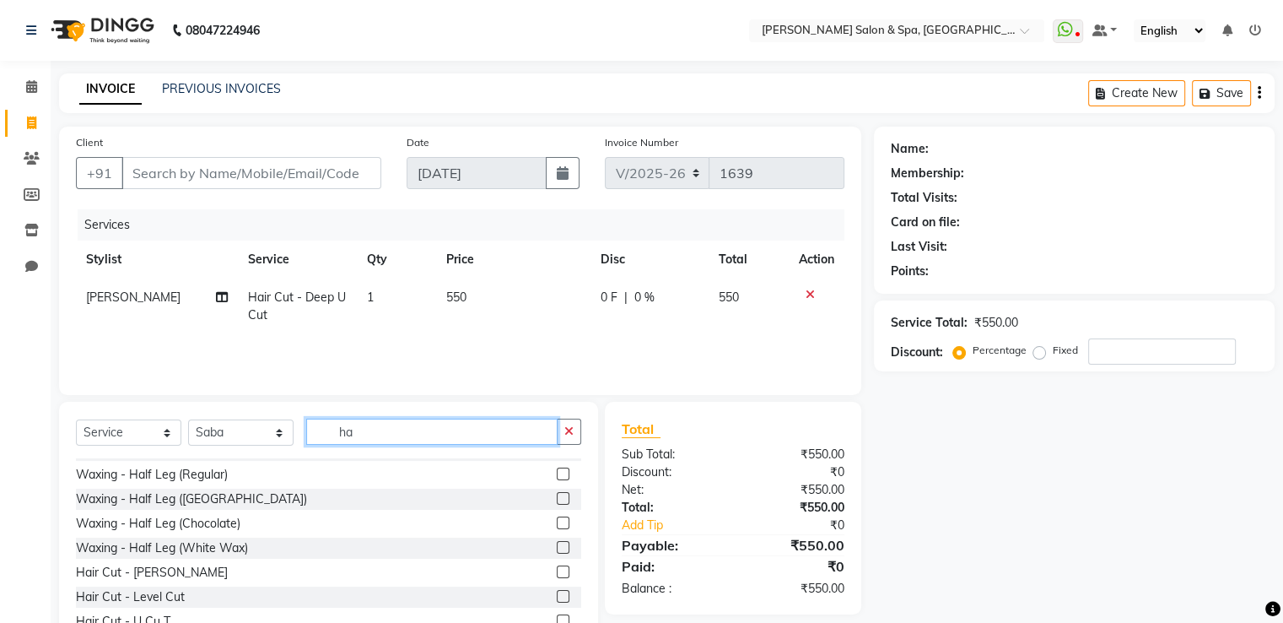
type input "h"
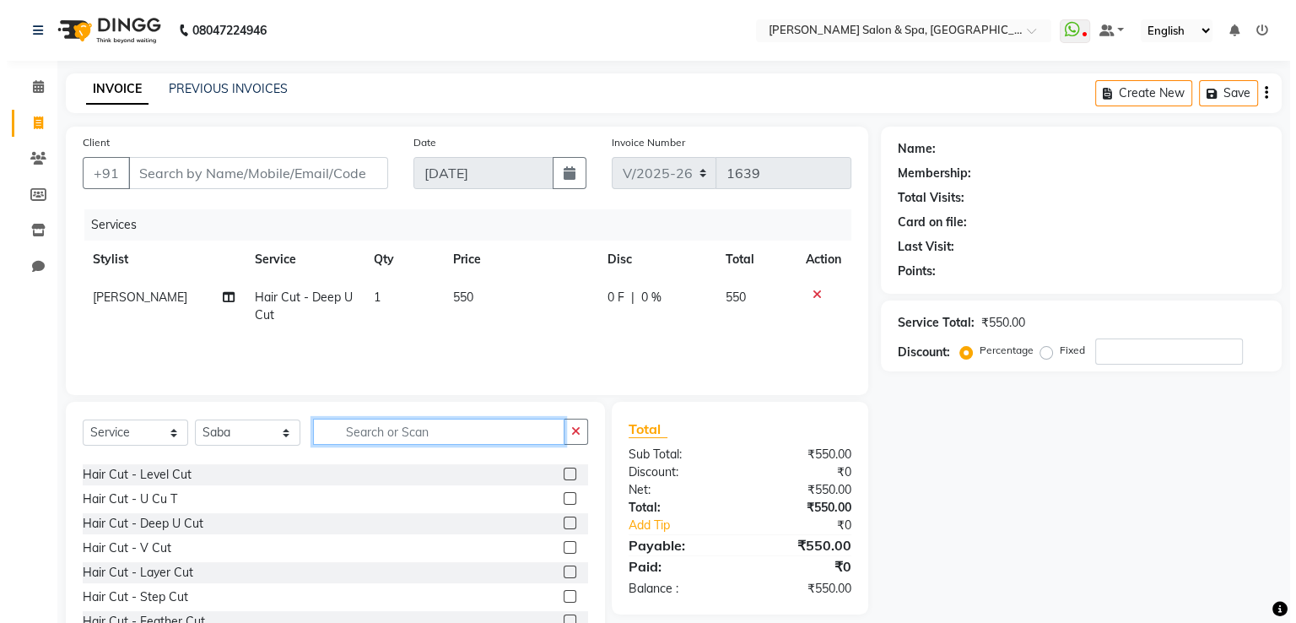
scroll to position [606, 0]
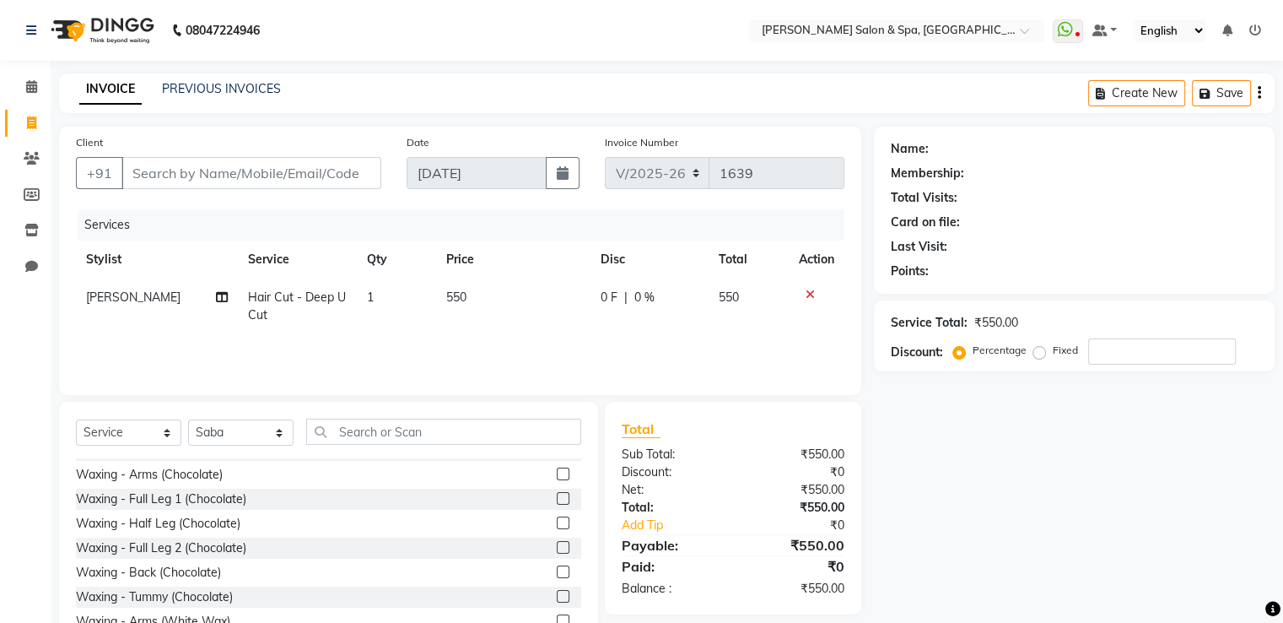
click at [557, 524] on label at bounding box center [563, 522] width 13 height 13
click at [557, 524] on input "checkbox" at bounding box center [562, 523] width 11 height 11
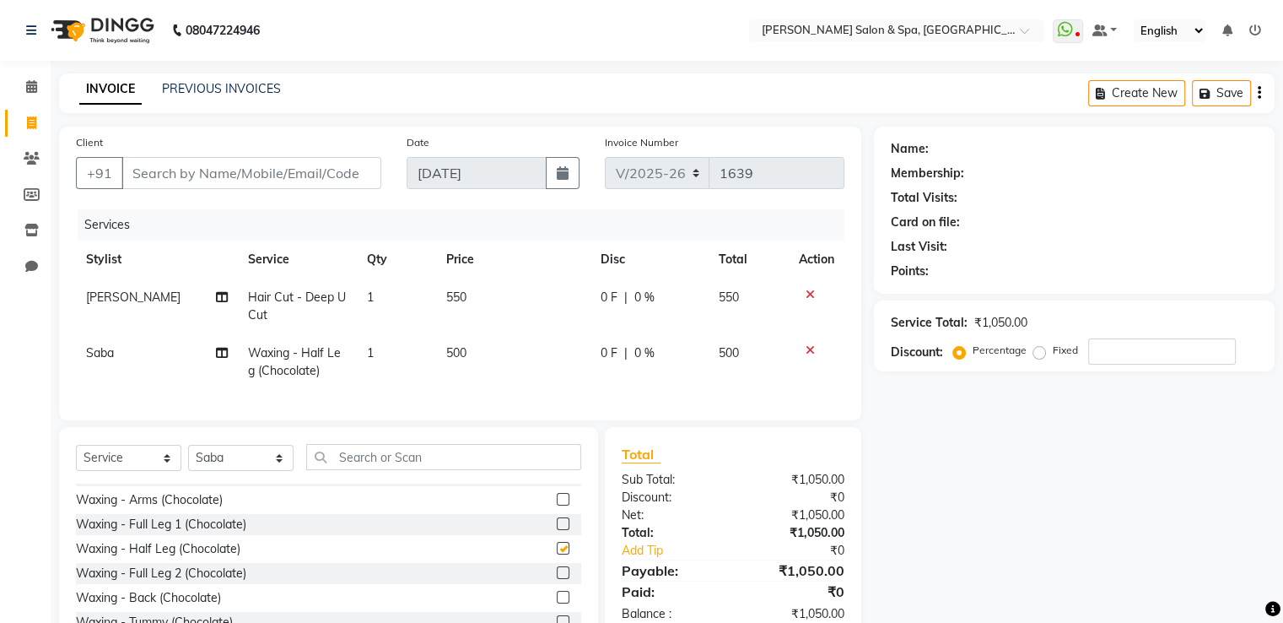
checkbox input "false"
click at [310, 179] on input "Client" at bounding box center [251, 173] width 260 height 32
type input "8"
type input "0"
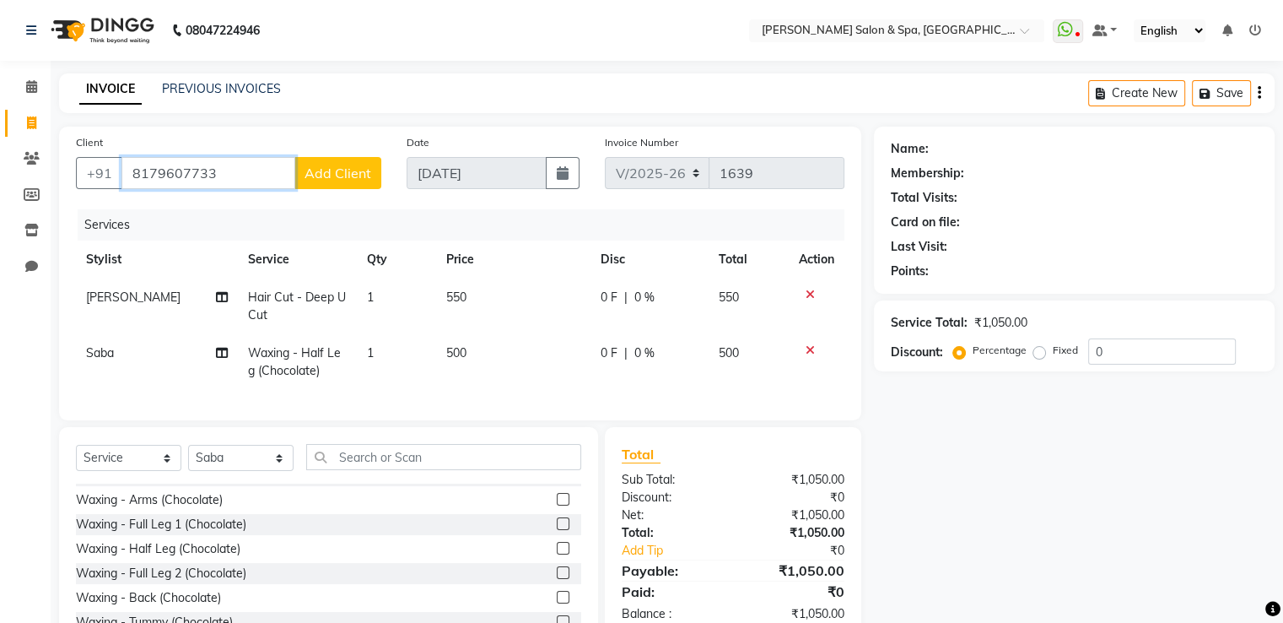
type input "8179607733"
click at [353, 176] on span "Add Client" at bounding box center [338, 173] width 67 height 17
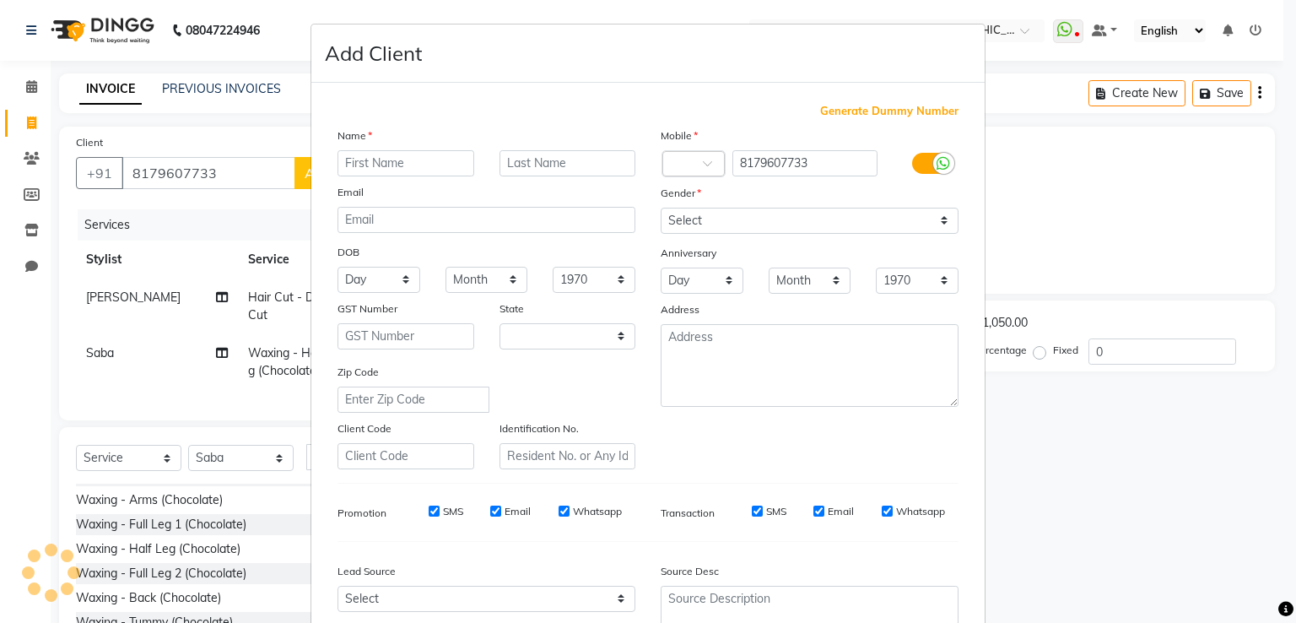
select select "36"
type input "[PERSON_NAME]"
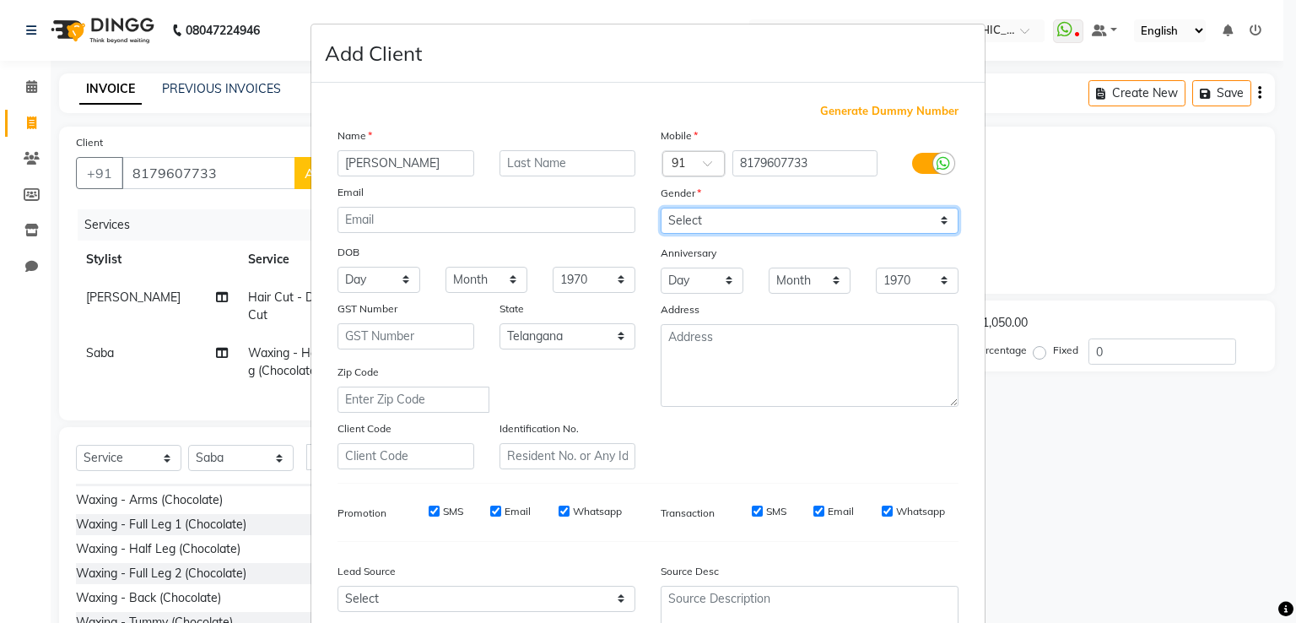
click at [706, 220] on select "Select [DEMOGRAPHIC_DATA] [DEMOGRAPHIC_DATA] Other Prefer Not To Say" at bounding box center [810, 221] width 298 height 26
select select "[DEMOGRAPHIC_DATA]"
click at [661, 208] on select "Select [DEMOGRAPHIC_DATA] [DEMOGRAPHIC_DATA] Other Prefer Not To Say" at bounding box center [810, 221] width 298 height 26
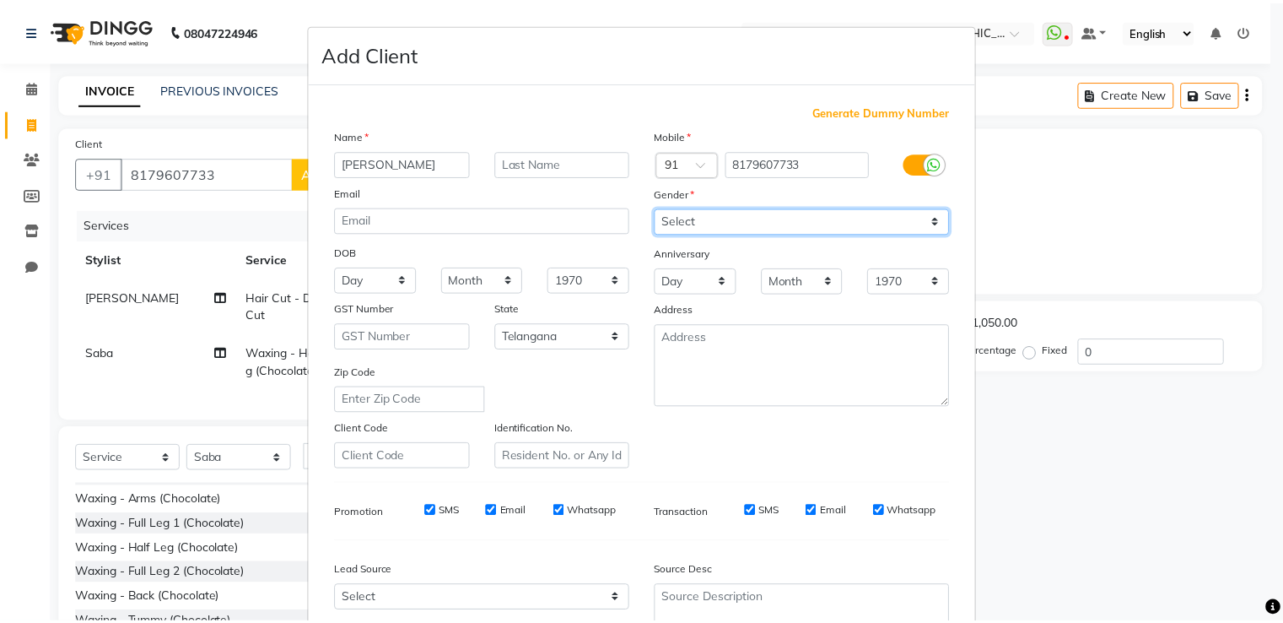
scroll to position [165, 0]
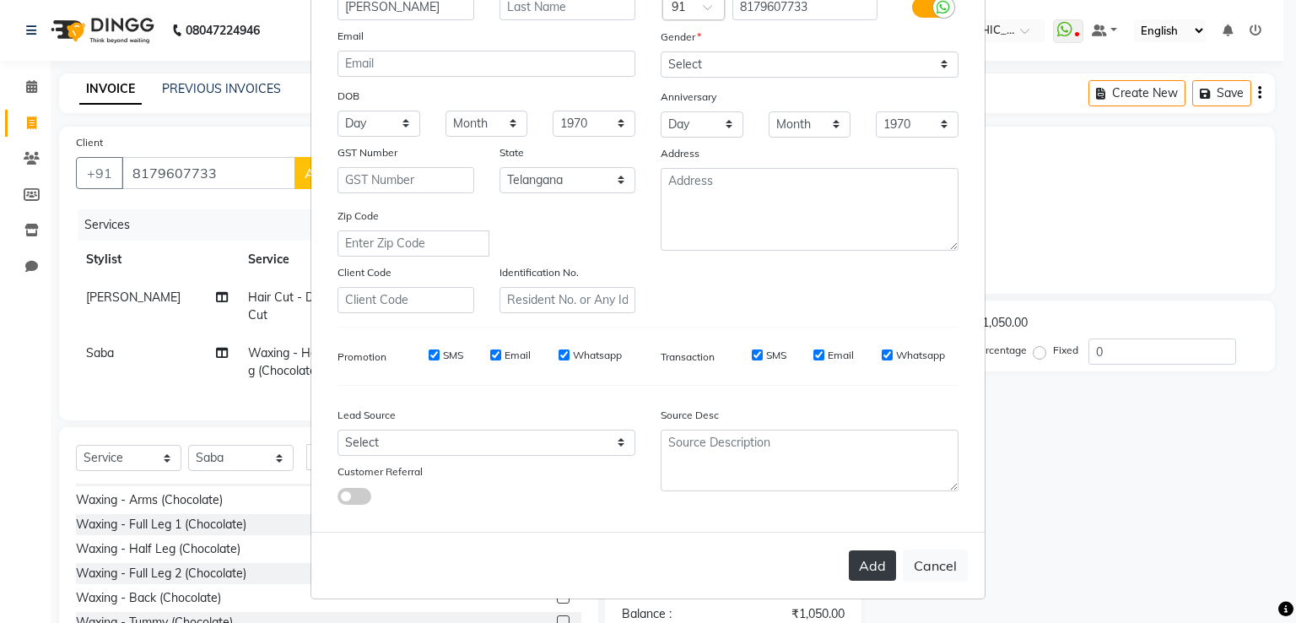
click at [870, 568] on button "Add" at bounding box center [872, 565] width 47 height 30
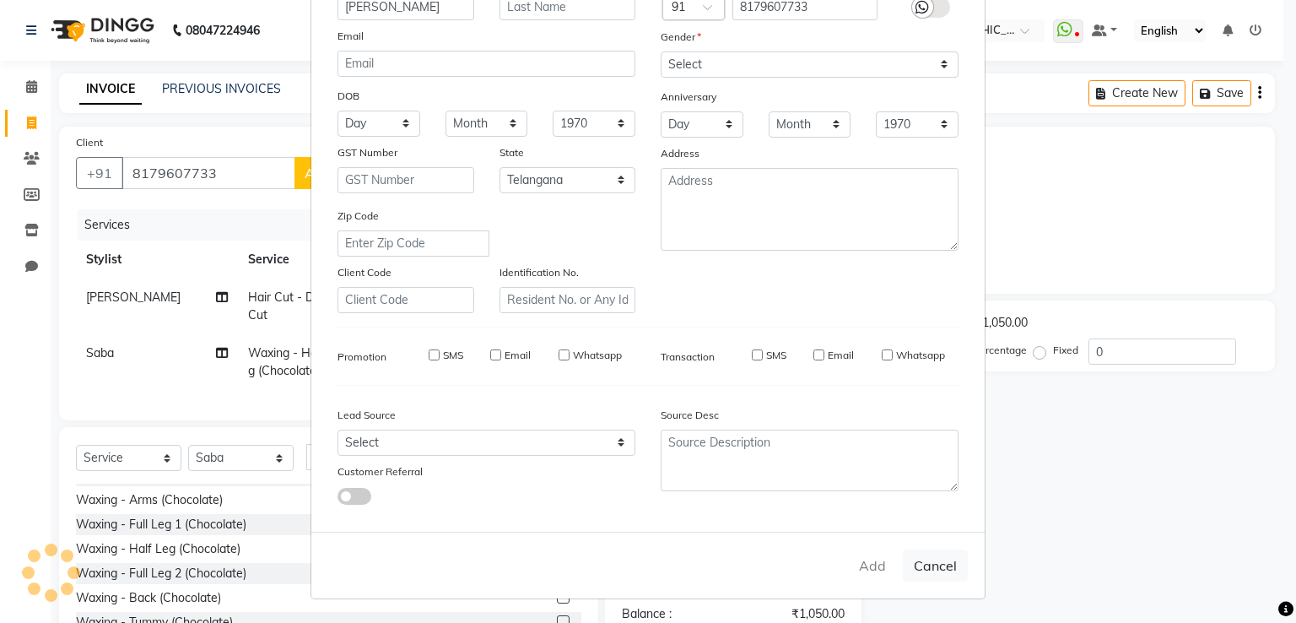
select select
select select "null"
select select
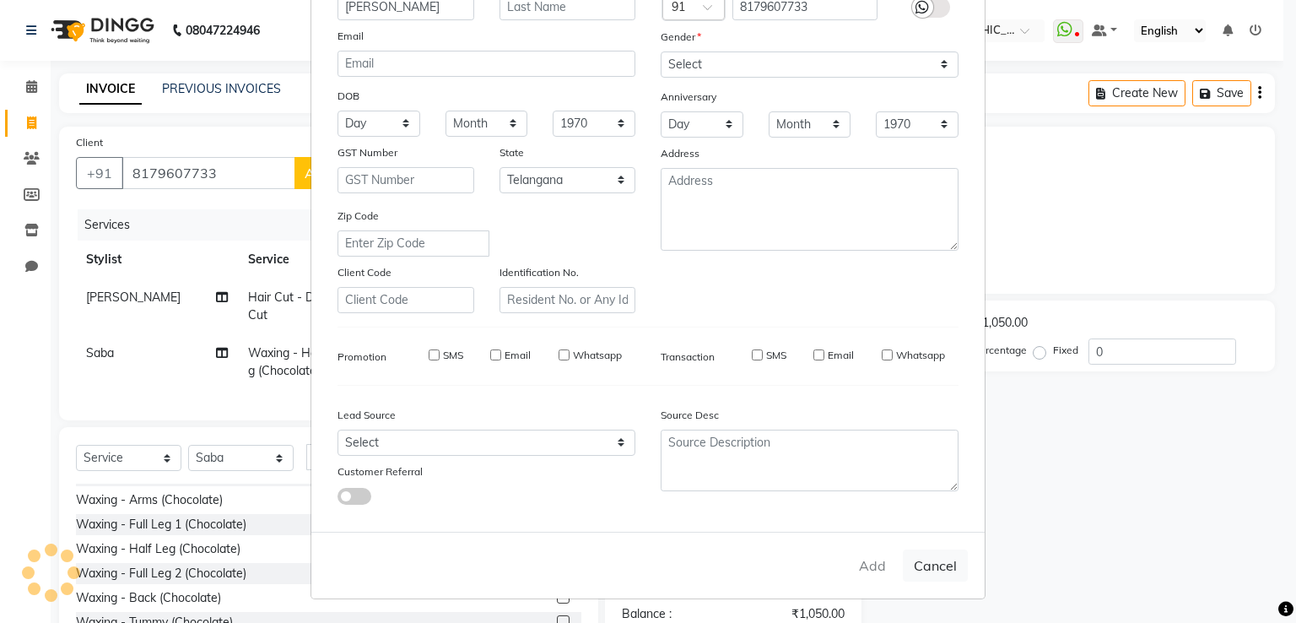
select select
checkbox input "false"
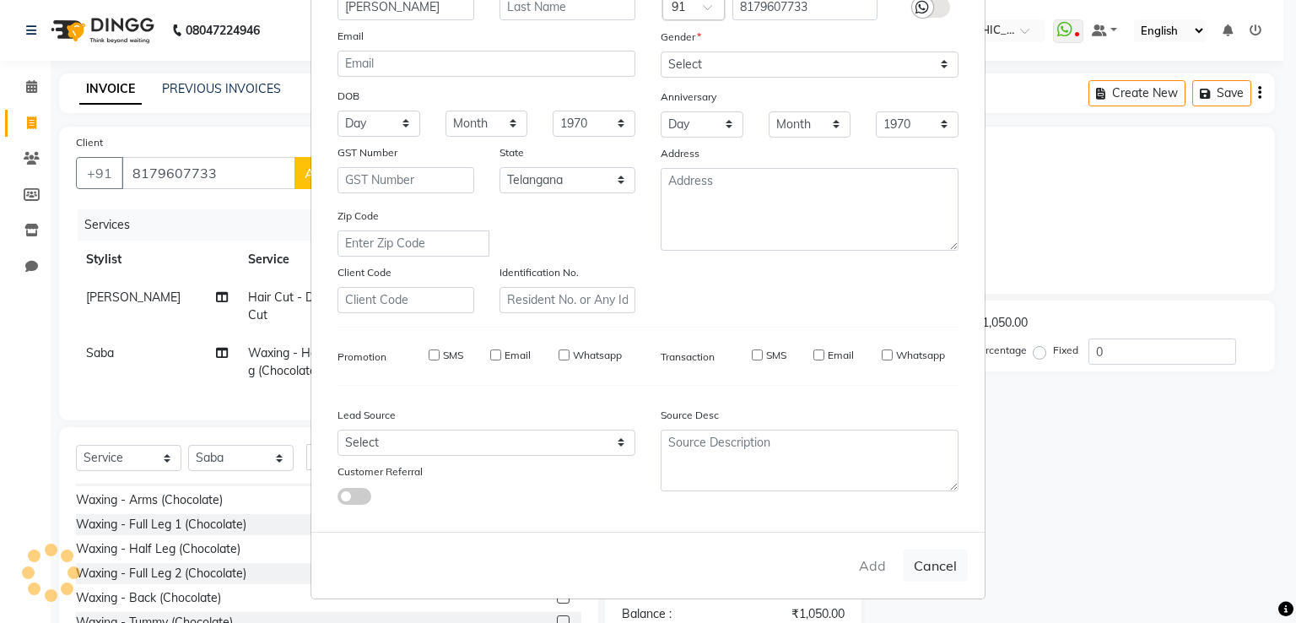
checkbox input "false"
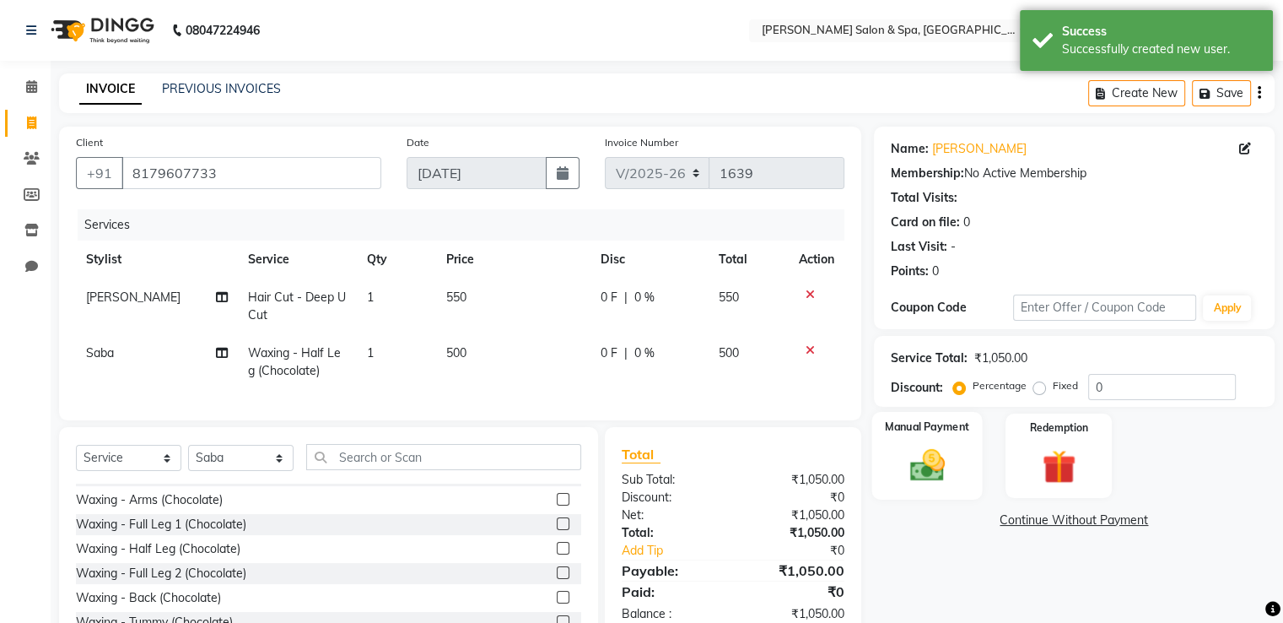
click at [915, 438] on div "Manual Payment" at bounding box center [926, 455] width 111 height 87
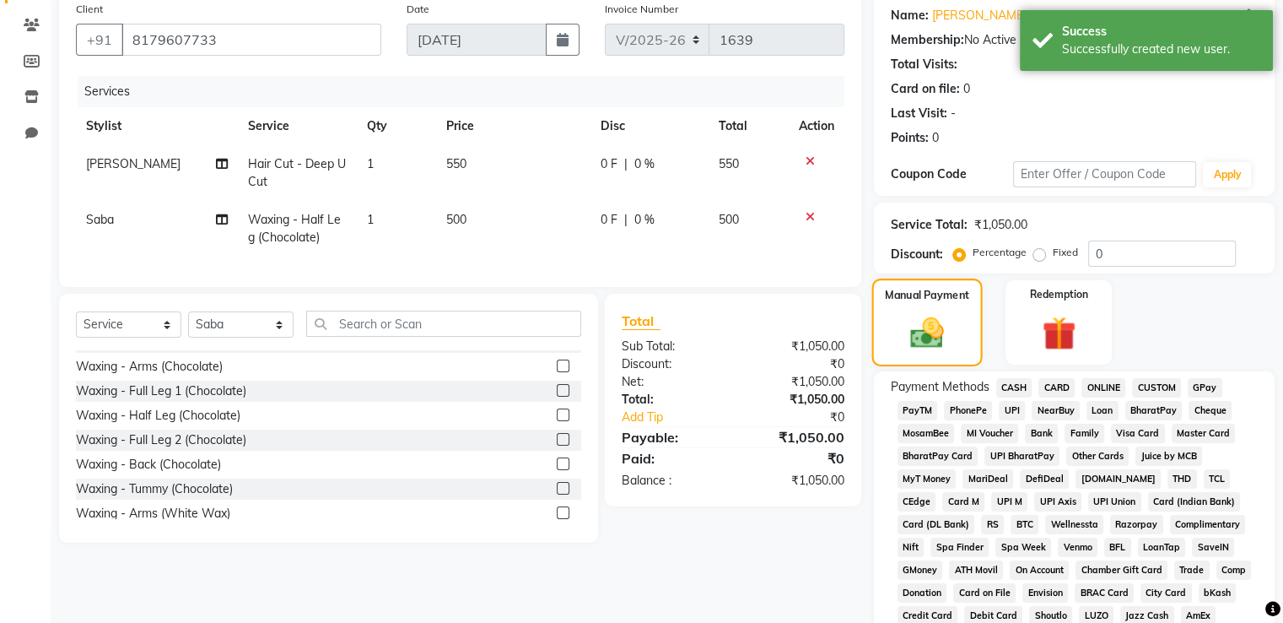
scroll to position [148, 0]
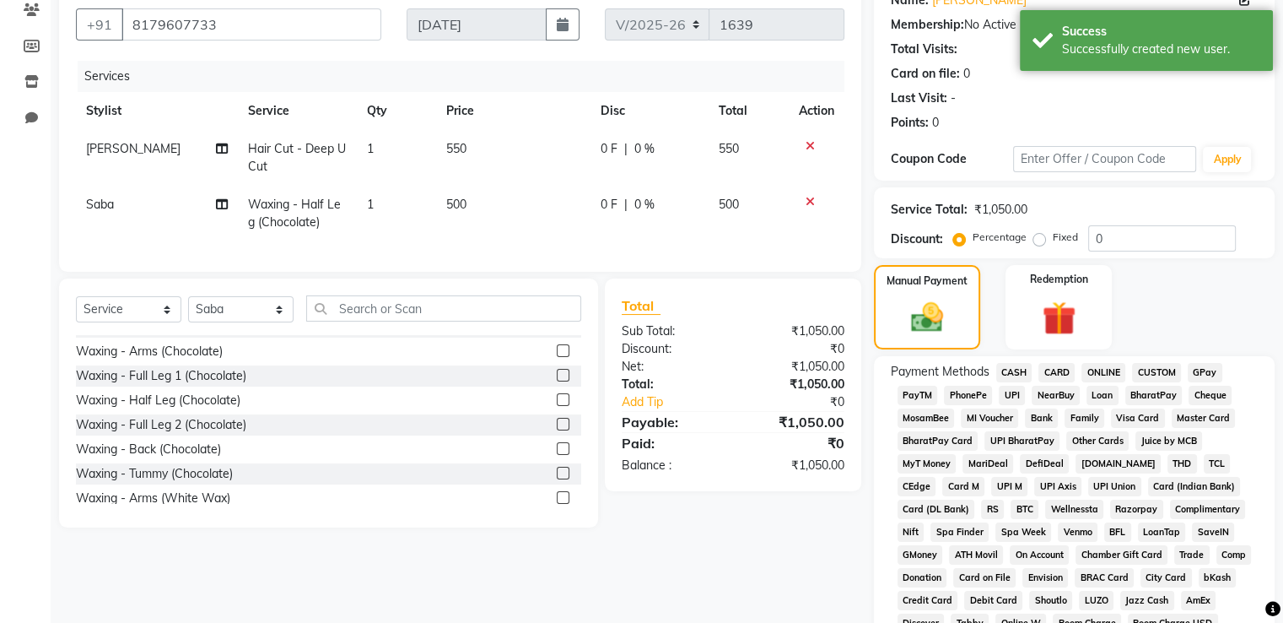
click at [1210, 374] on span "GPay" at bounding box center [1205, 372] width 35 height 19
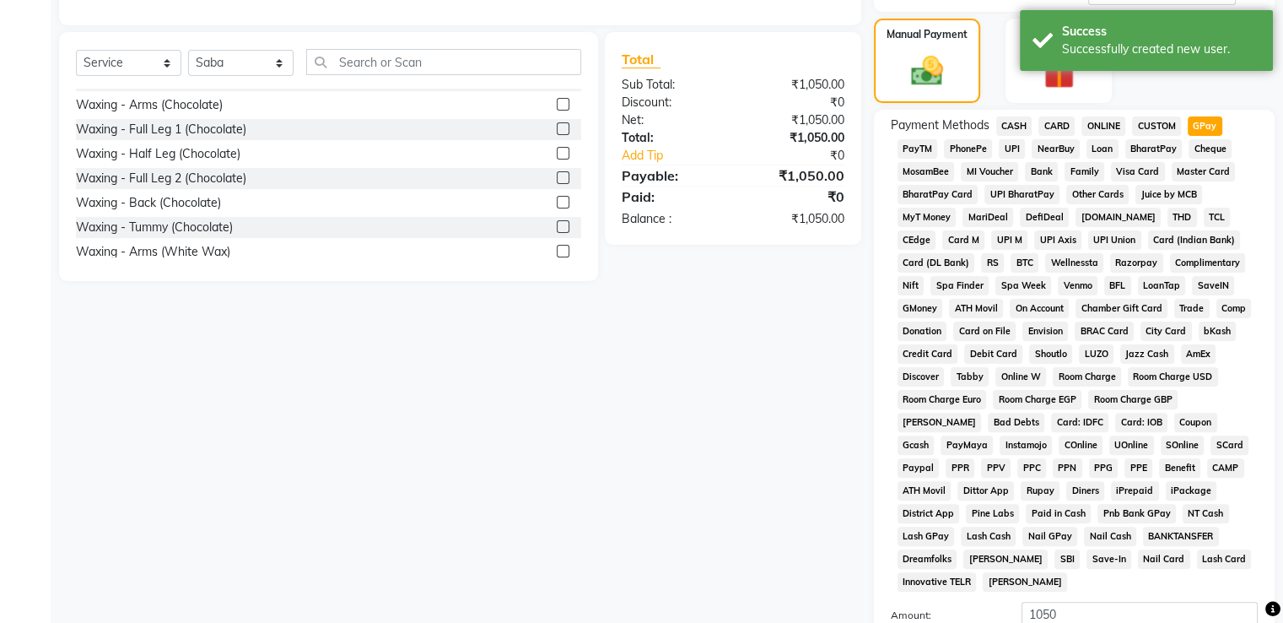
scroll to position [514, 0]
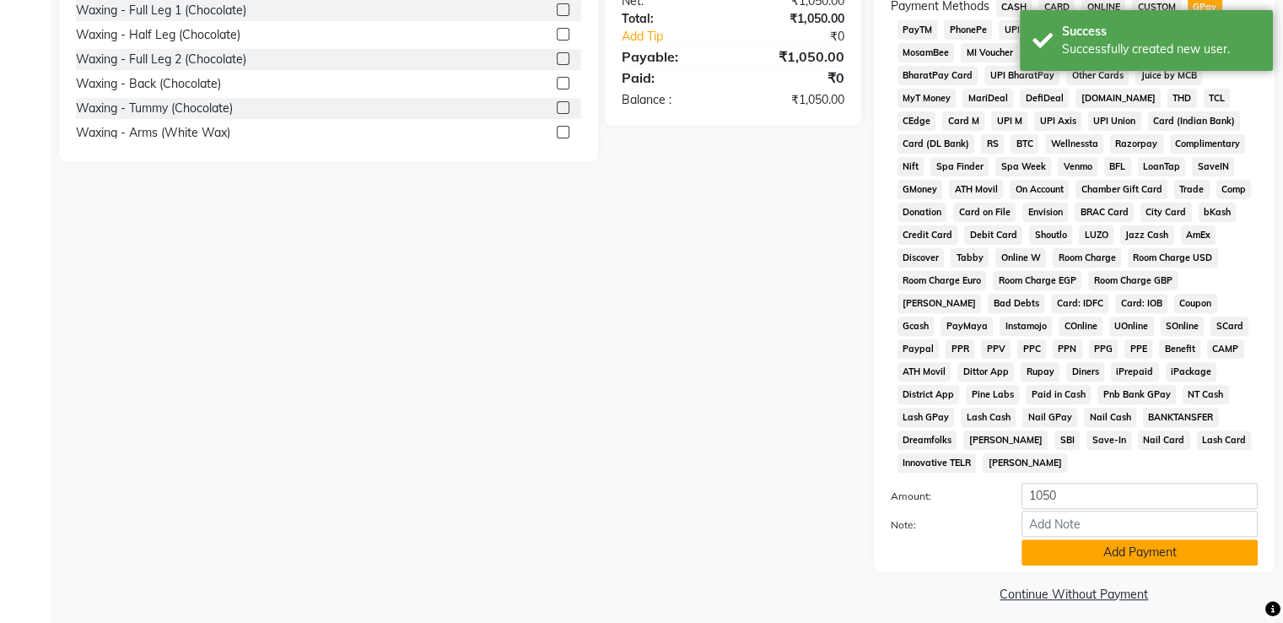
click at [1116, 539] on button "Add Payment" at bounding box center [1140, 552] width 236 height 26
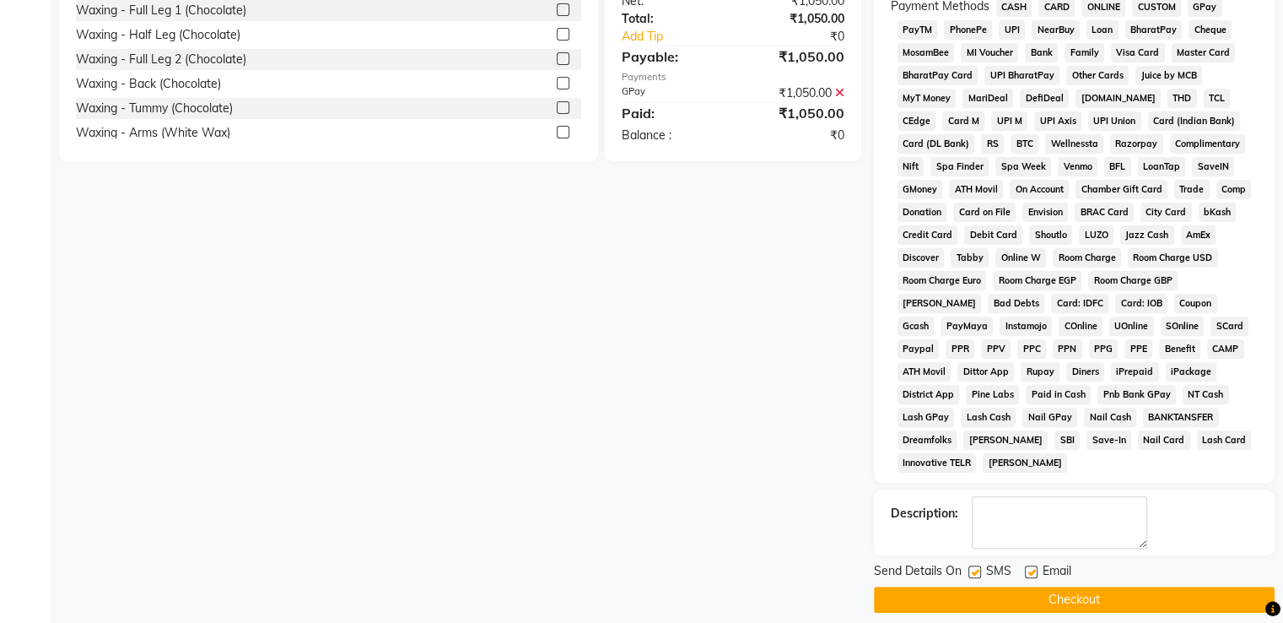
click at [1108, 595] on button "Checkout" at bounding box center [1074, 599] width 401 height 26
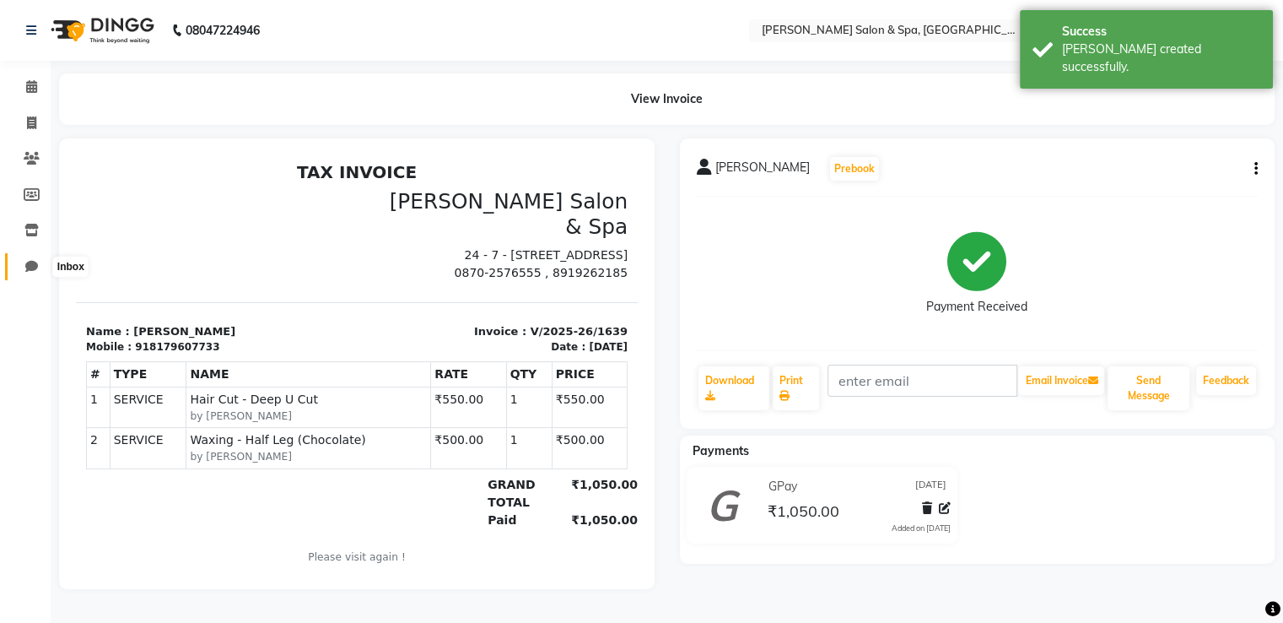
click at [37, 267] on icon at bounding box center [31, 266] width 13 height 13
select select "100"
